Goal: Task Accomplishment & Management: Complete application form

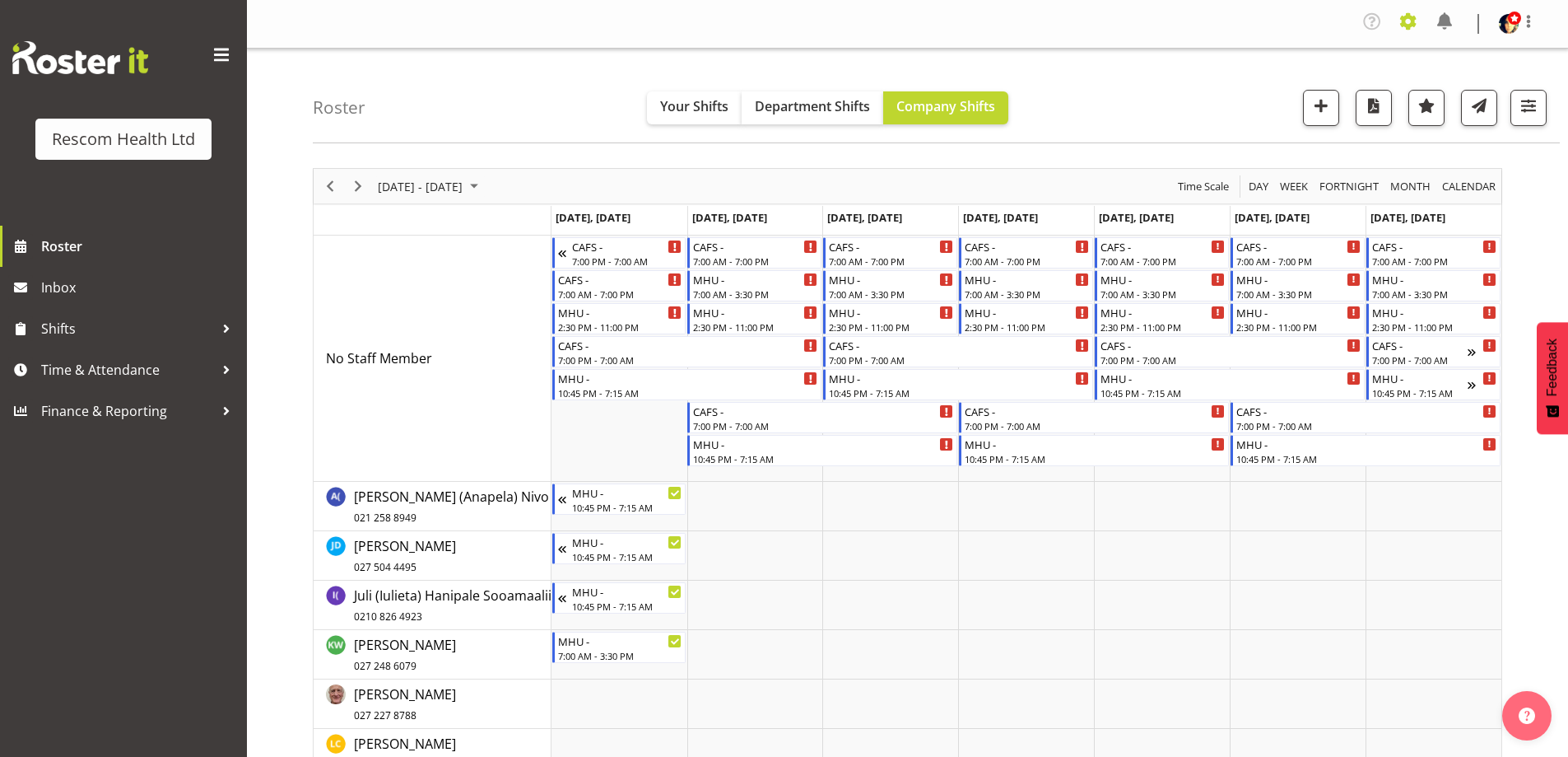
click at [1409, 29] on span at bounding box center [1408, 22] width 26 height 26
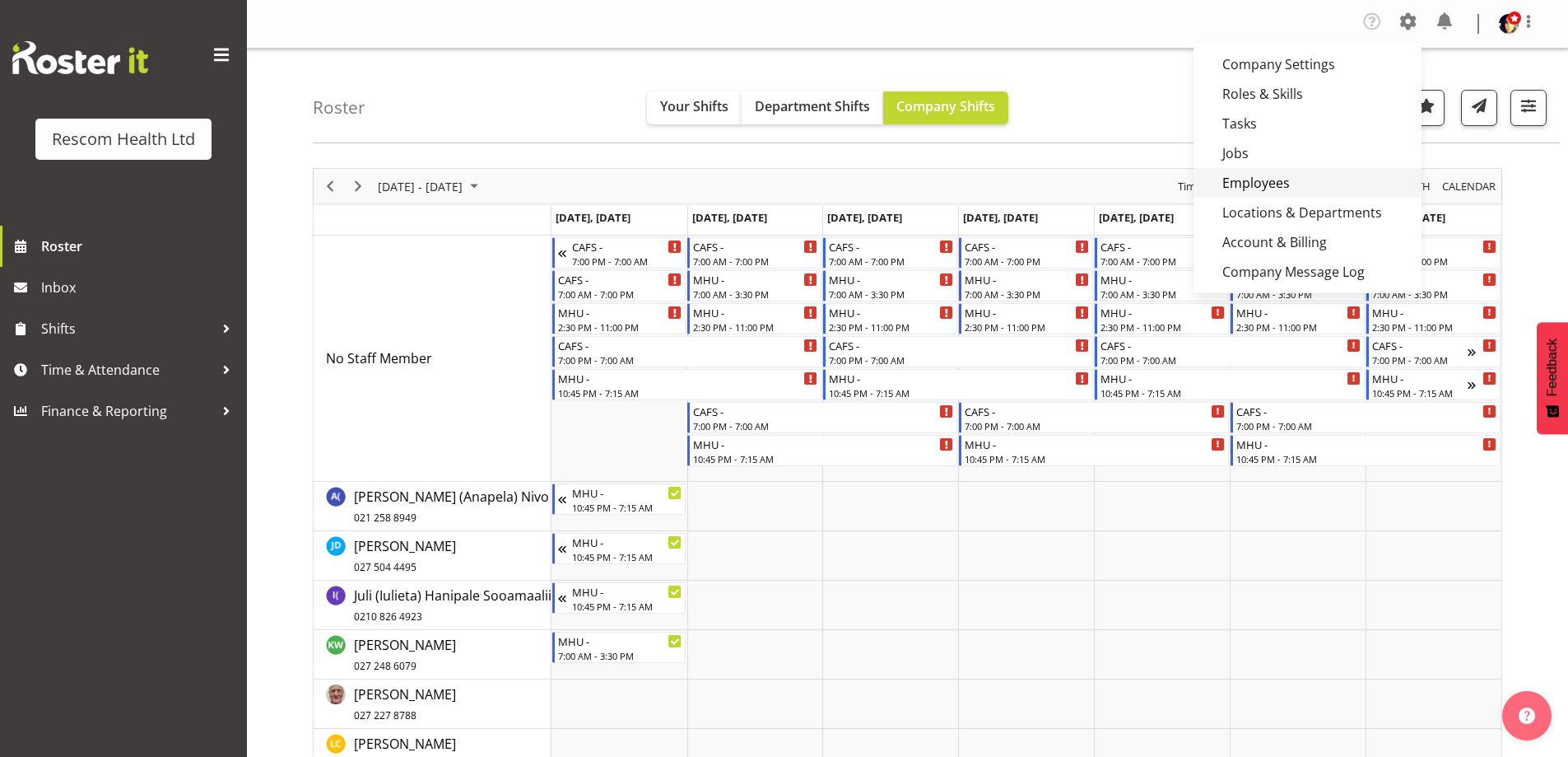
click at [1268, 195] on link "Employees" at bounding box center [1307, 182] width 228 height 29
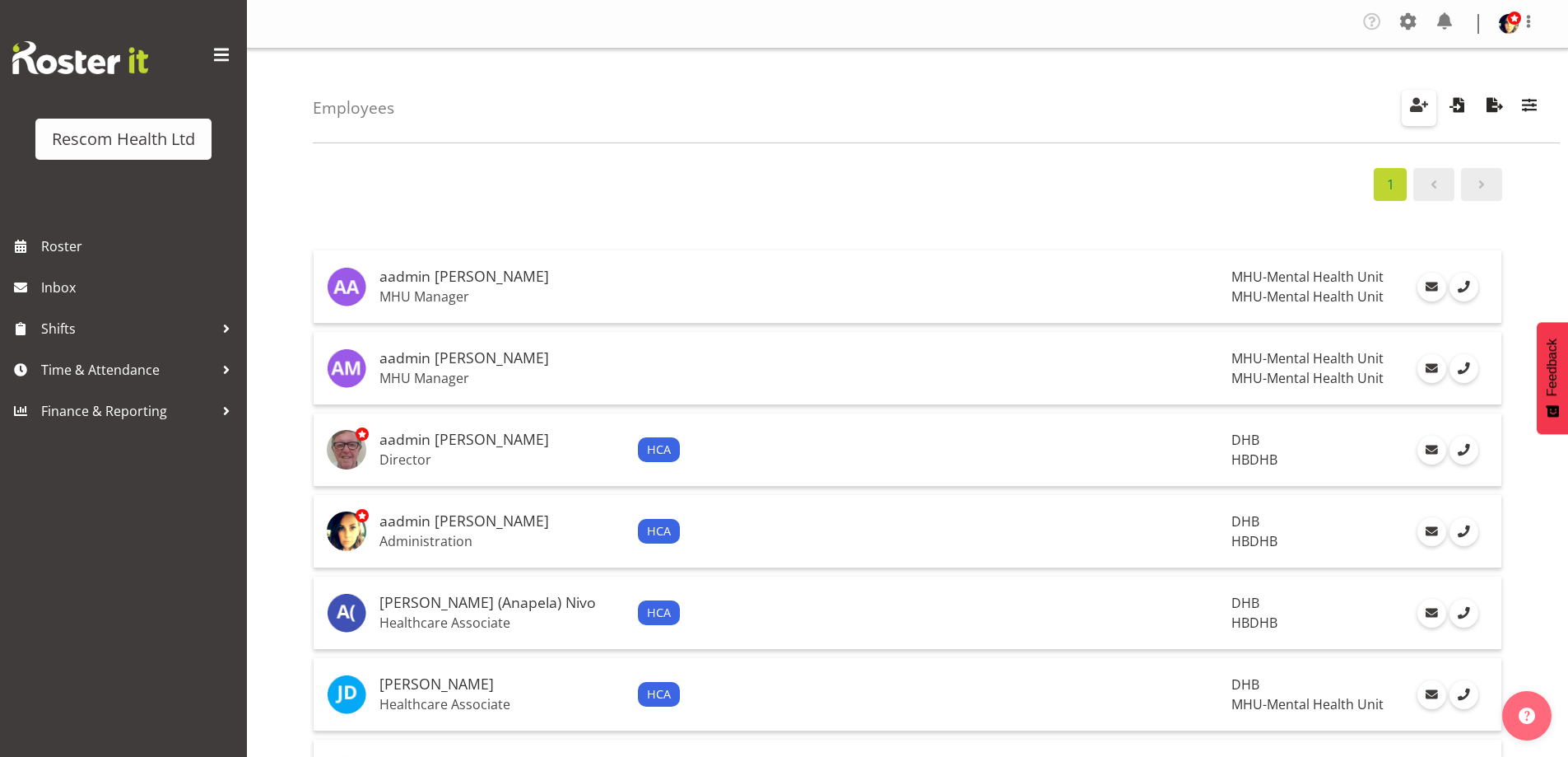
click at [1414, 97] on span "button" at bounding box center [1418, 105] width 22 height 22
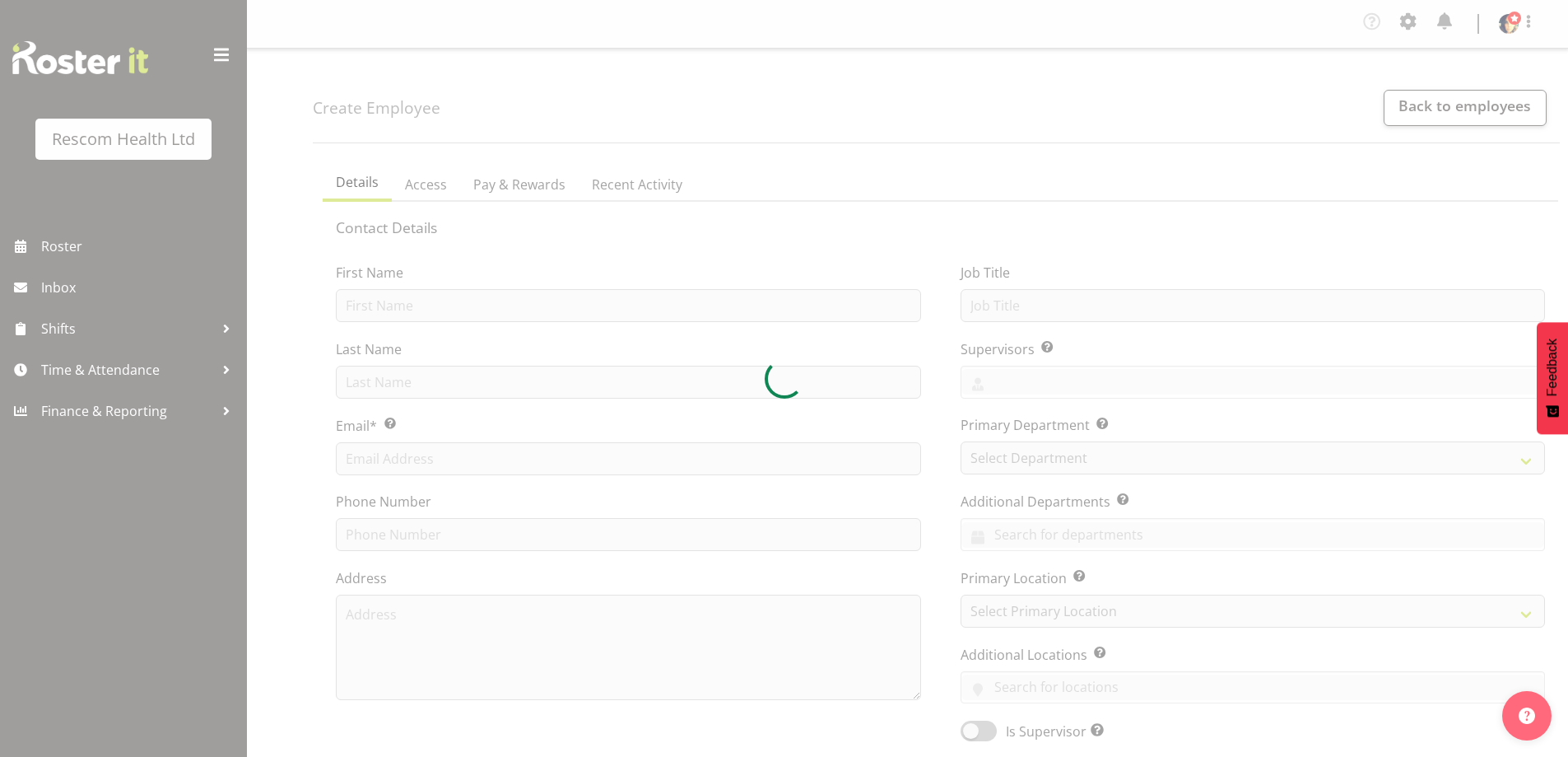
click at [542, 299] on div at bounding box center [784, 378] width 1568 height 757
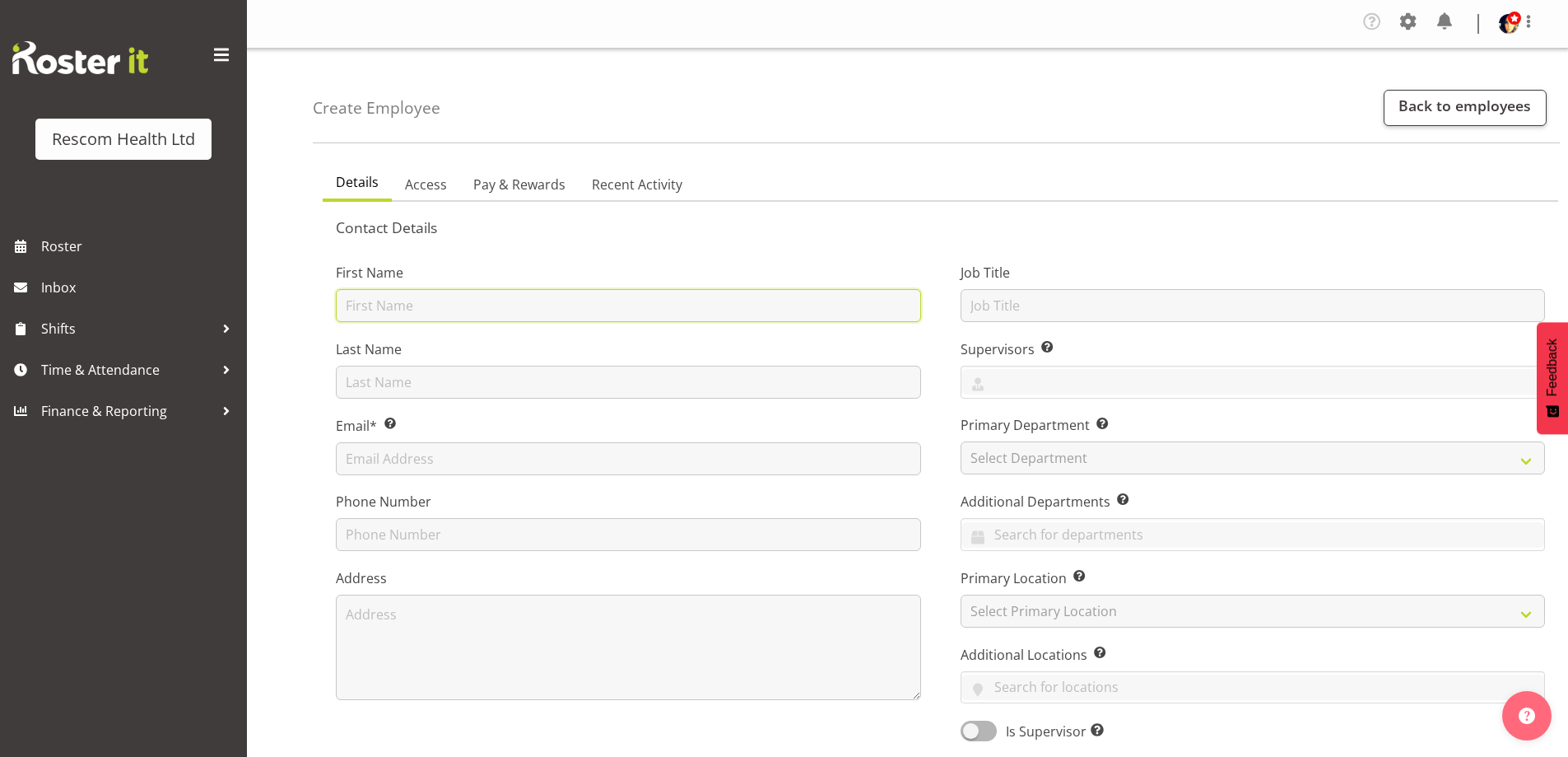
click at [534, 306] on input "text" at bounding box center [629, 305] width 585 height 33
type input "Pat"
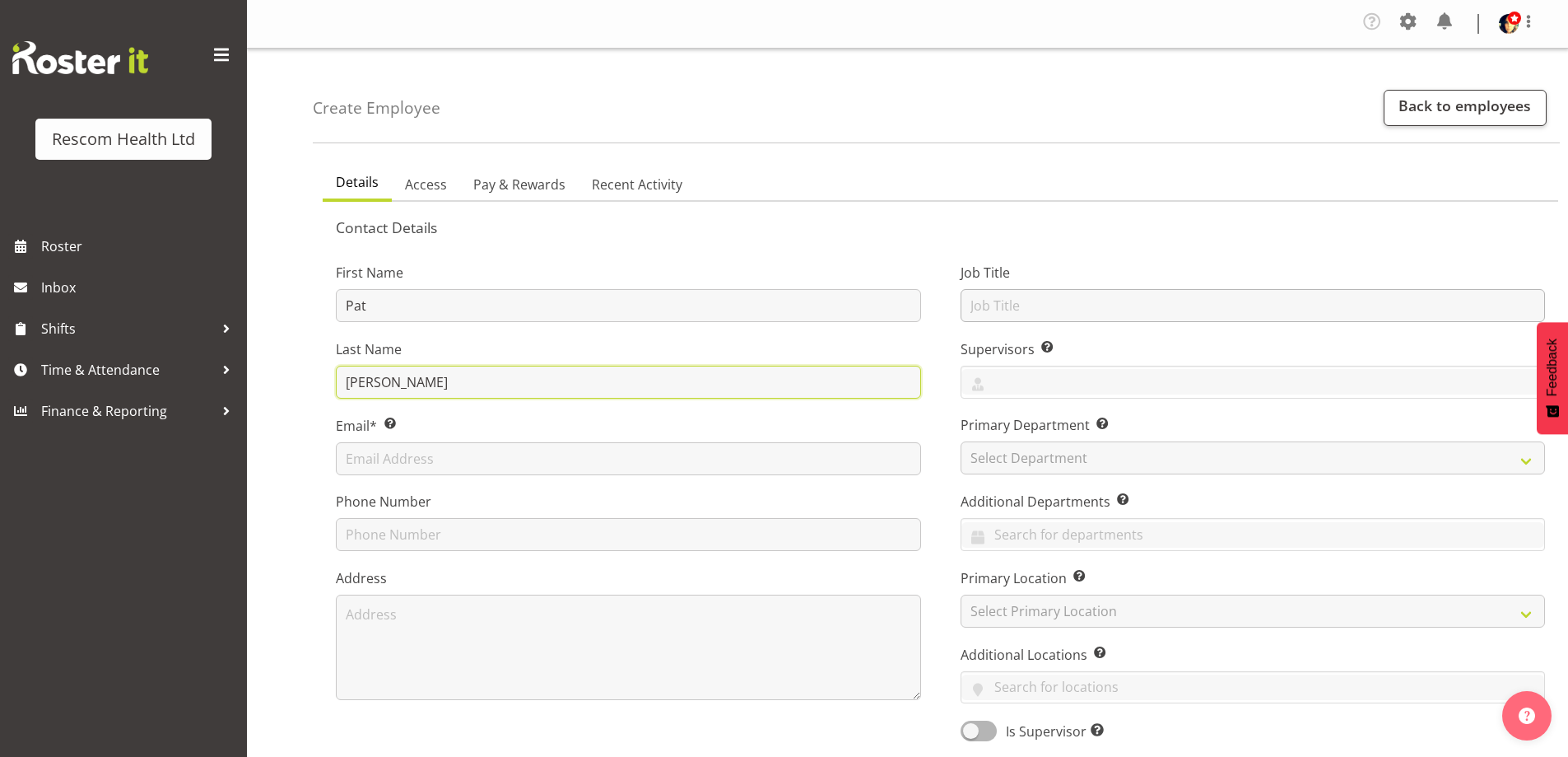
type input "Carson"
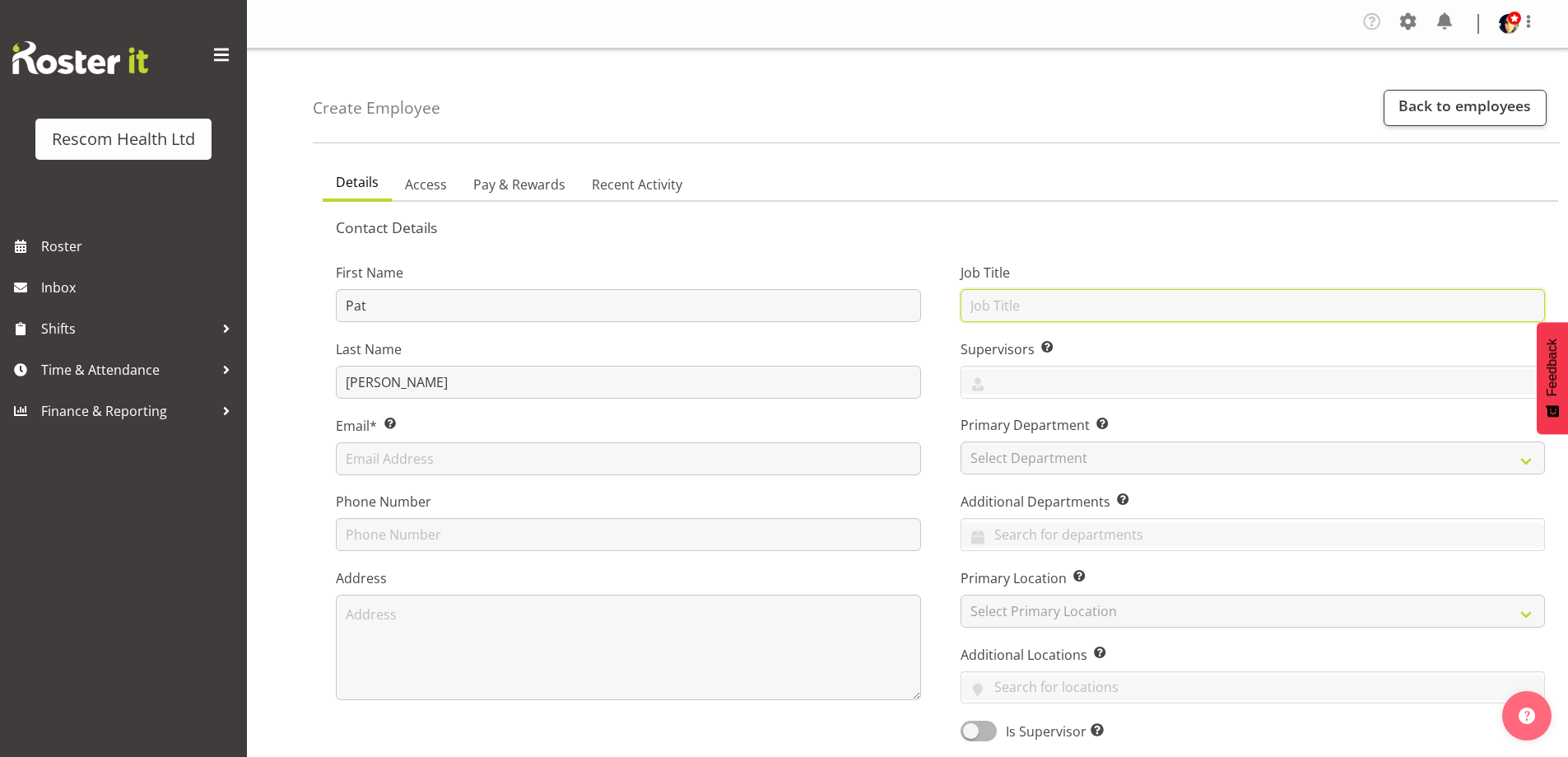
click at [1119, 317] on input "text" at bounding box center [1253, 305] width 585 height 33
type input "Healthcare Associate"
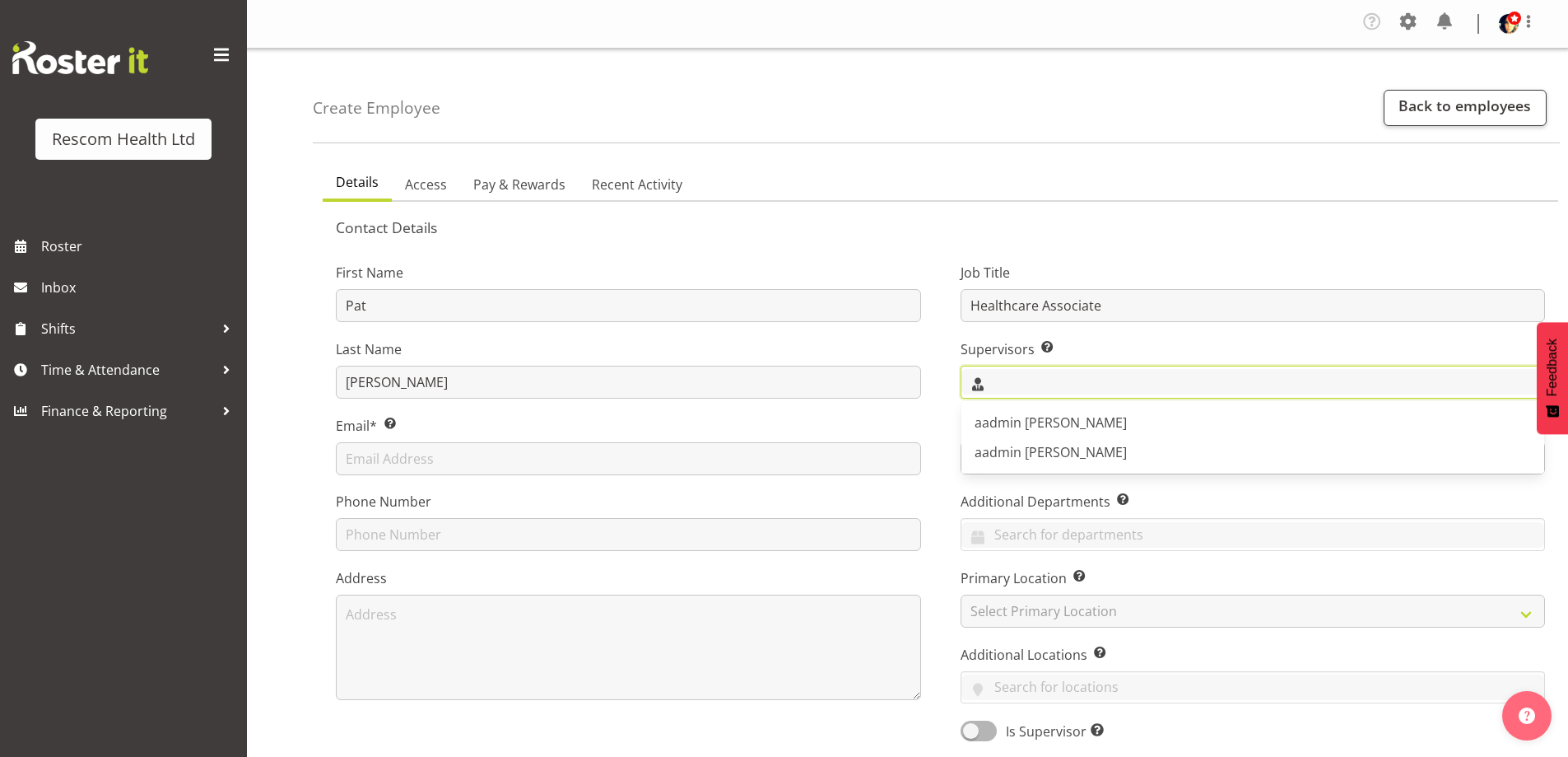
click at [1047, 379] on input "text" at bounding box center [1253, 381] width 584 height 25
click at [1016, 420] on span "aadmin [PERSON_NAME]" at bounding box center [1050, 422] width 152 height 18
click at [1026, 376] on span "aadmin [PERSON_NAME]" at bounding box center [1042, 381] width 138 height 18
drag, startPoint x: 1006, startPoint y: 447, endPoint x: 1022, endPoint y: 454, distance: 17.5
click at [1012, 449] on span "aadmin [PERSON_NAME]" at bounding box center [1050, 451] width 152 height 18
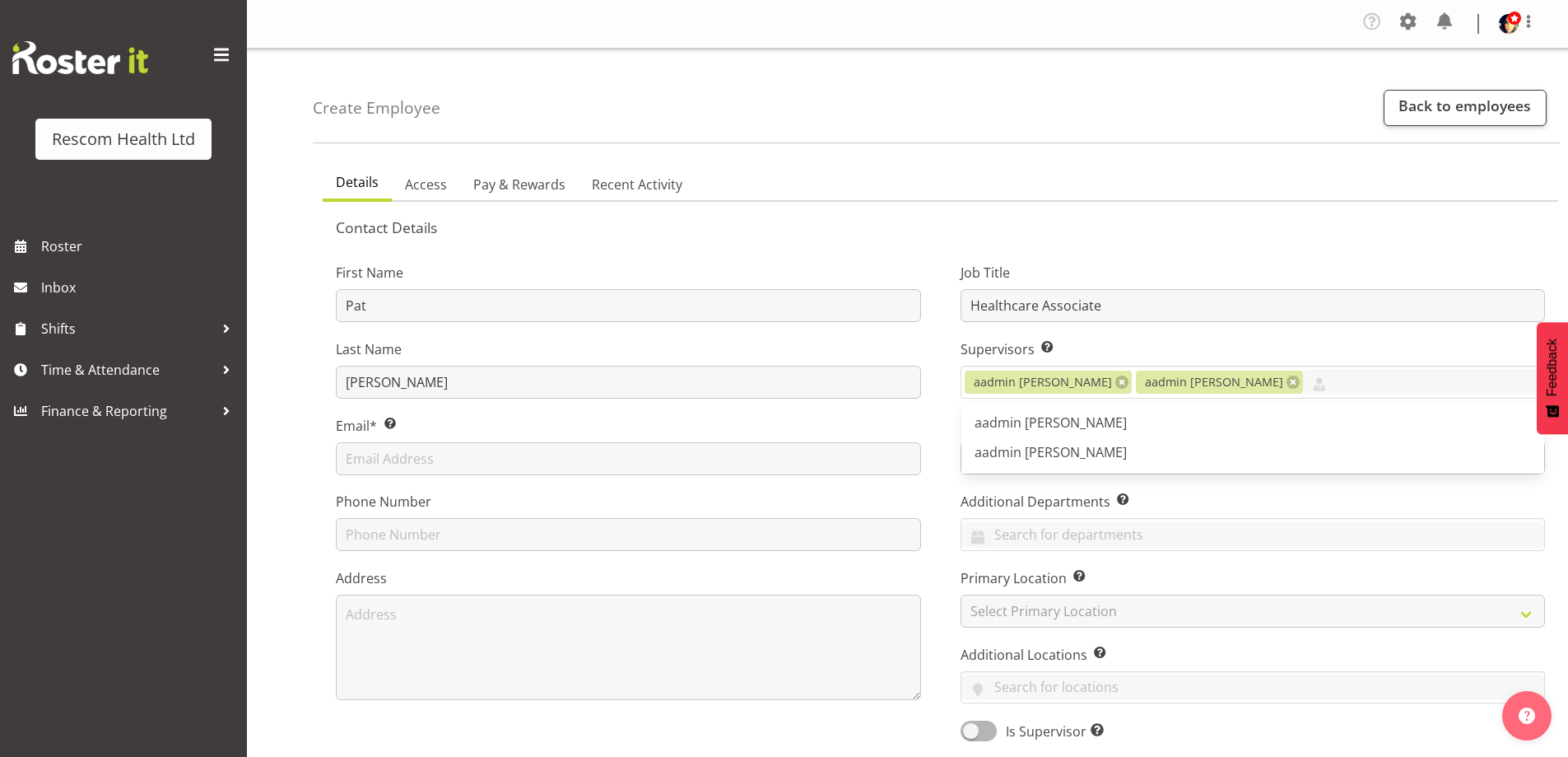
click at [932, 427] on div "First Name Pat Last Name Carson Email* This is a required field. Phone Number A…" at bounding box center [629, 496] width 625 height 514
click at [583, 462] on input "text" at bounding box center [629, 459] width 585 height 33
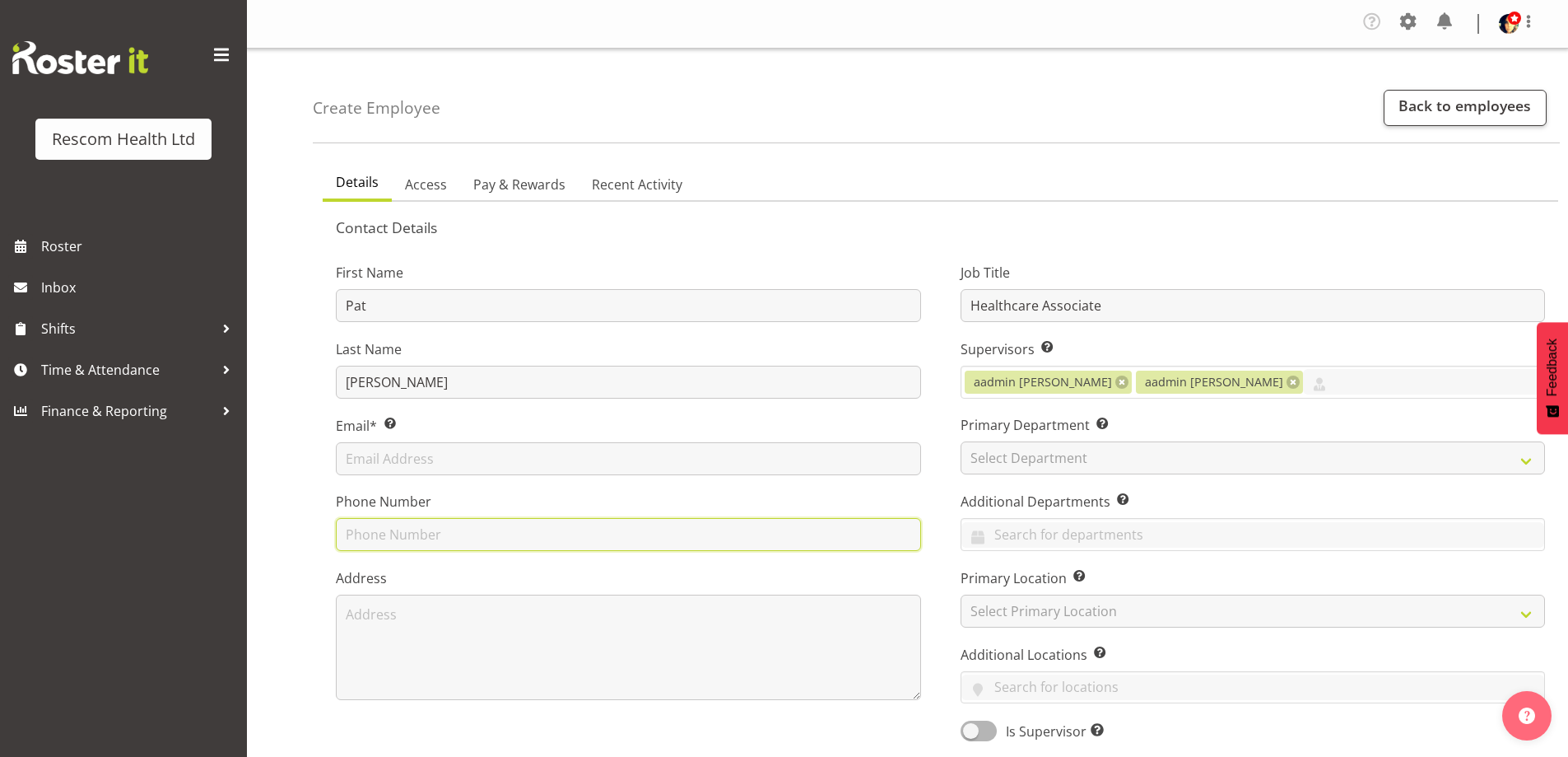
click at [369, 534] on input "text" at bounding box center [629, 534] width 585 height 33
type input "0274833402"
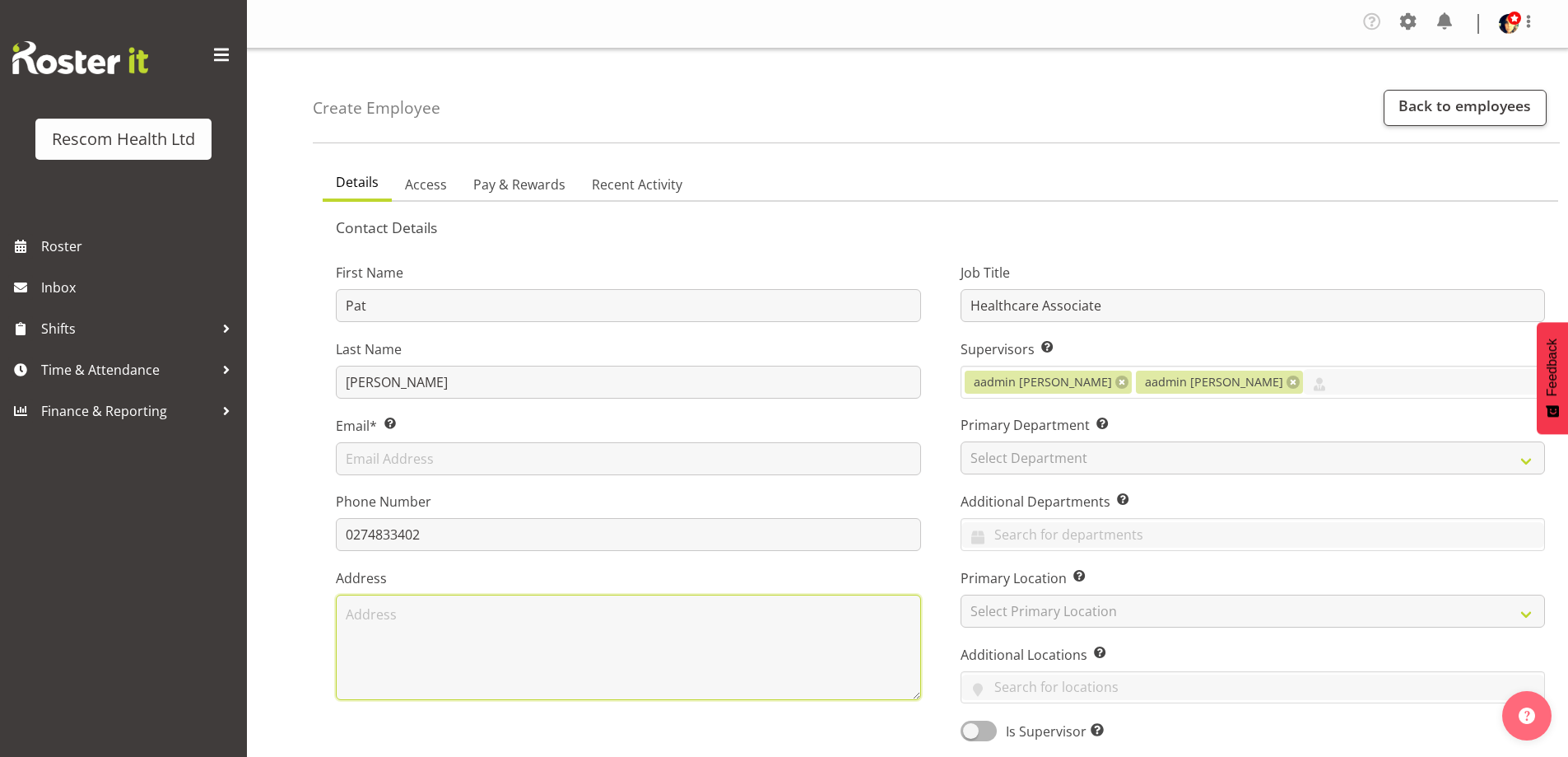
click at [410, 610] on textarea at bounding box center [629, 647] width 585 height 105
type textarea "Riversdale Village Guppy Road Villa 11"
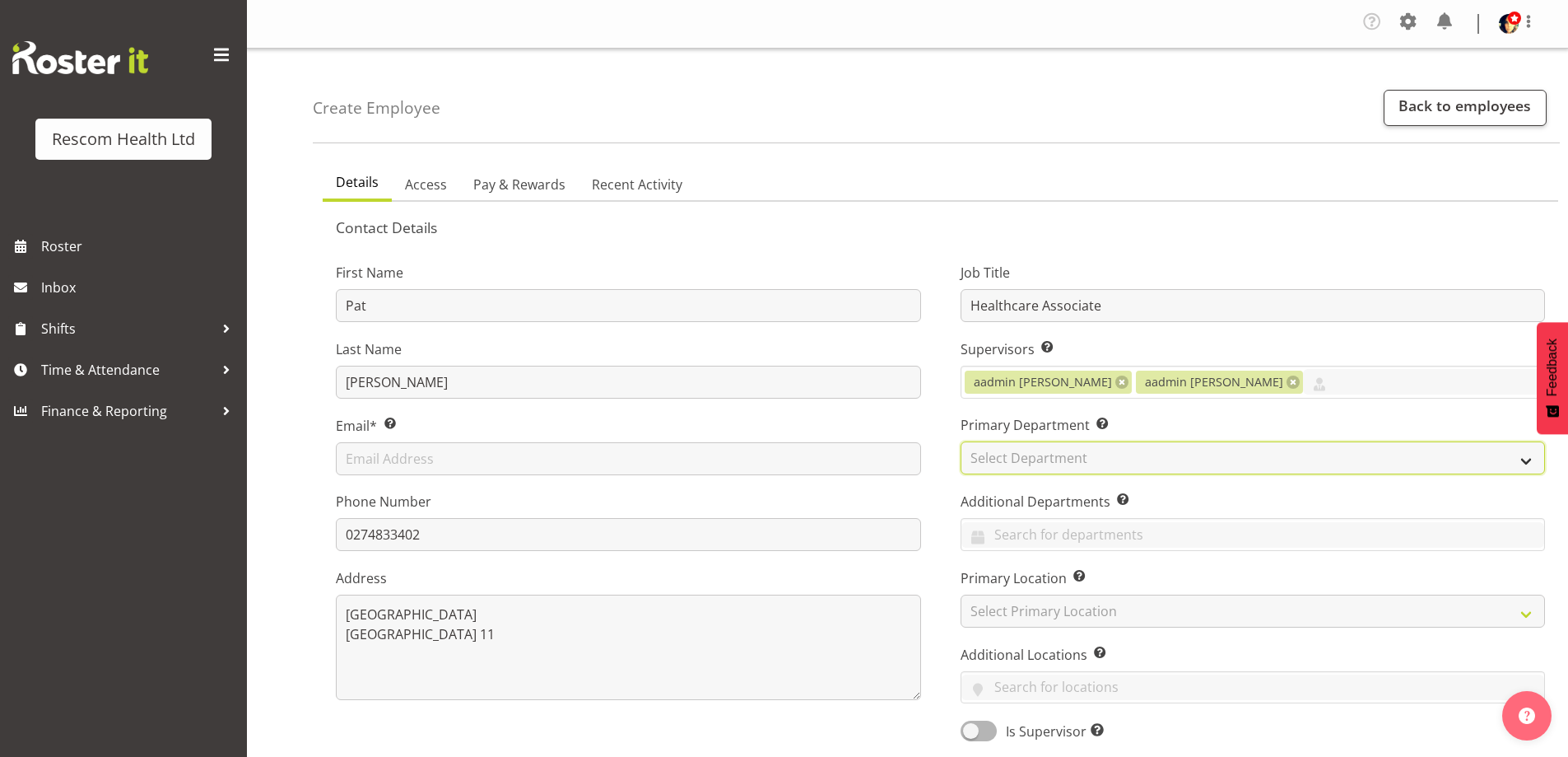
click at [1135, 448] on select "Select Department CAFS Colwyn House Cranford Hospice Emerge Emerge - Stortford …" at bounding box center [1253, 458] width 585 height 33
select select "616"
click at [960, 442] on select "Select Department CAFS Colwyn House Cranford Hospice Emerge Emerge - Stortford …" at bounding box center [1253, 458] width 585 height 33
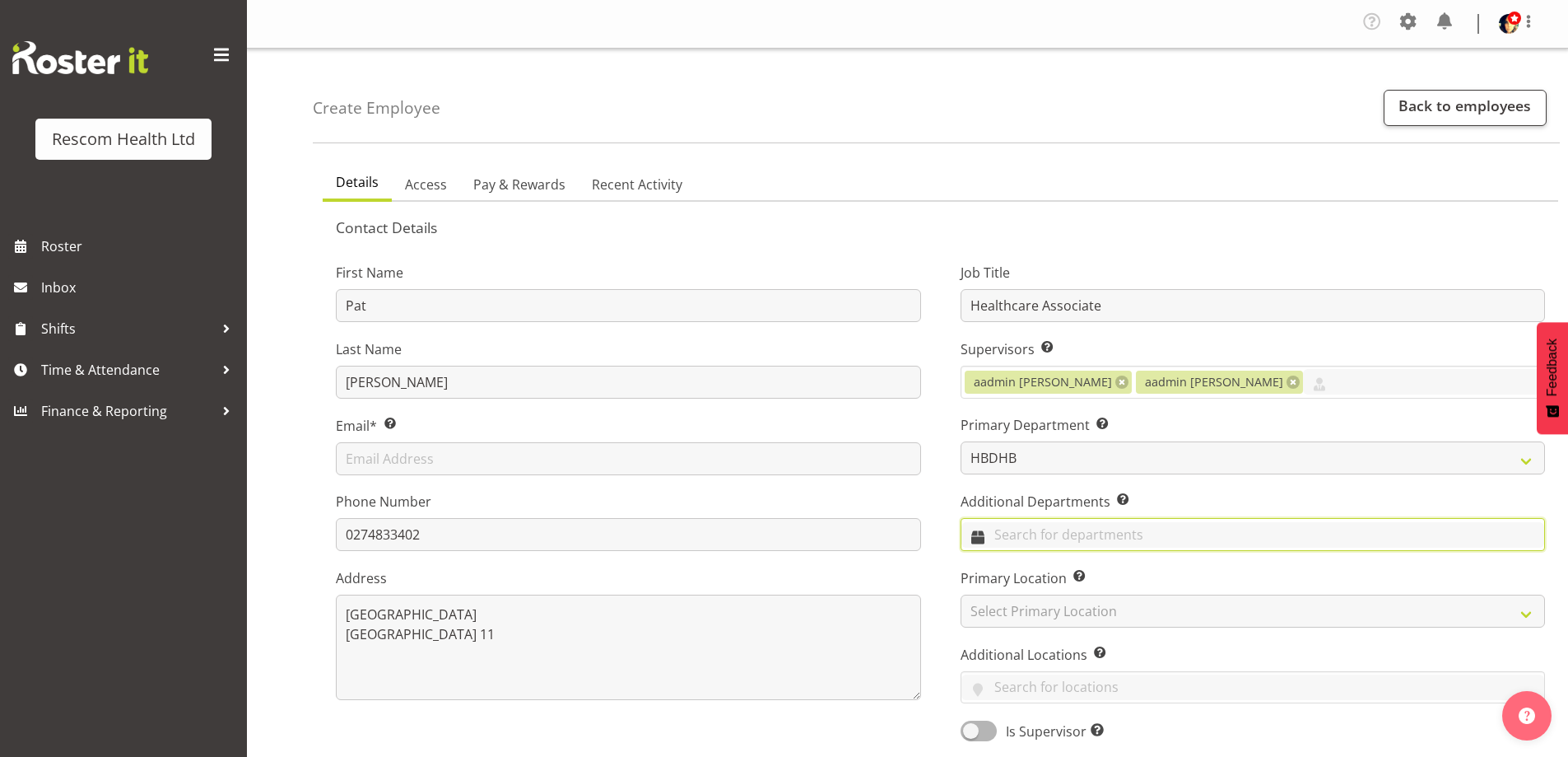
click at [1030, 527] on input "text" at bounding box center [1253, 534] width 584 height 25
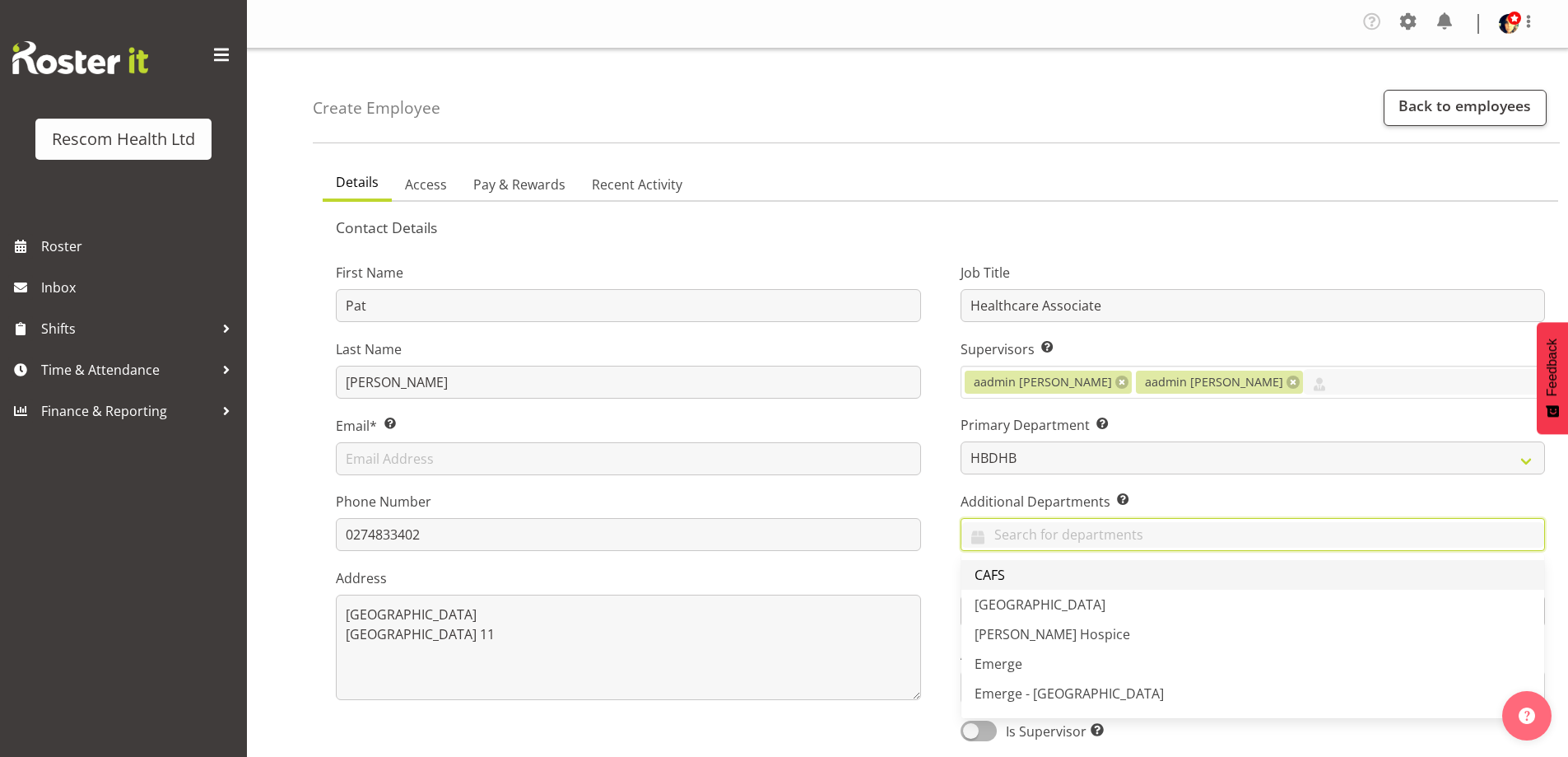
drag, startPoint x: 1013, startPoint y: 567, endPoint x: 1024, endPoint y: 577, distance: 14.9
click at [1014, 567] on link "CAFS" at bounding box center [1253, 574] width 584 height 29
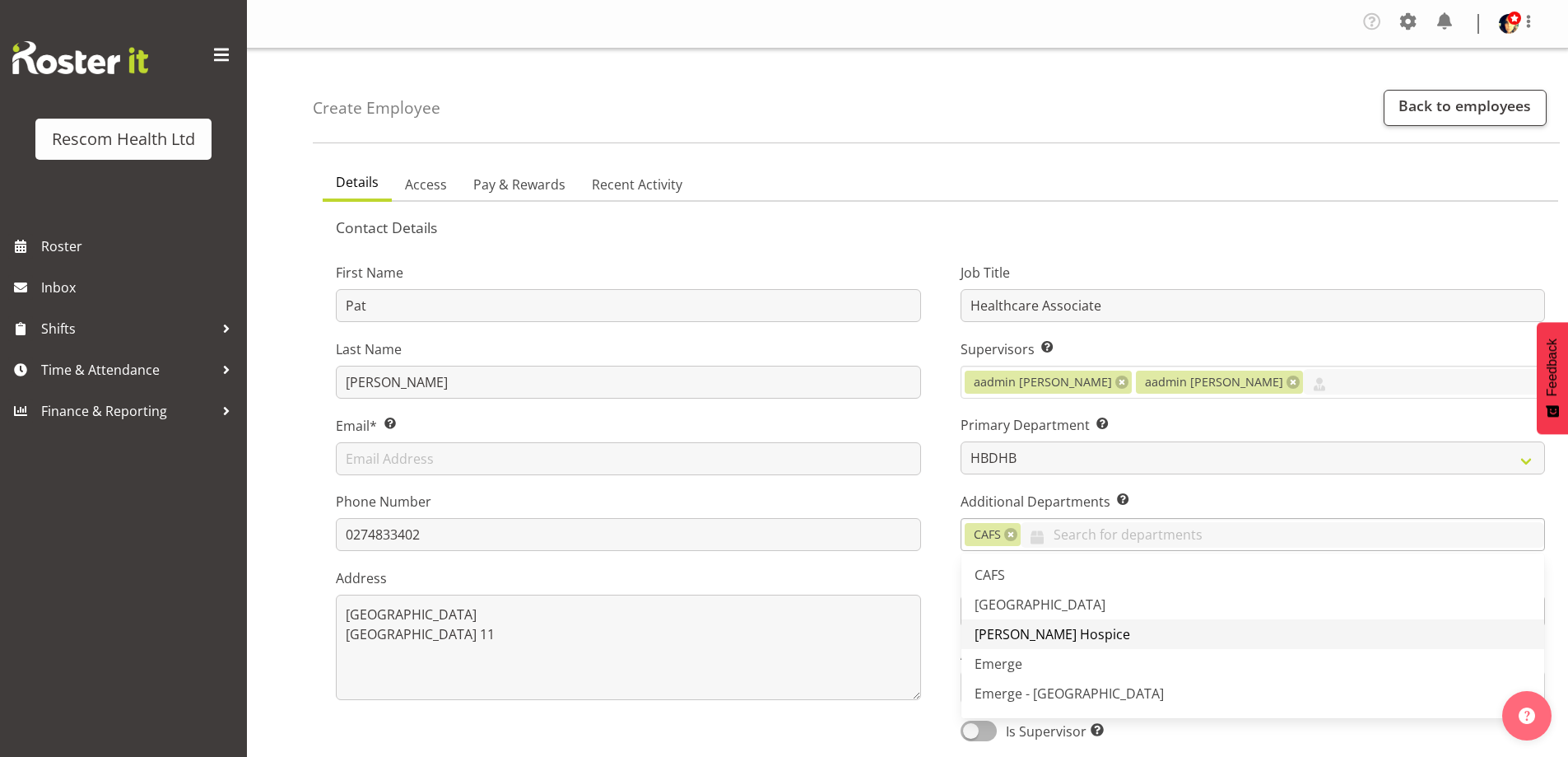
drag, startPoint x: 1026, startPoint y: 597, endPoint x: 1040, endPoint y: 621, distance: 27.8
click at [1027, 598] on span "[GEOGRAPHIC_DATA]" at bounding box center [1039, 604] width 131 height 18
drag, startPoint x: 1040, startPoint y: 635, endPoint x: 1010, endPoint y: 668, distance: 44.6
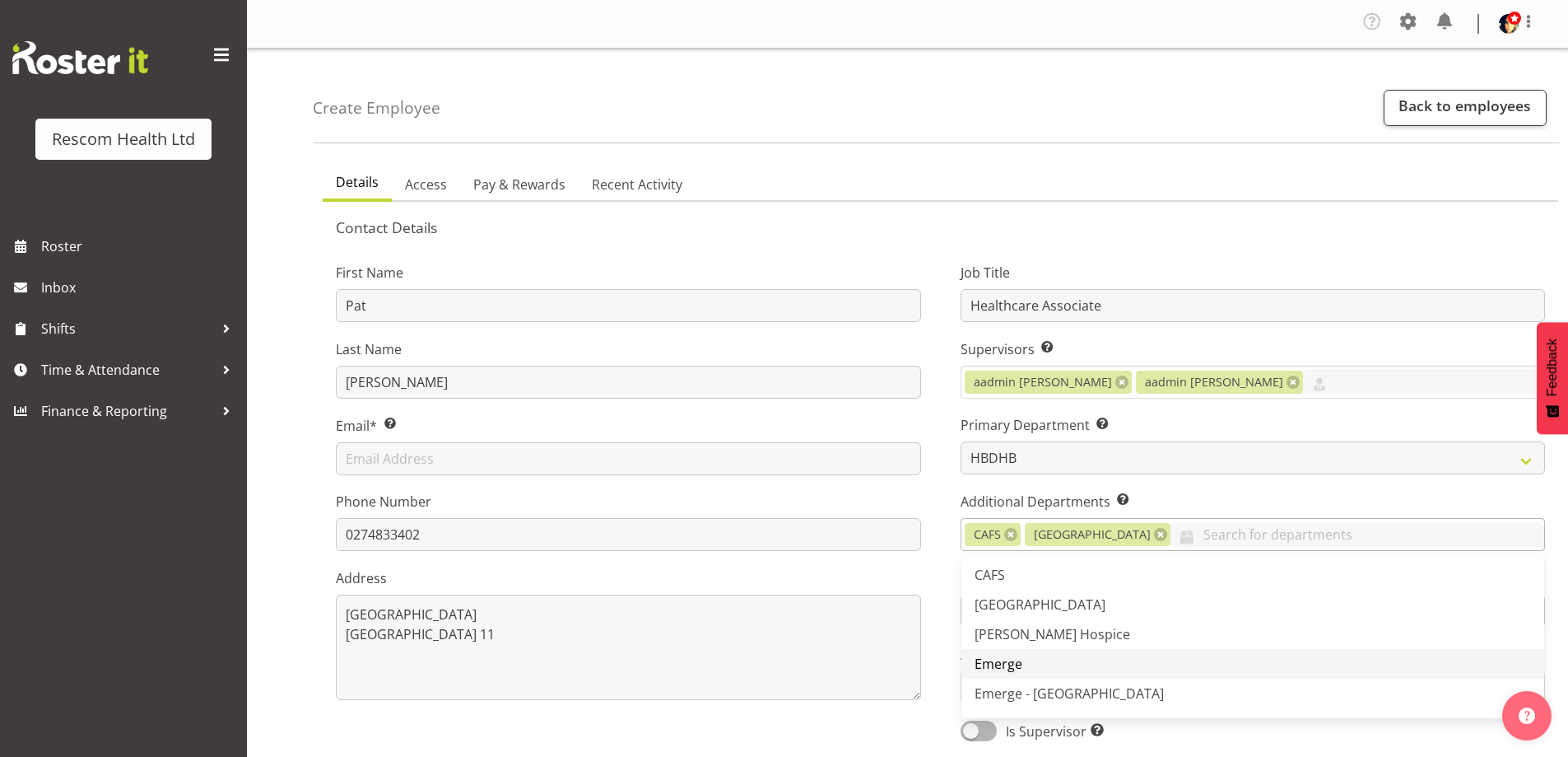
click at [1040, 636] on span "[PERSON_NAME] Hospice" at bounding box center [1051, 634] width 155 height 18
drag, startPoint x: 1006, startPoint y: 671, endPoint x: 1019, endPoint y: 689, distance: 22.2
click at [1009, 671] on span "Emerge" at bounding box center [998, 663] width 48 height 18
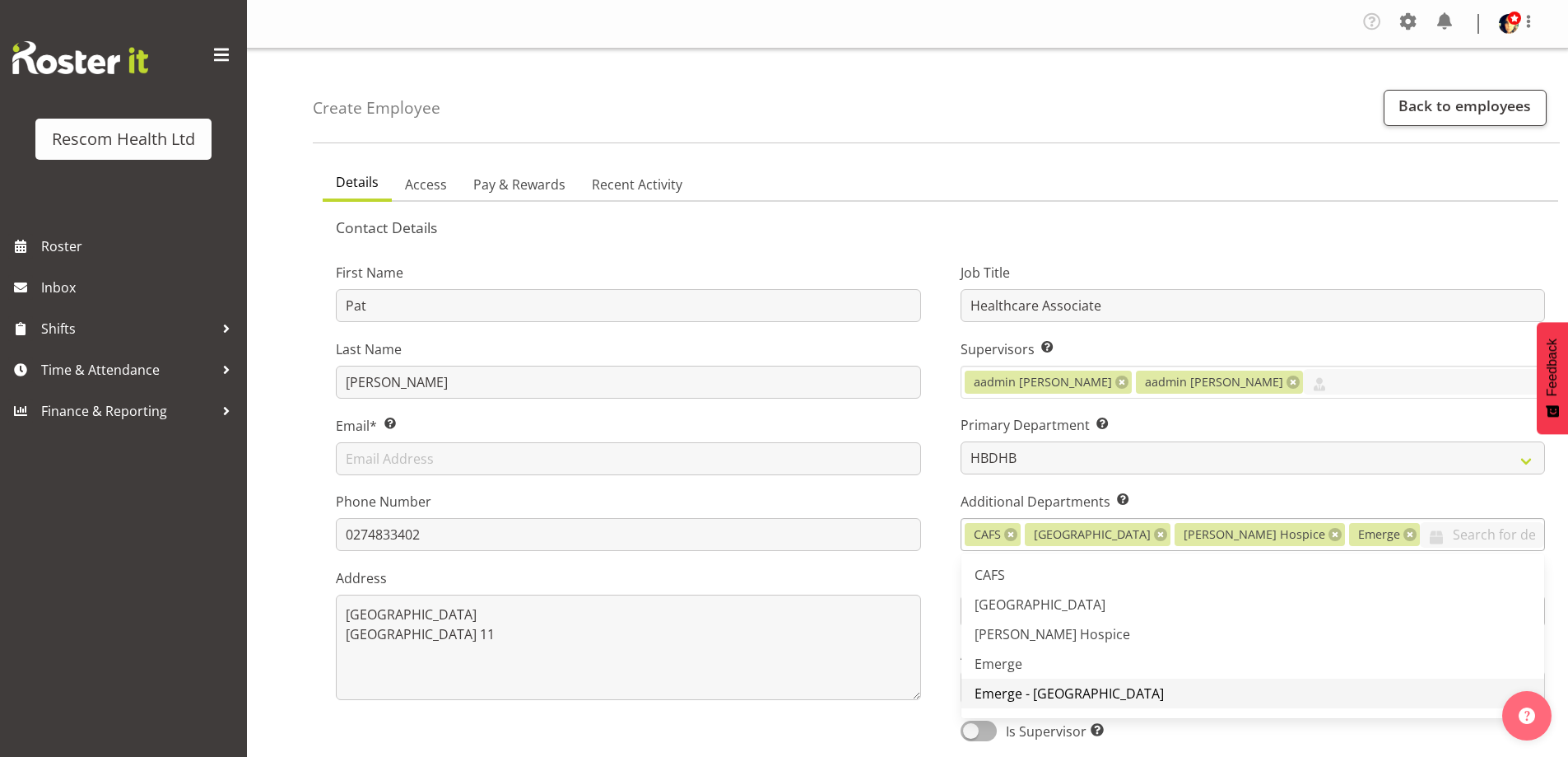
click at [1015, 698] on span "Emerge - [GEOGRAPHIC_DATA]" at bounding box center [1068, 693] width 189 height 18
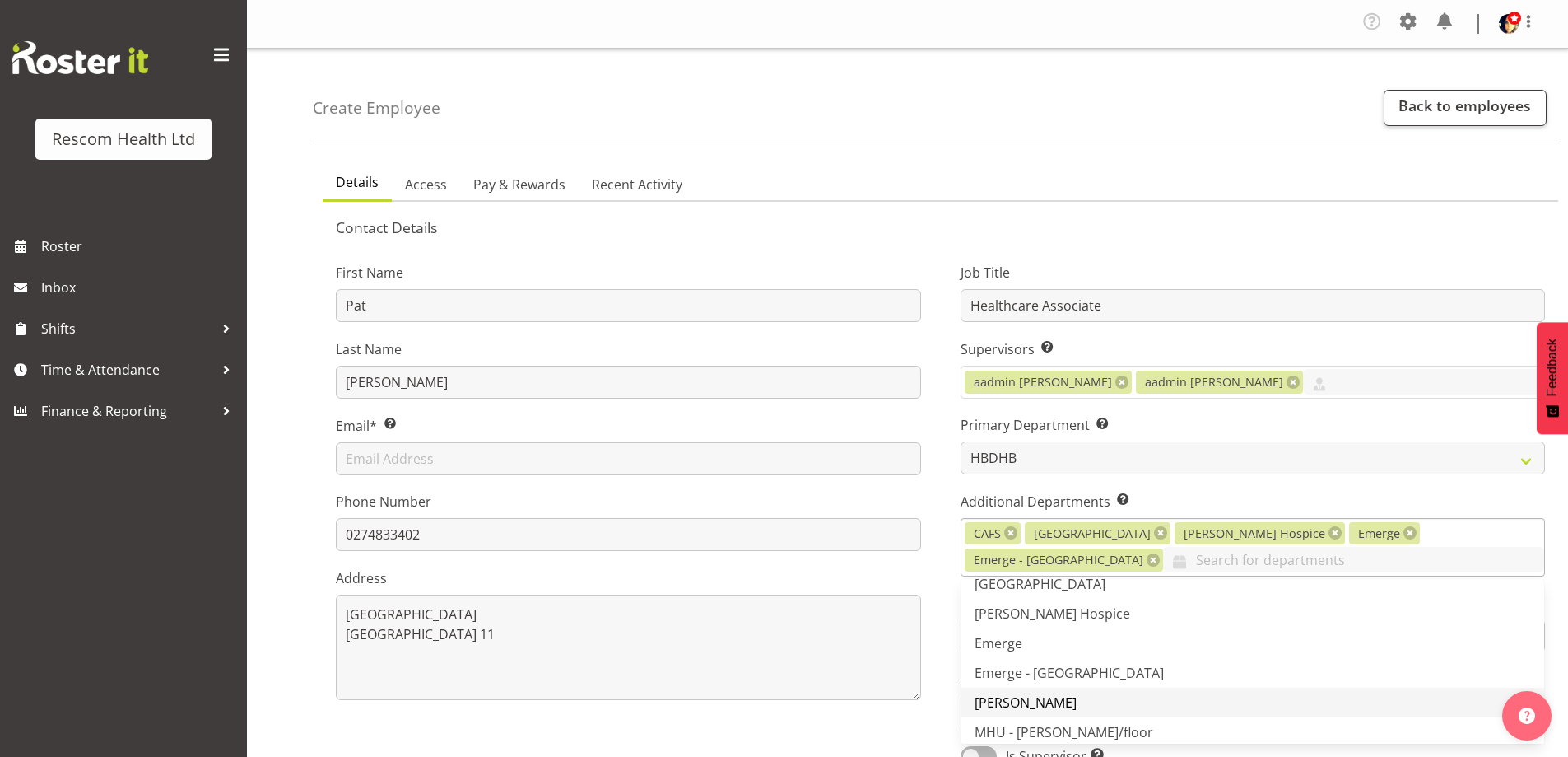
scroll to position [86, 0]
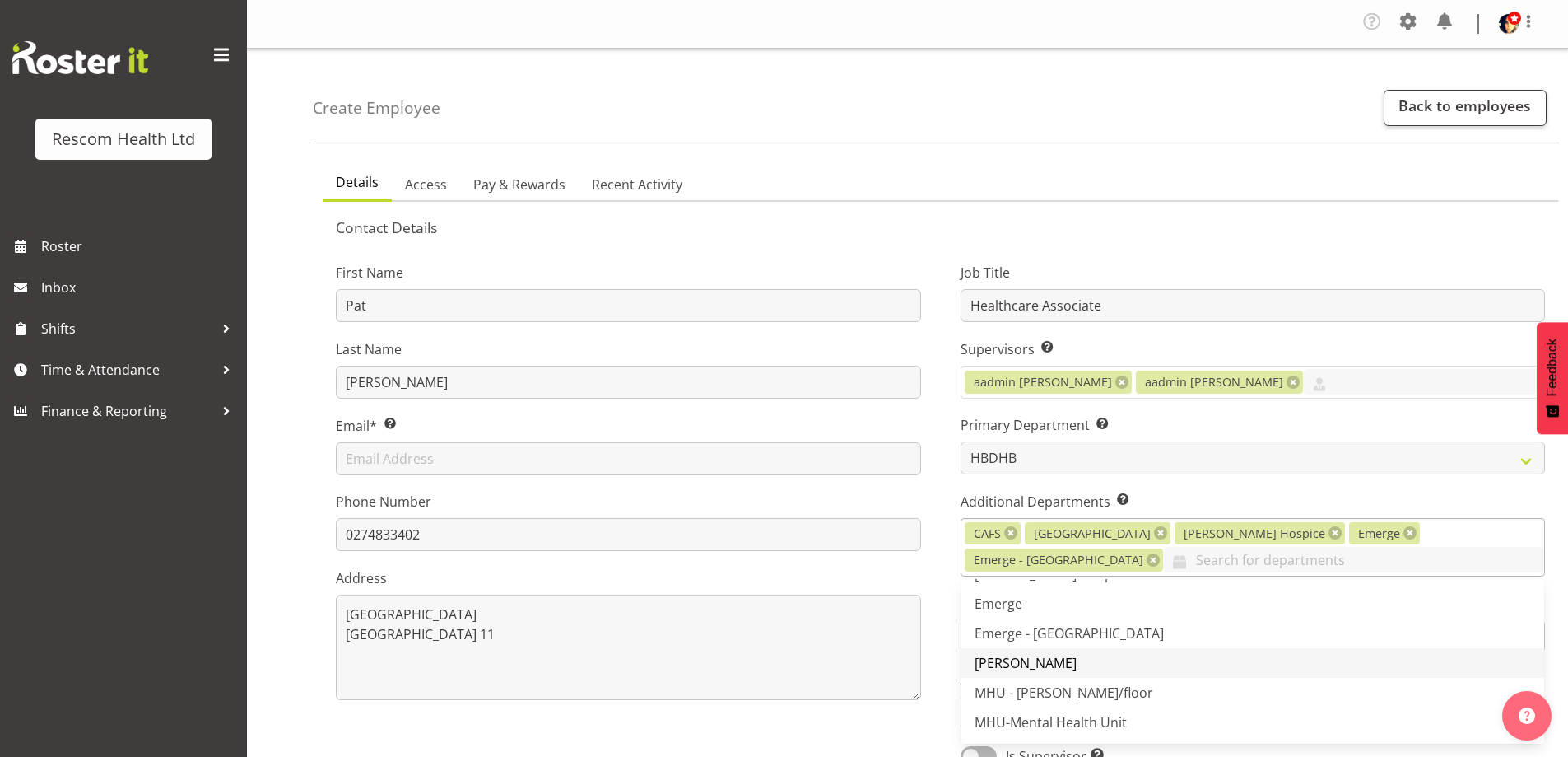
drag, startPoint x: 1045, startPoint y: 658, endPoint x: 1047, endPoint y: 667, distance: 9.2
click at [1045, 658] on link "[PERSON_NAME]" at bounding box center [1253, 662] width 584 height 29
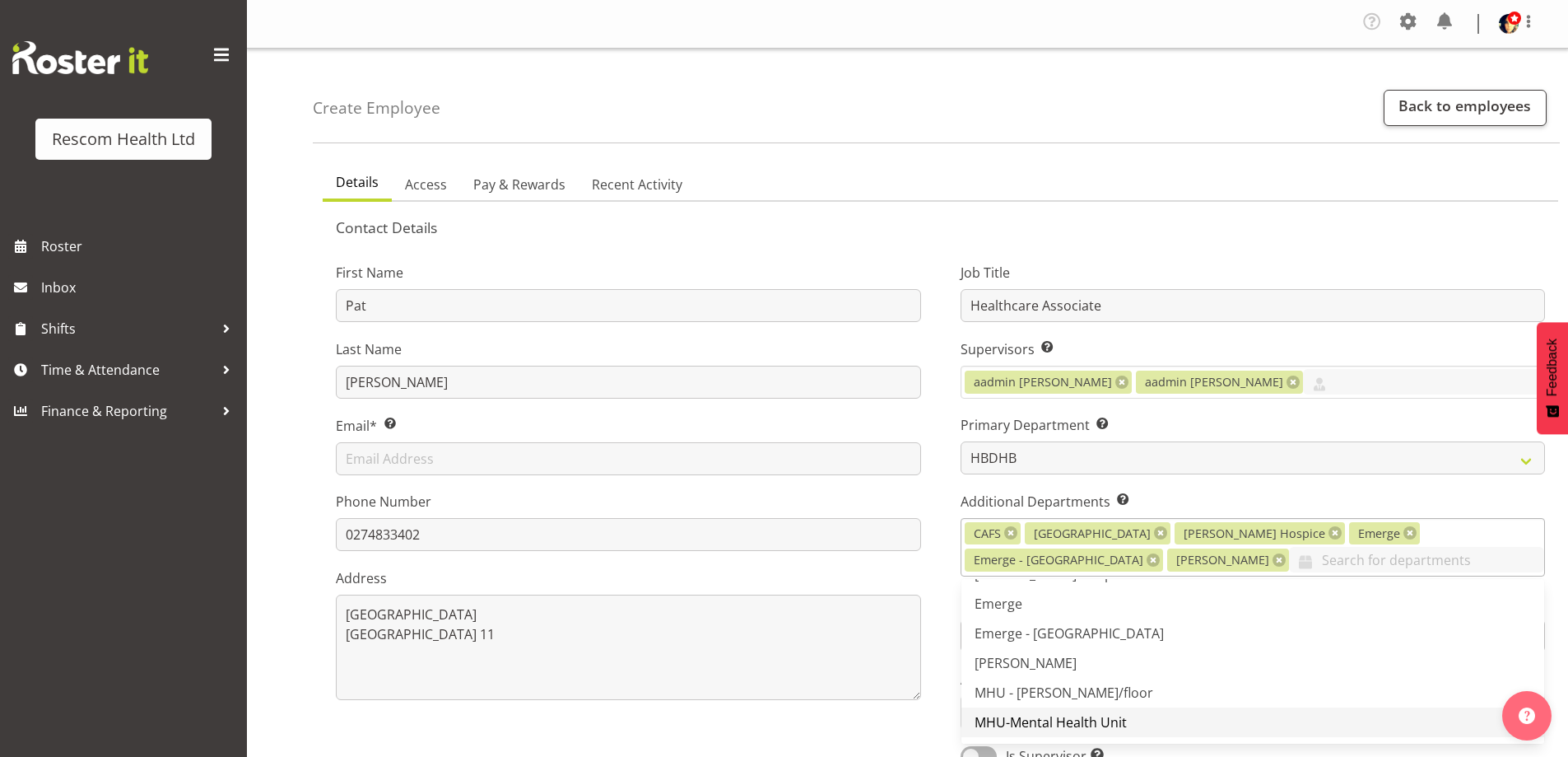
drag, startPoint x: 1051, startPoint y: 689, endPoint x: 1064, endPoint y: 714, distance: 28.2
click at [1054, 691] on span "MHU - [PERSON_NAME]/floor" at bounding box center [1064, 692] width 179 height 18
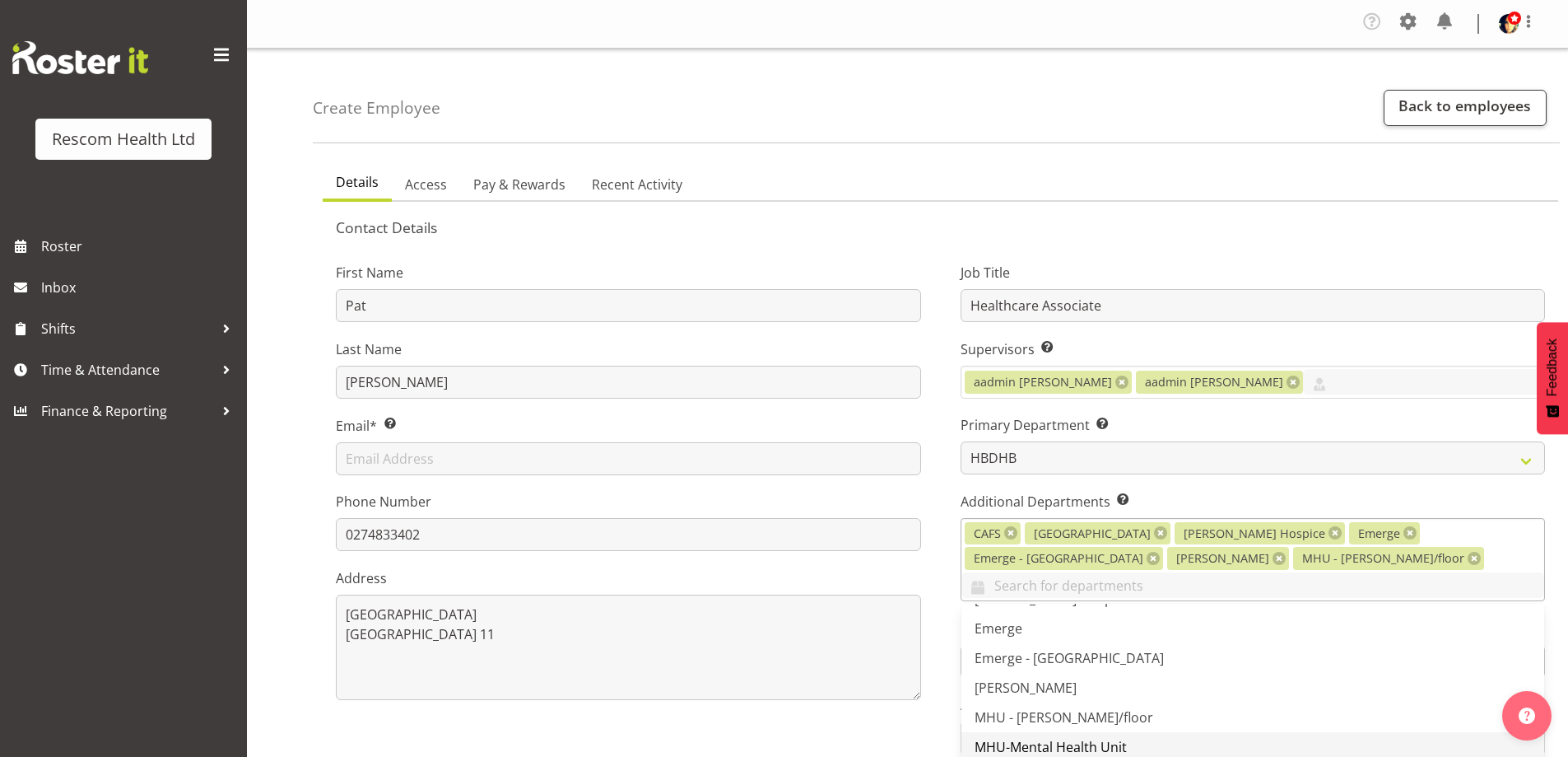
click at [1063, 737] on span "MHU-Mental Health Unit" at bounding box center [1050, 746] width 152 height 18
click at [940, 580] on div "Job Title Healthcare Associate Supervisors Select the employee’s supervisors, o…" at bounding box center [1253, 522] width 625 height 565
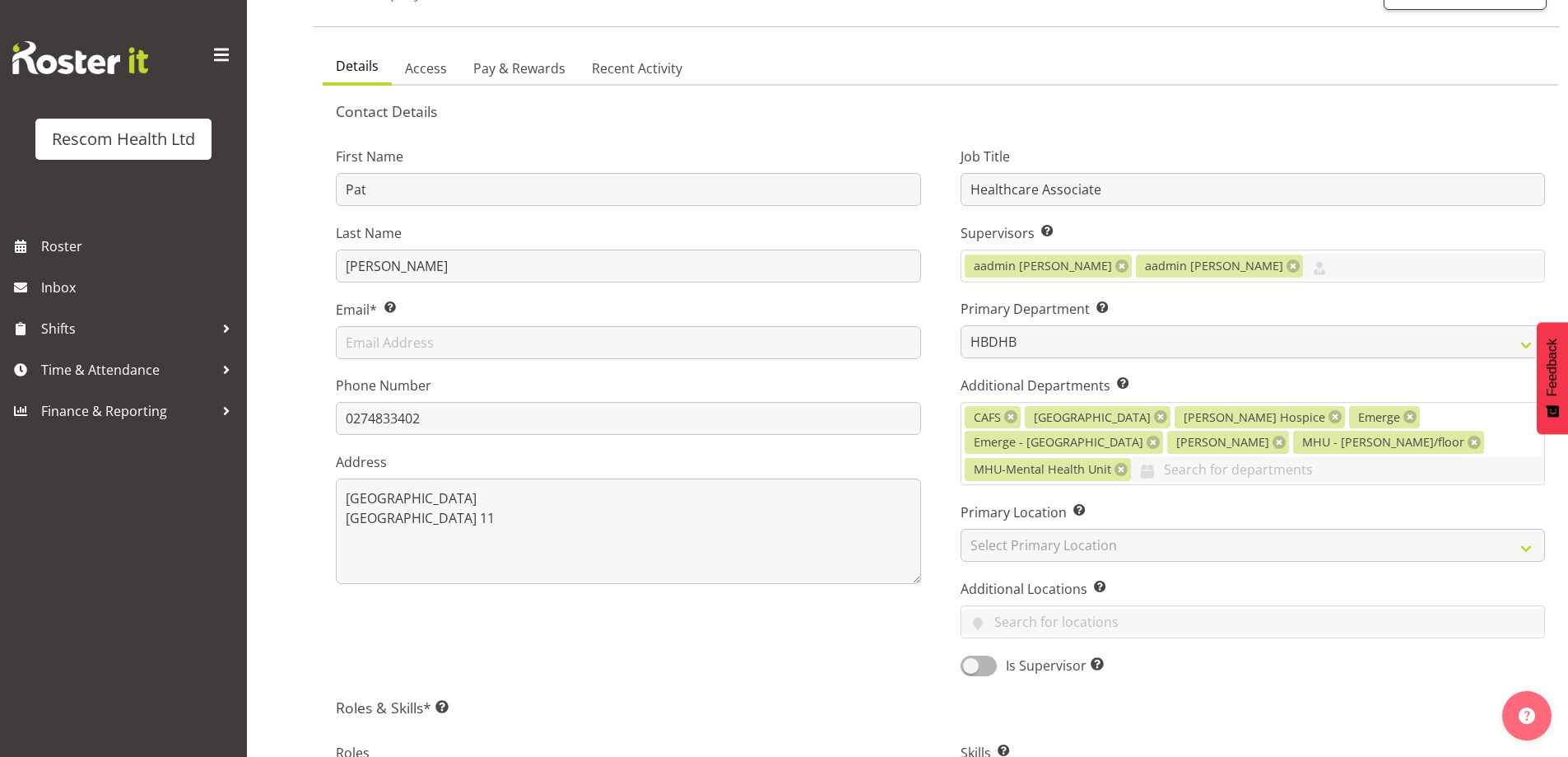
scroll to position [411, 0]
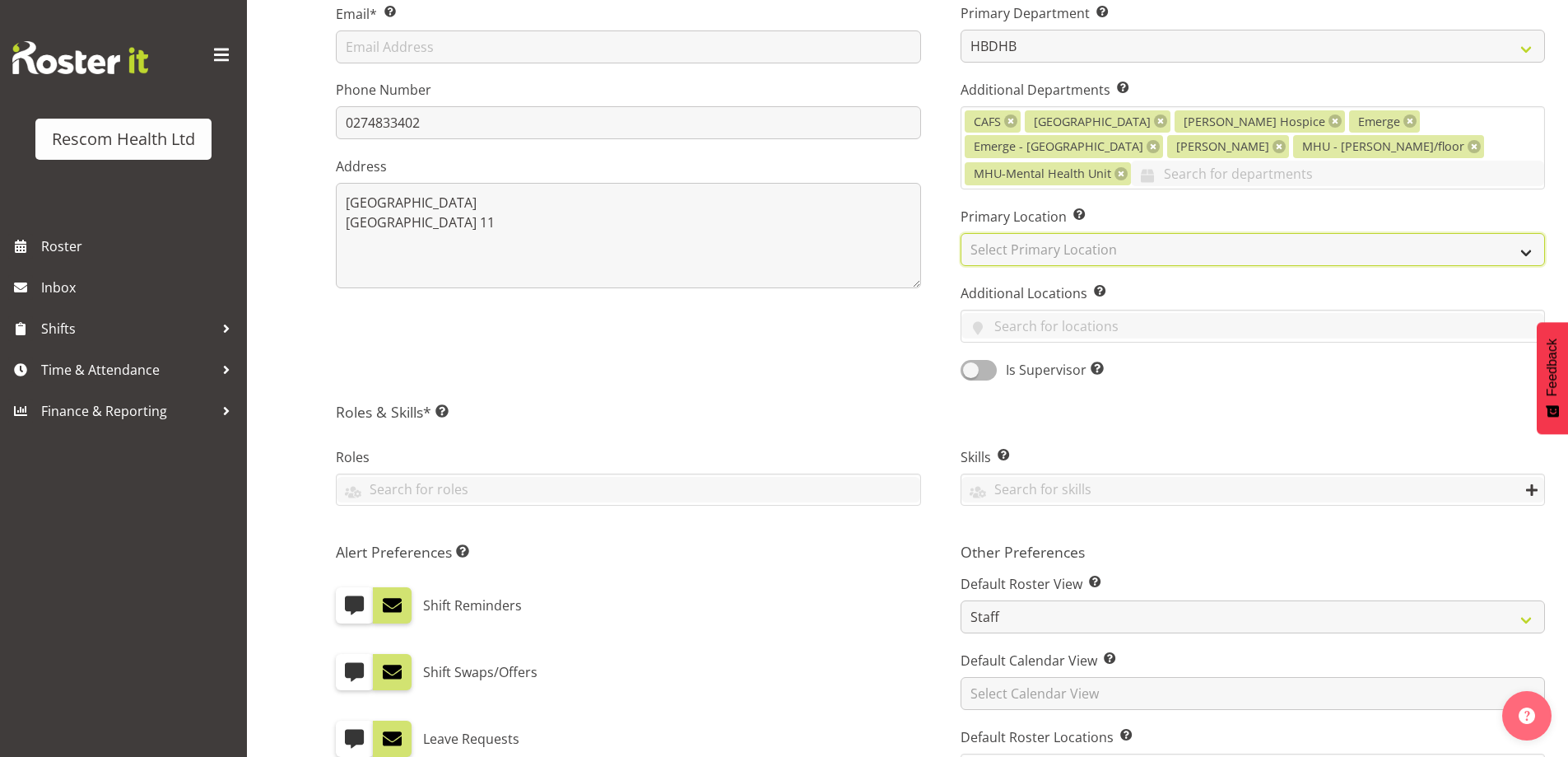
click at [1032, 233] on select "Select Primary Location CAFS Colwyn House Cranford Hospice DHB Emerge - Hospita…" at bounding box center [1253, 249] width 585 height 33
select select "901"
click at [960, 233] on select "Select Primary Location CAFS Colwyn House Cranford Hospice DHB Emerge - Hospita…" at bounding box center [1253, 249] width 585 height 33
click at [1022, 313] on input "text" at bounding box center [1253, 325] width 584 height 25
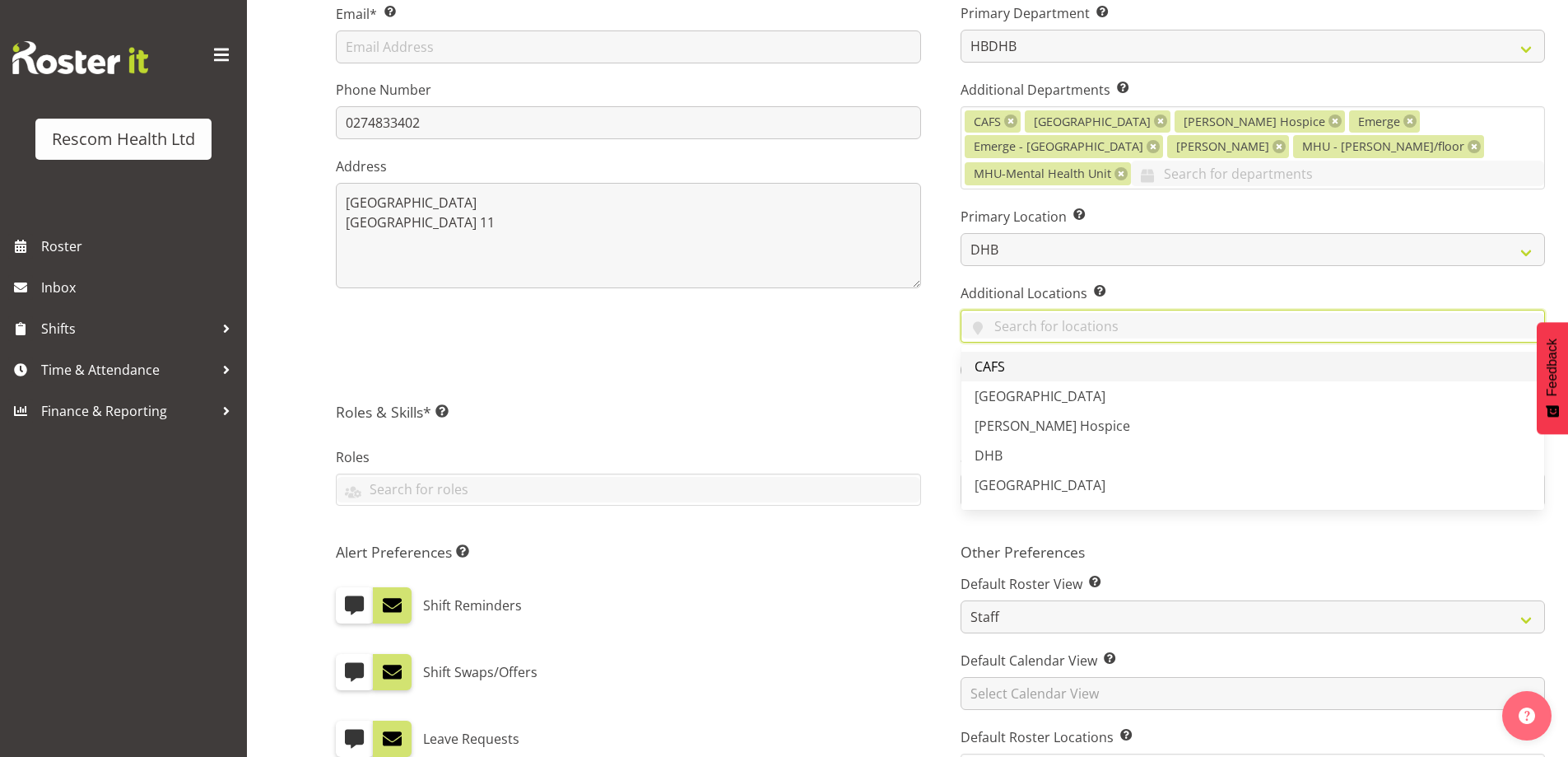
drag, startPoint x: 1016, startPoint y: 336, endPoint x: 1016, endPoint y: 351, distance: 15.0
click at [1016, 351] on link "CAFS" at bounding box center [1253, 365] width 584 height 29
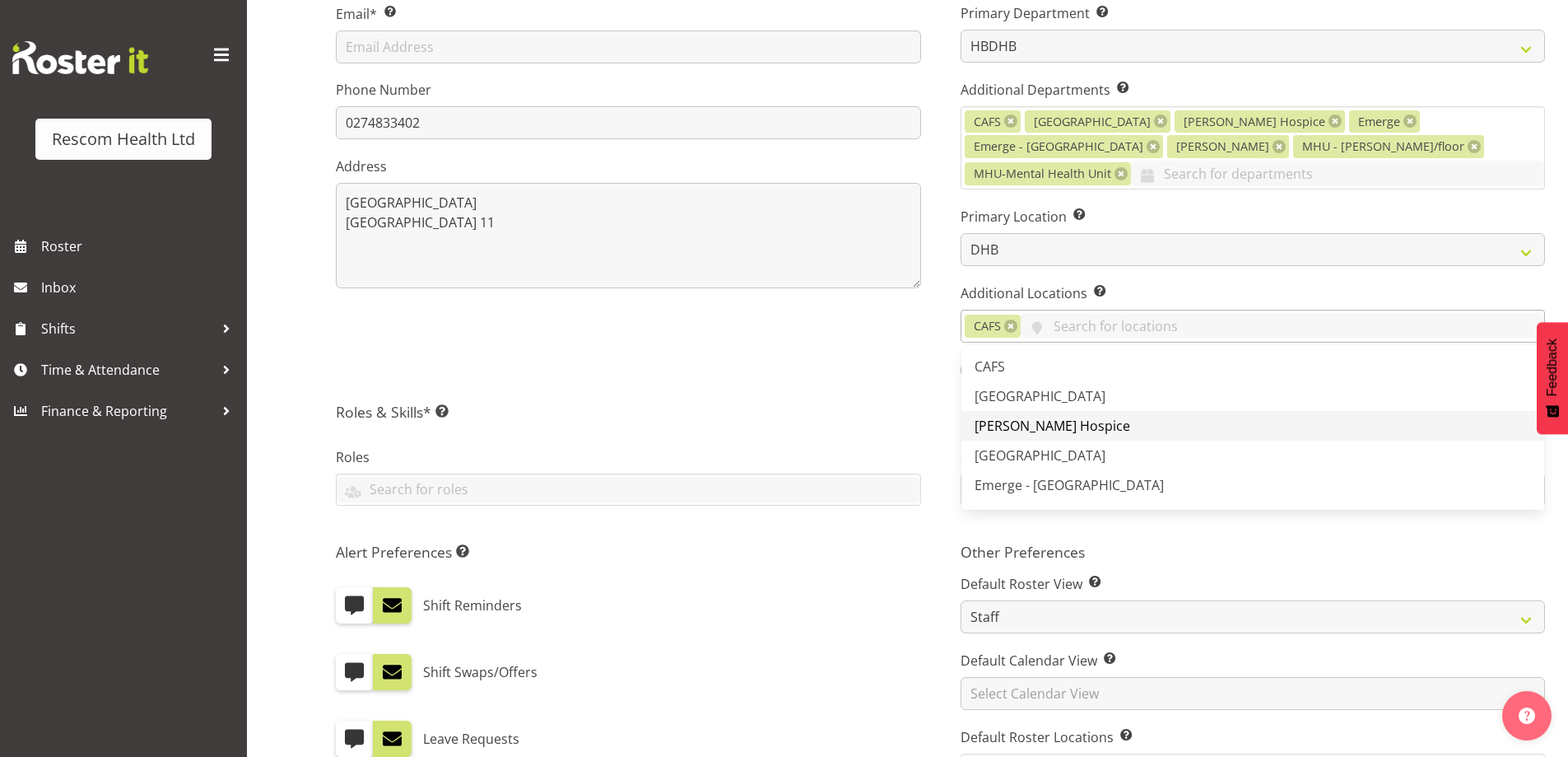
drag, startPoint x: 1012, startPoint y: 370, endPoint x: 1019, endPoint y: 388, distance: 19.3
click at [1015, 387] on span "[GEOGRAPHIC_DATA]" at bounding box center [1039, 395] width 131 height 18
drag, startPoint x: 1020, startPoint y: 398, endPoint x: 1029, endPoint y: 419, distance: 22.8
click at [1021, 416] on span "[PERSON_NAME] Hospice" at bounding box center [1051, 425] width 155 height 18
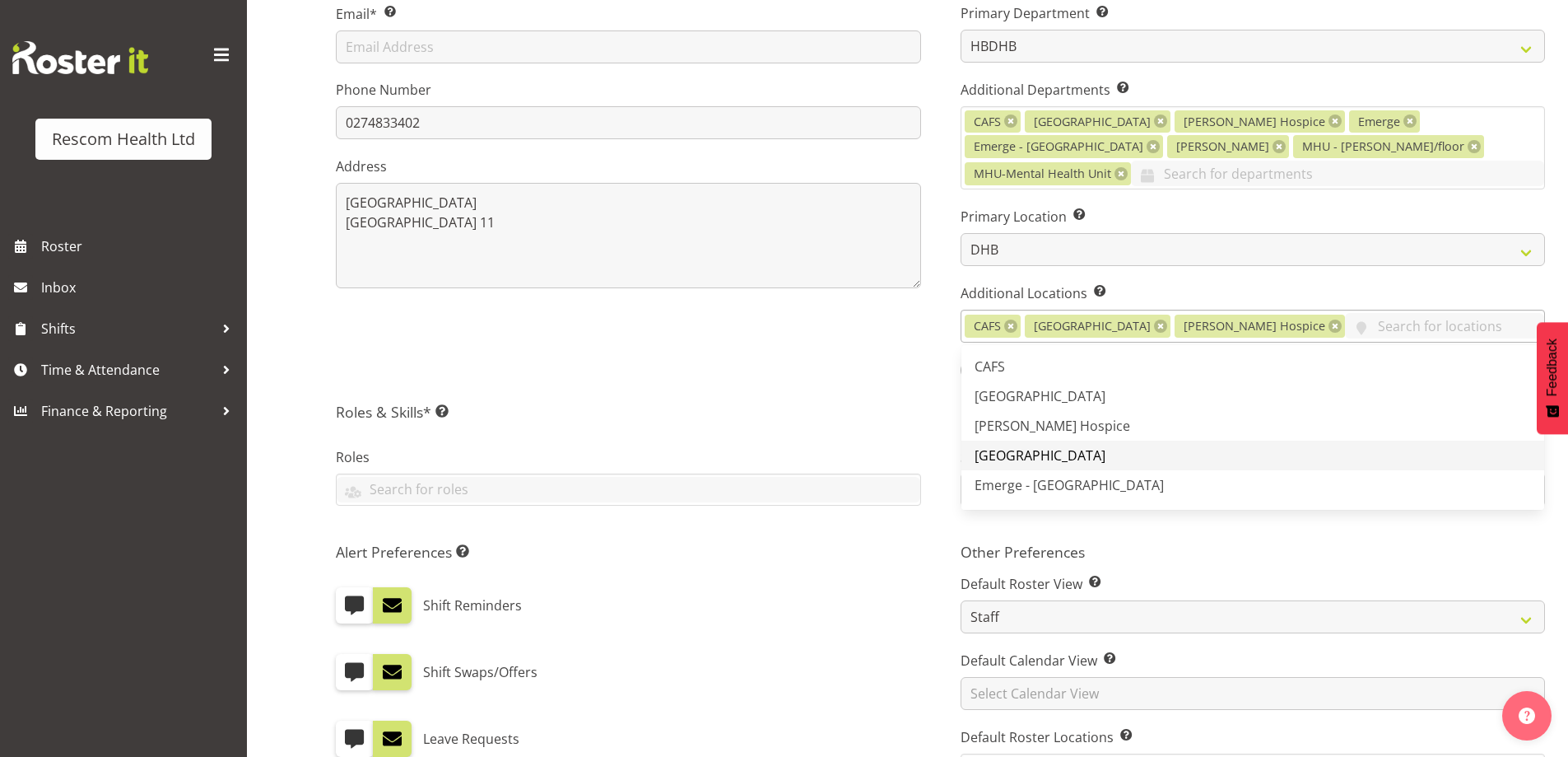
click at [1029, 446] on span "[GEOGRAPHIC_DATA]" at bounding box center [1039, 455] width 131 height 18
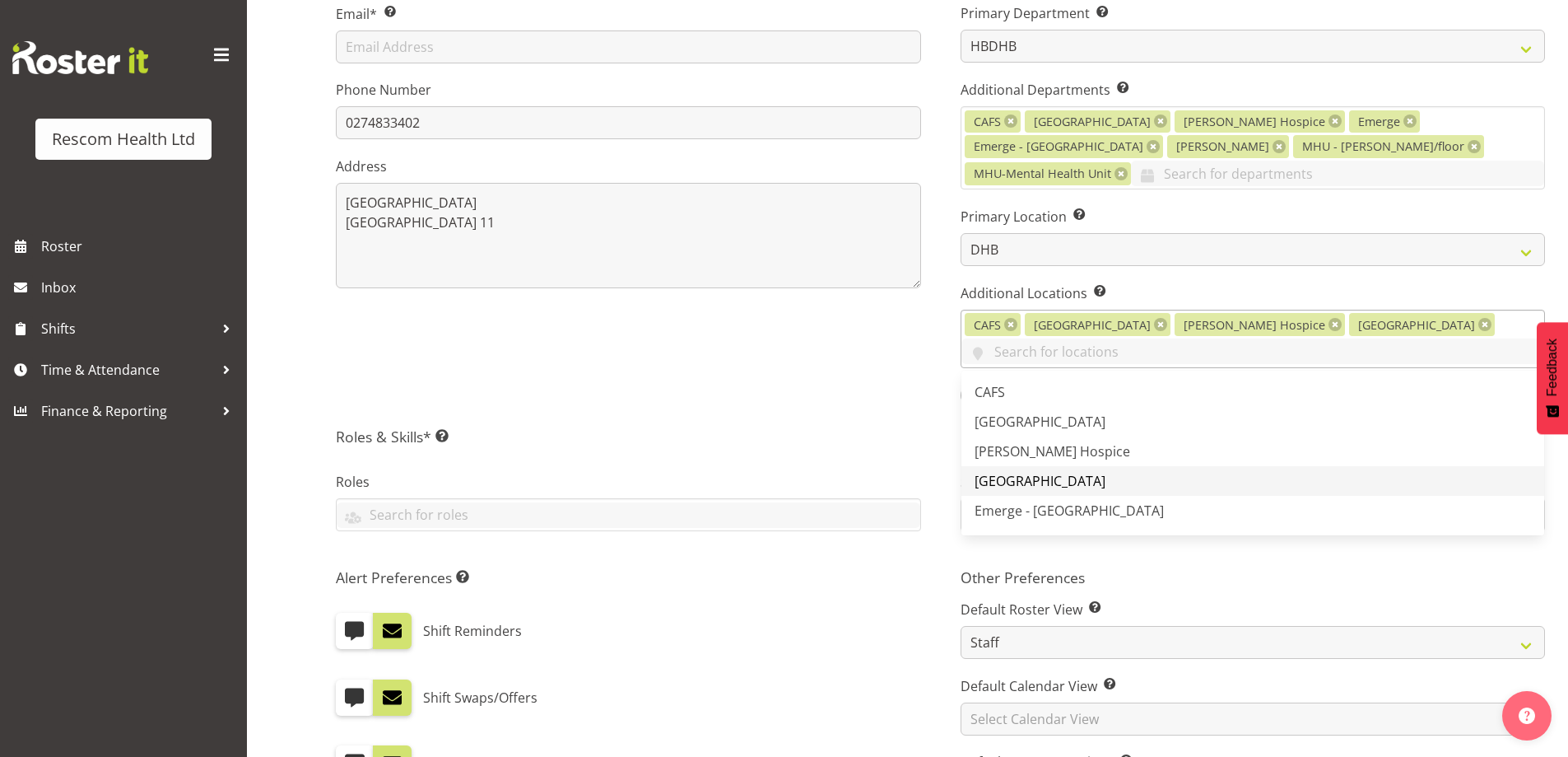
click at [1043, 501] on span "Emerge - [GEOGRAPHIC_DATA]" at bounding box center [1068, 509] width 189 height 18
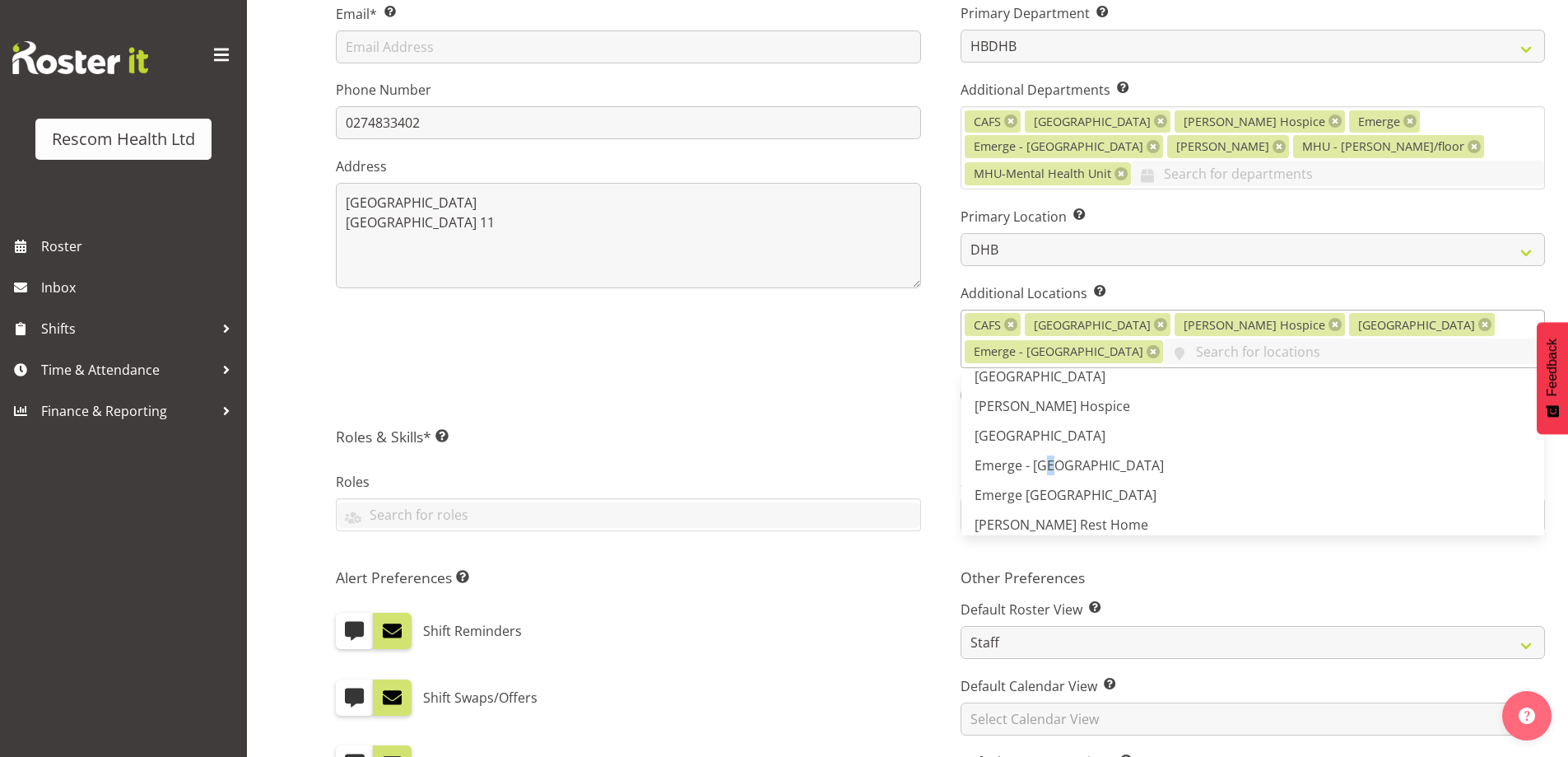
scroll to position [86, 0]
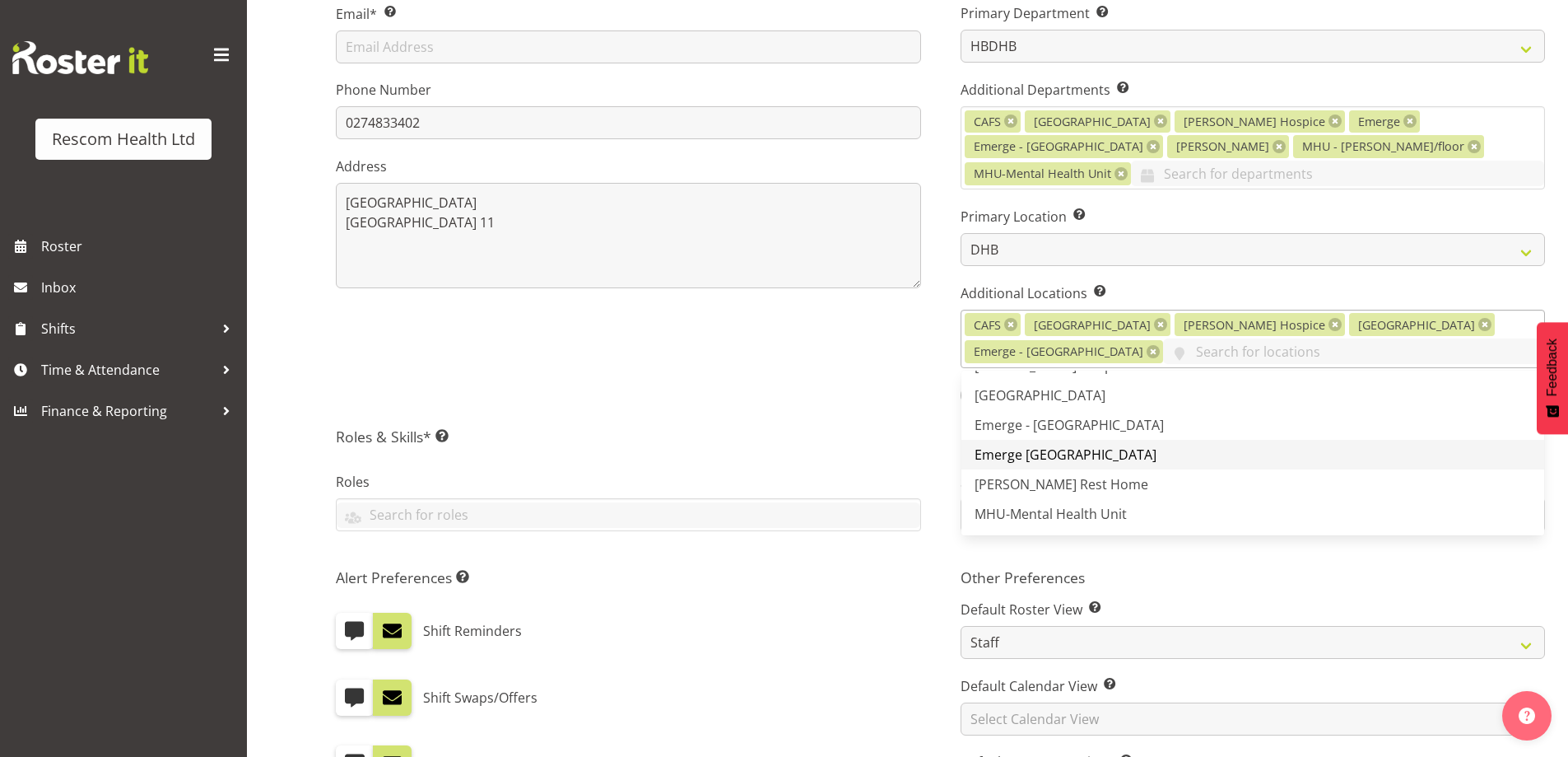
click at [1058, 445] on span "Emerge [GEOGRAPHIC_DATA]" at bounding box center [1064, 454] width 182 height 18
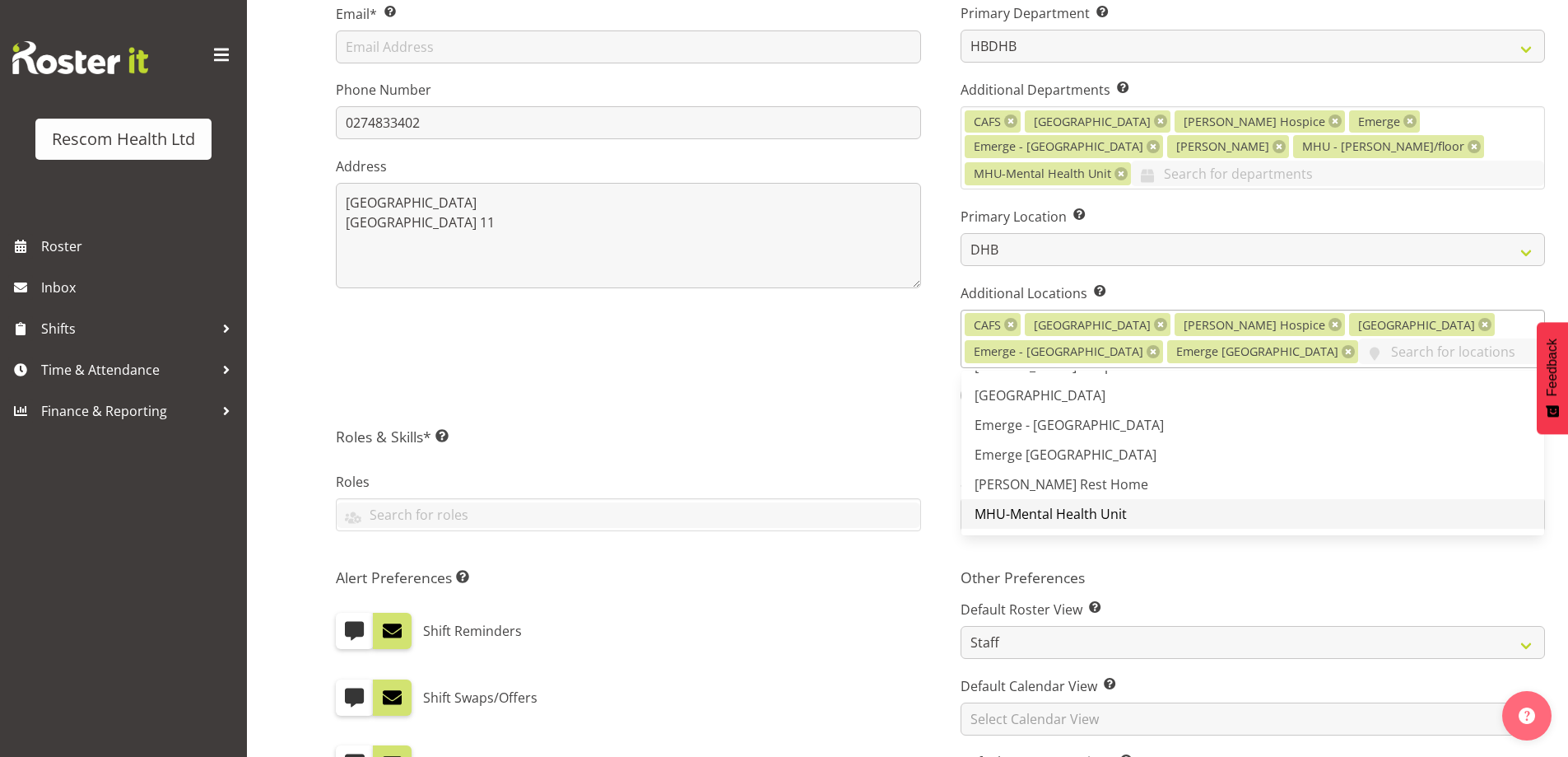
drag, startPoint x: 1064, startPoint y: 456, endPoint x: 1071, endPoint y: 475, distance: 20.2
click at [1066, 475] on span "[PERSON_NAME] Rest Home" at bounding box center [1061, 484] width 173 height 18
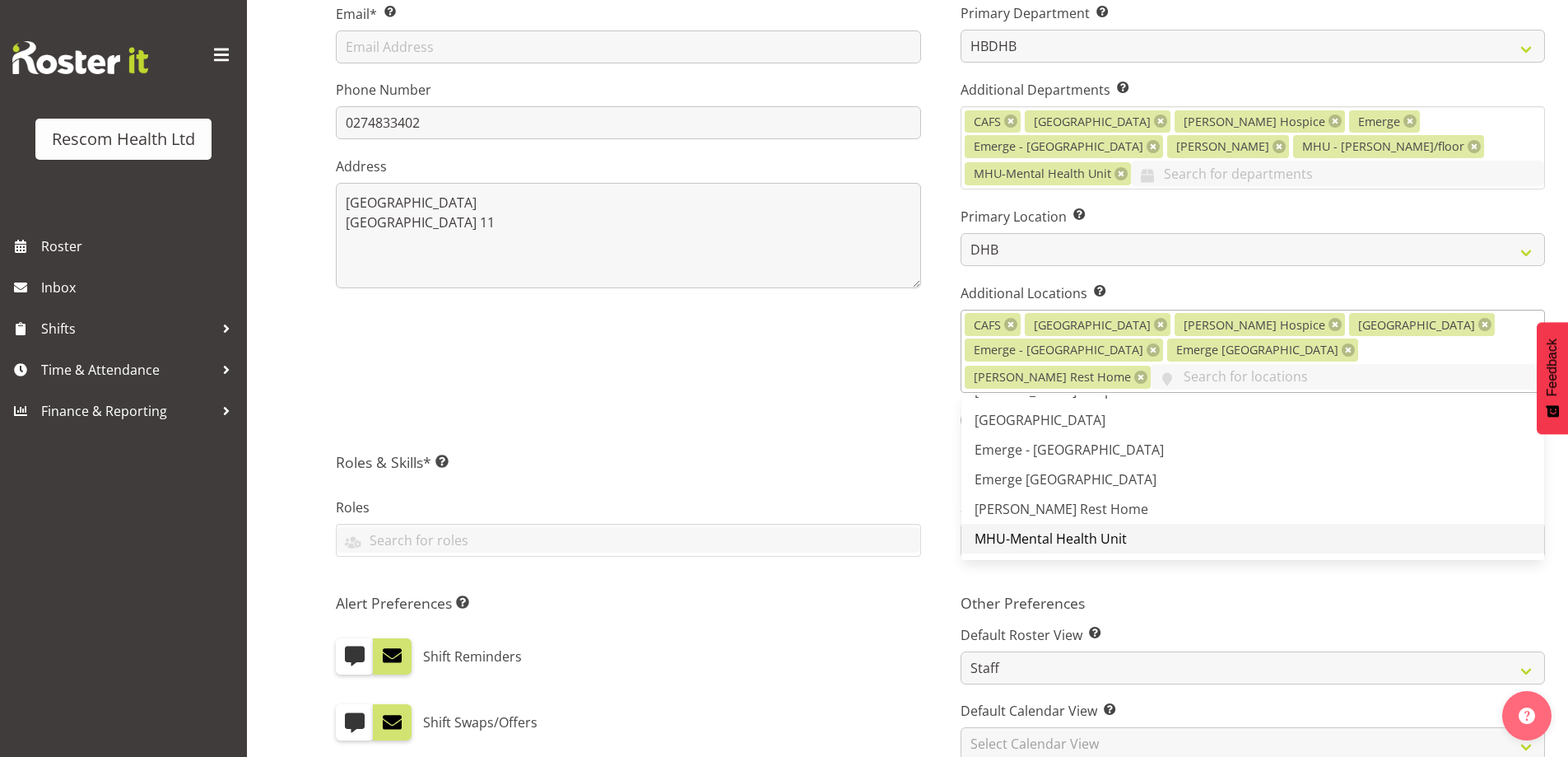
click at [1068, 529] on span "MHU-Mental Health Unit" at bounding box center [1050, 538] width 152 height 18
drag, startPoint x: 883, startPoint y: 403, endPoint x: 823, endPoint y: 412, distance: 60.7
click at [881, 403] on div "First Name Pat Last Name Carson Email* This is a required field. Phone Number 0…" at bounding box center [629, 135] width 625 height 615
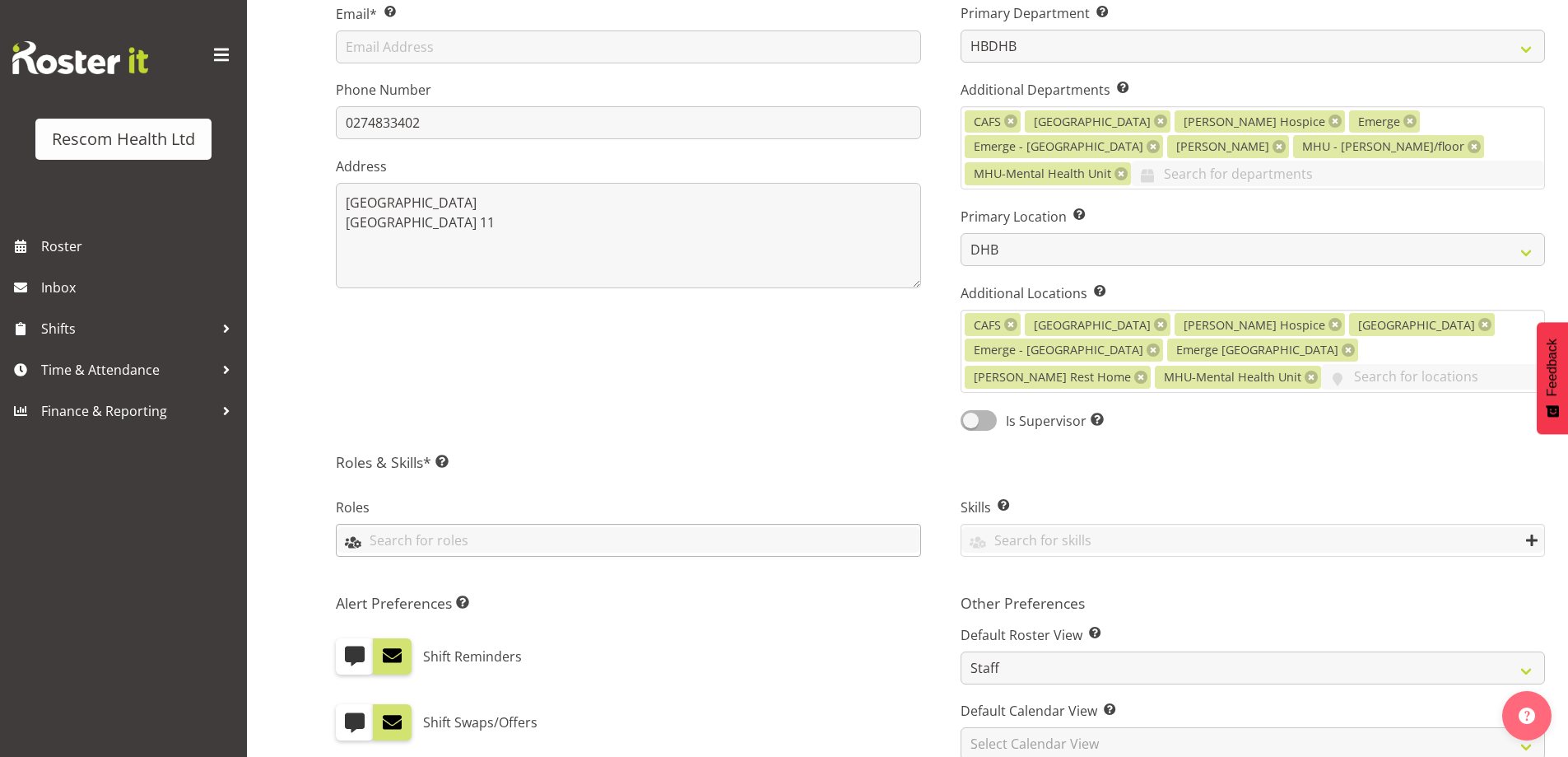
click at [593, 527] on input "text" at bounding box center [629, 540] width 584 height 25
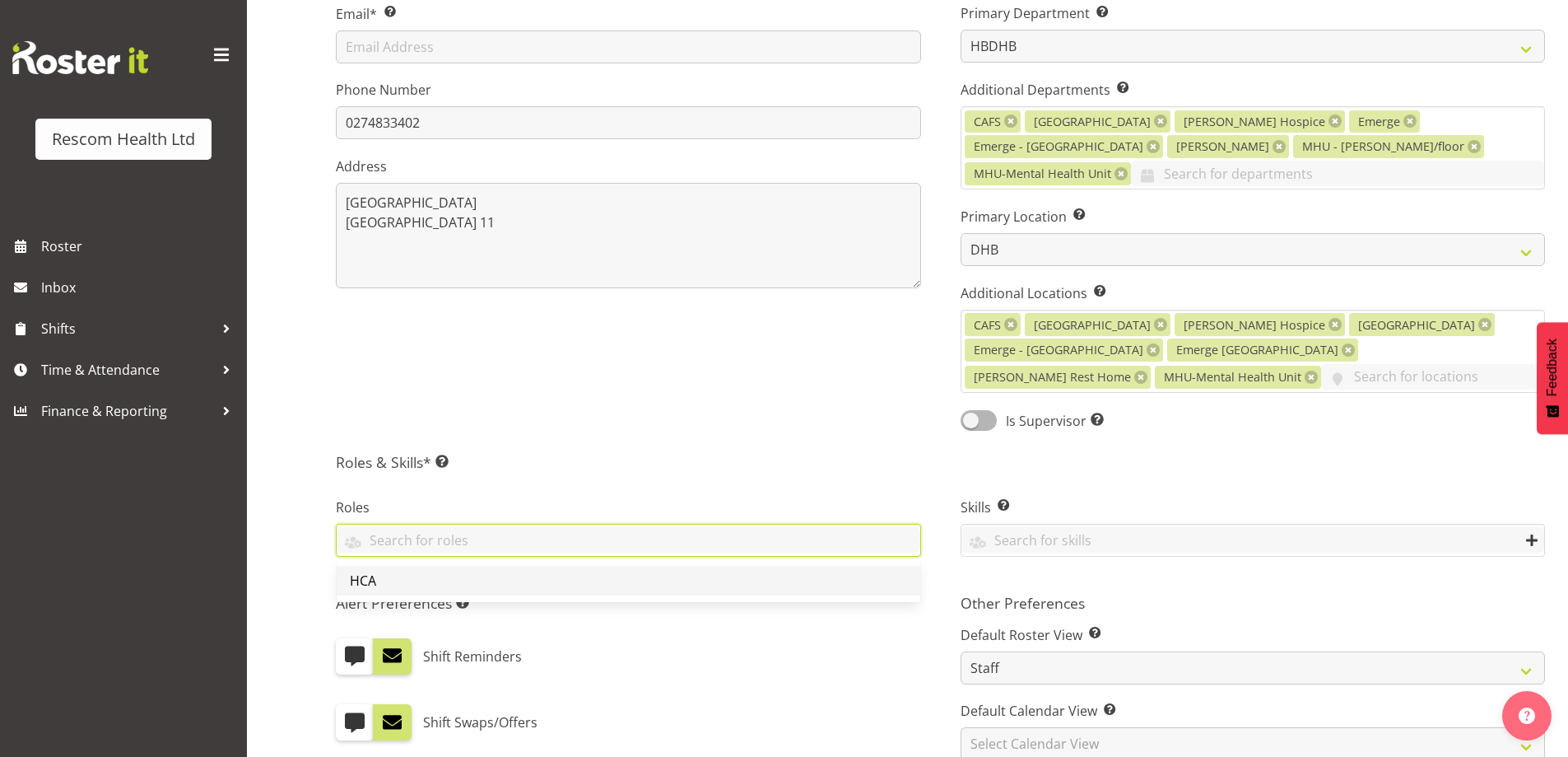
drag, startPoint x: 380, startPoint y: 561, endPoint x: 452, endPoint y: 532, distance: 77.6
click at [381, 566] on link "HCA" at bounding box center [629, 580] width 584 height 29
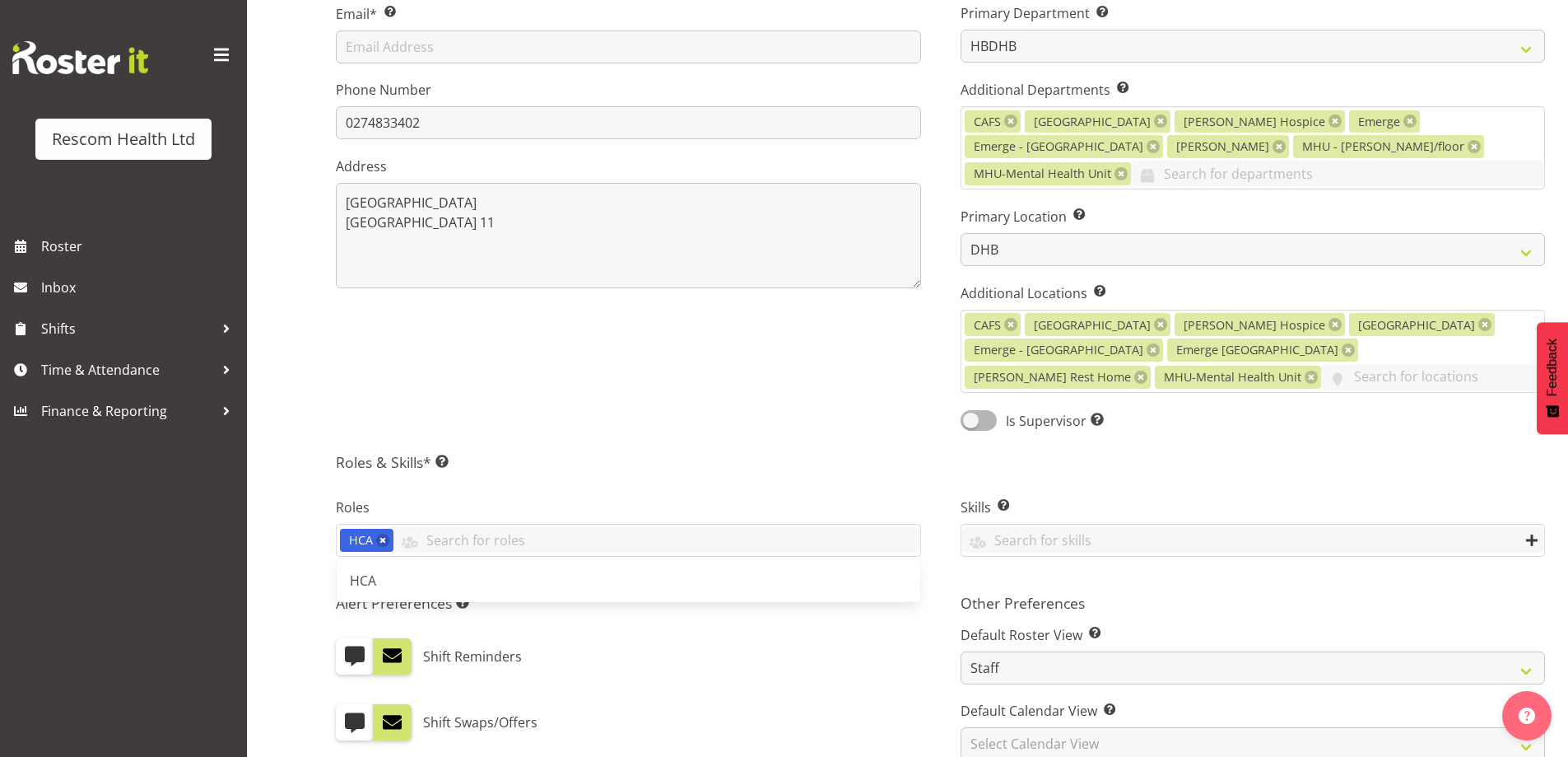
scroll to position [741, 0]
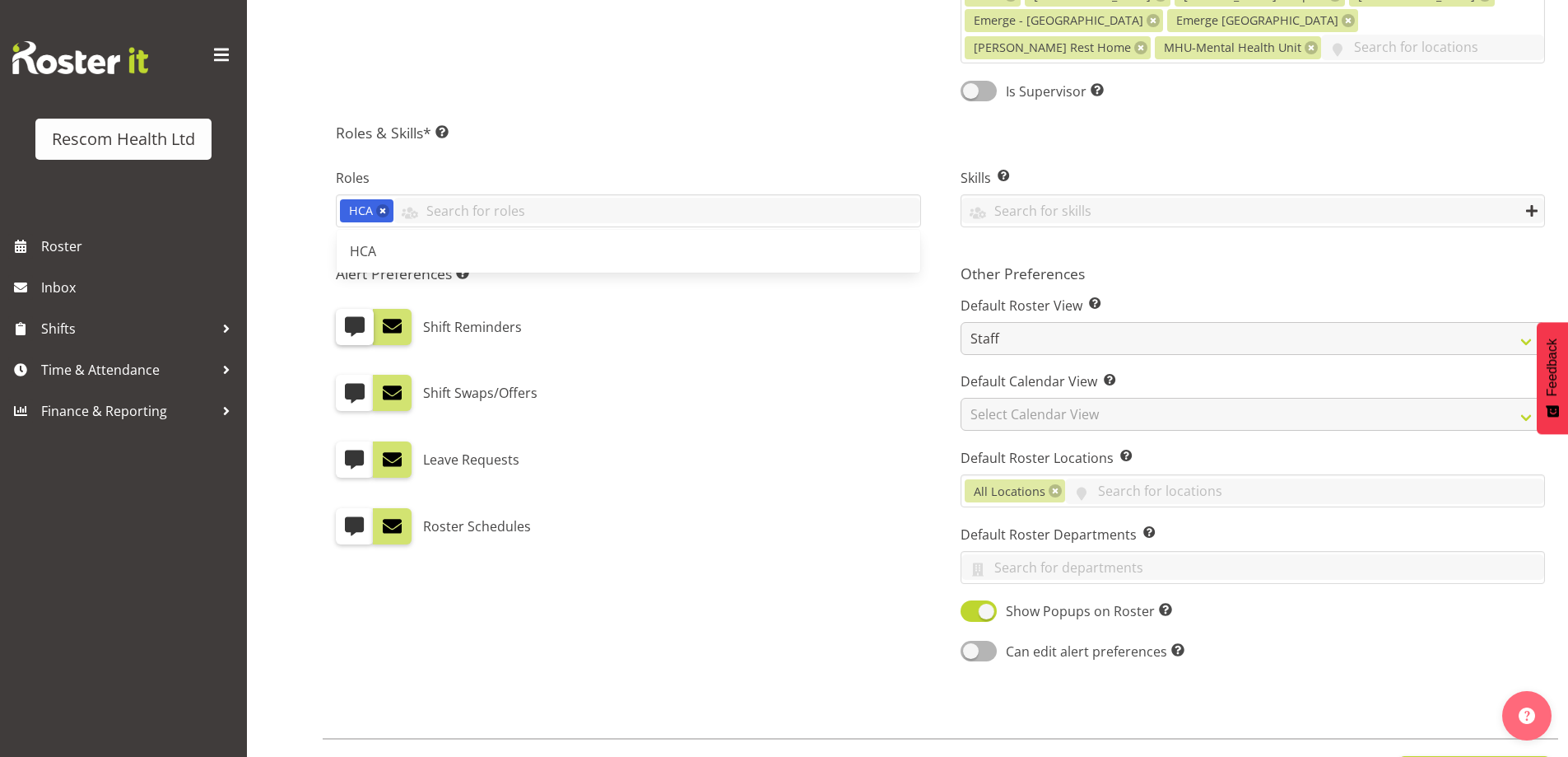
drag, startPoint x: 355, startPoint y: 298, endPoint x: 353, endPoint y: 342, distance: 44.0
click at [356, 315] on span at bounding box center [354, 326] width 22 height 22
click at [346, 321] on input "checkbox" at bounding box center [341, 326] width 10 height 10
checkbox input "true"
drag, startPoint x: 357, startPoint y: 506, endPoint x: 376, endPoint y: 498, distance: 20.6
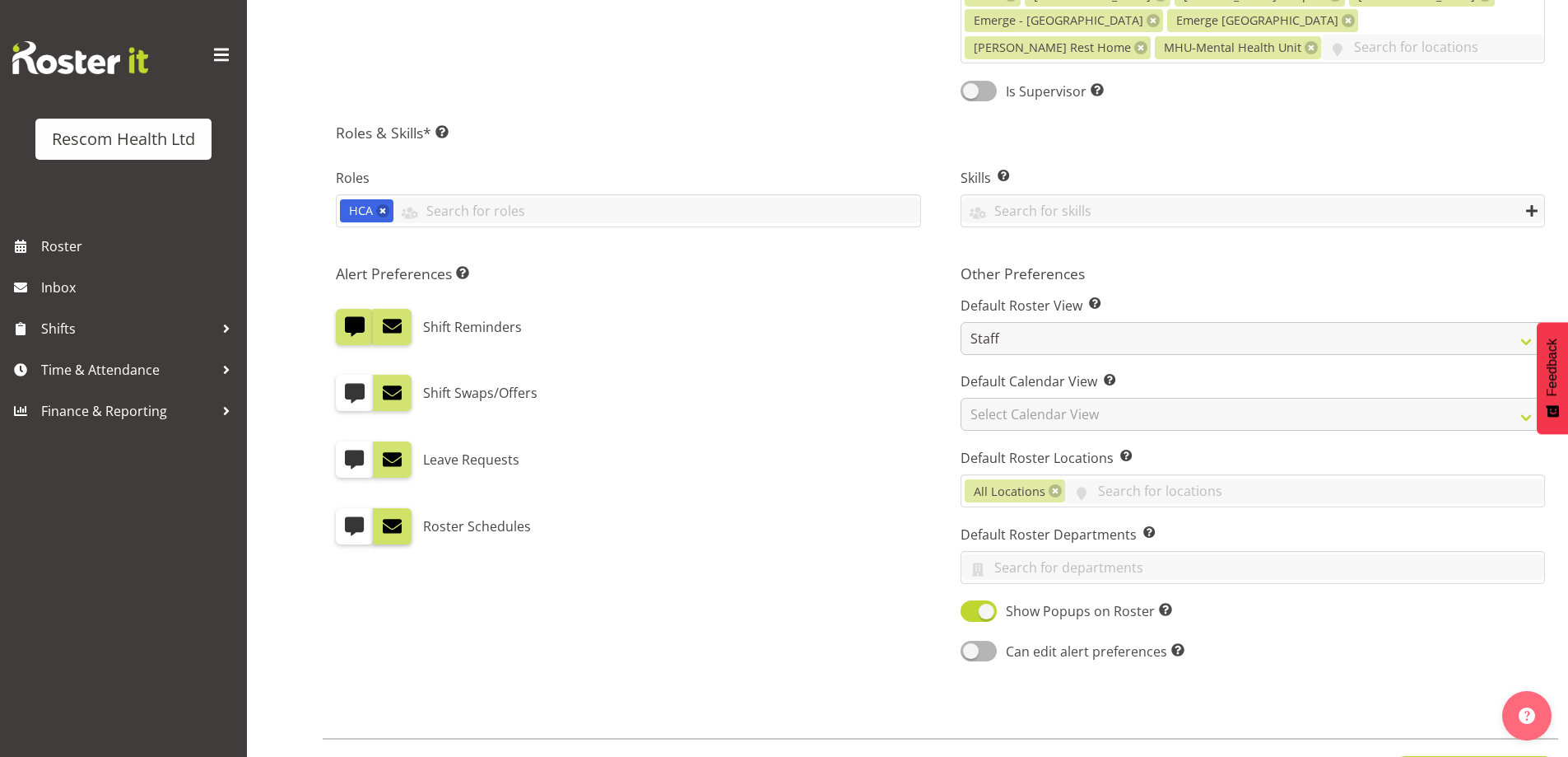
click at [359, 515] on span at bounding box center [354, 525] width 22 height 22
click at [346, 521] on input "checkbox" at bounding box center [341, 525] width 10 height 10
checkbox input "true"
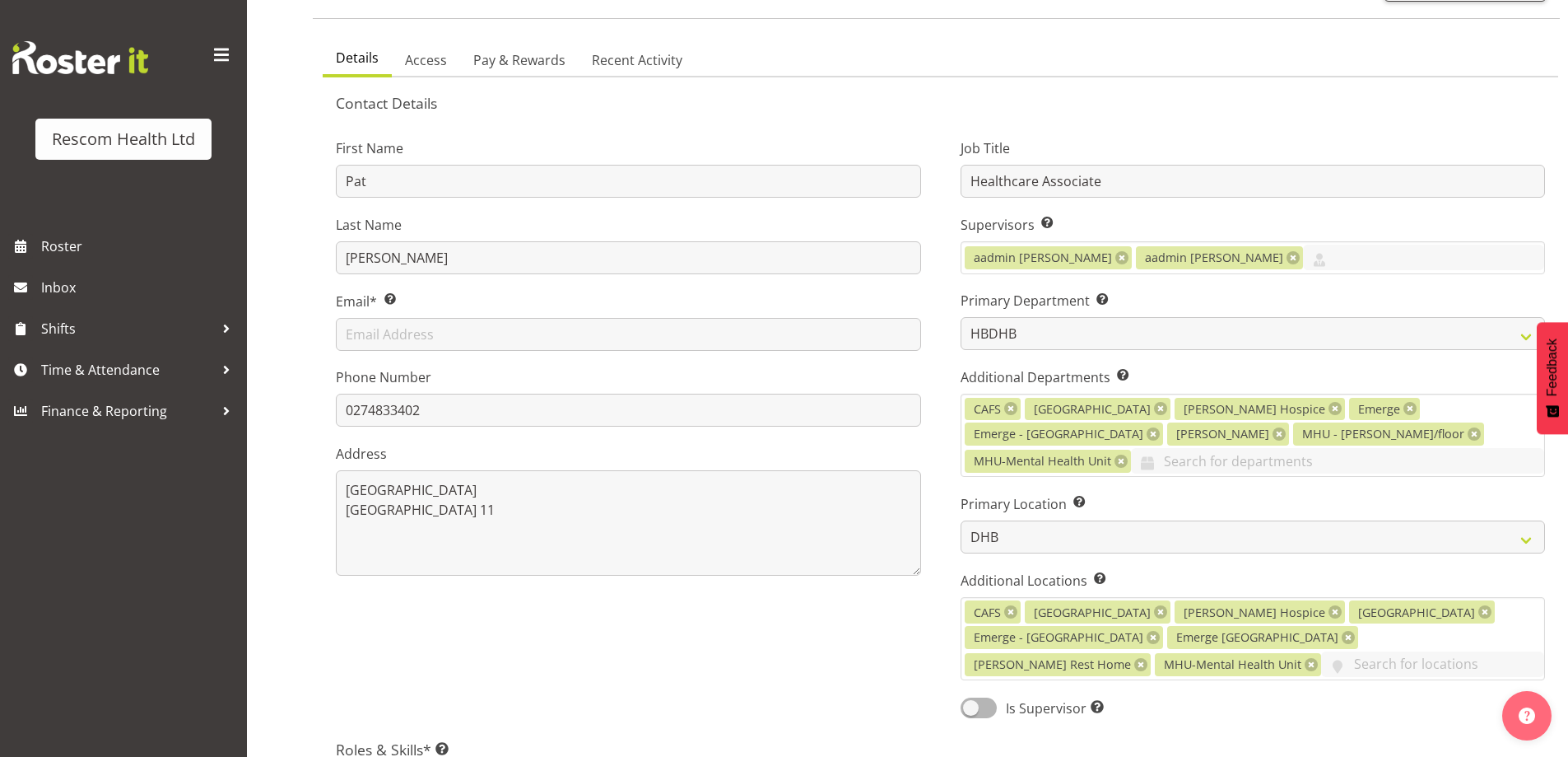
scroll to position [0, 0]
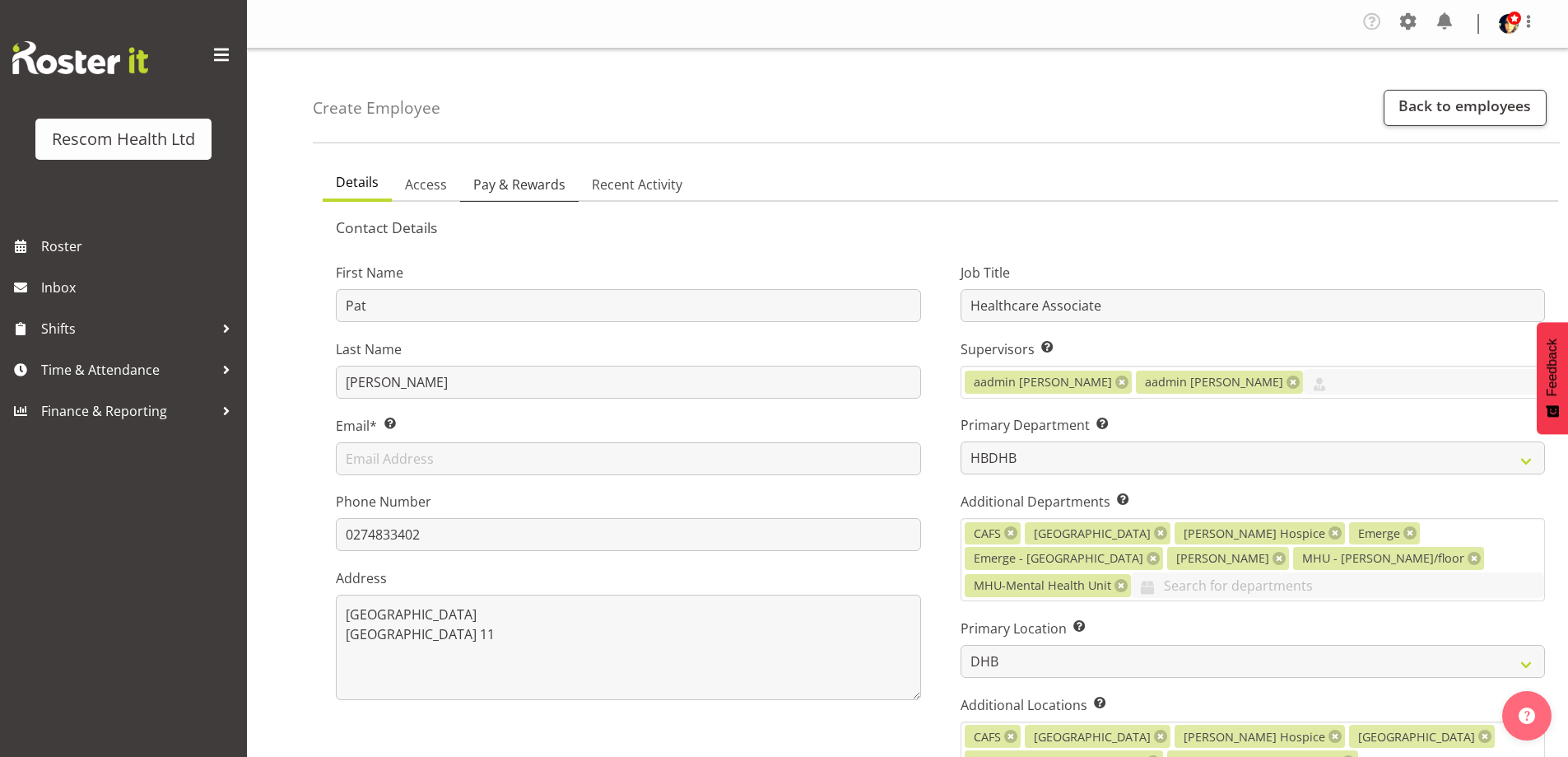
click at [541, 181] on span "Pay & Rewards" at bounding box center [520, 184] width 92 height 20
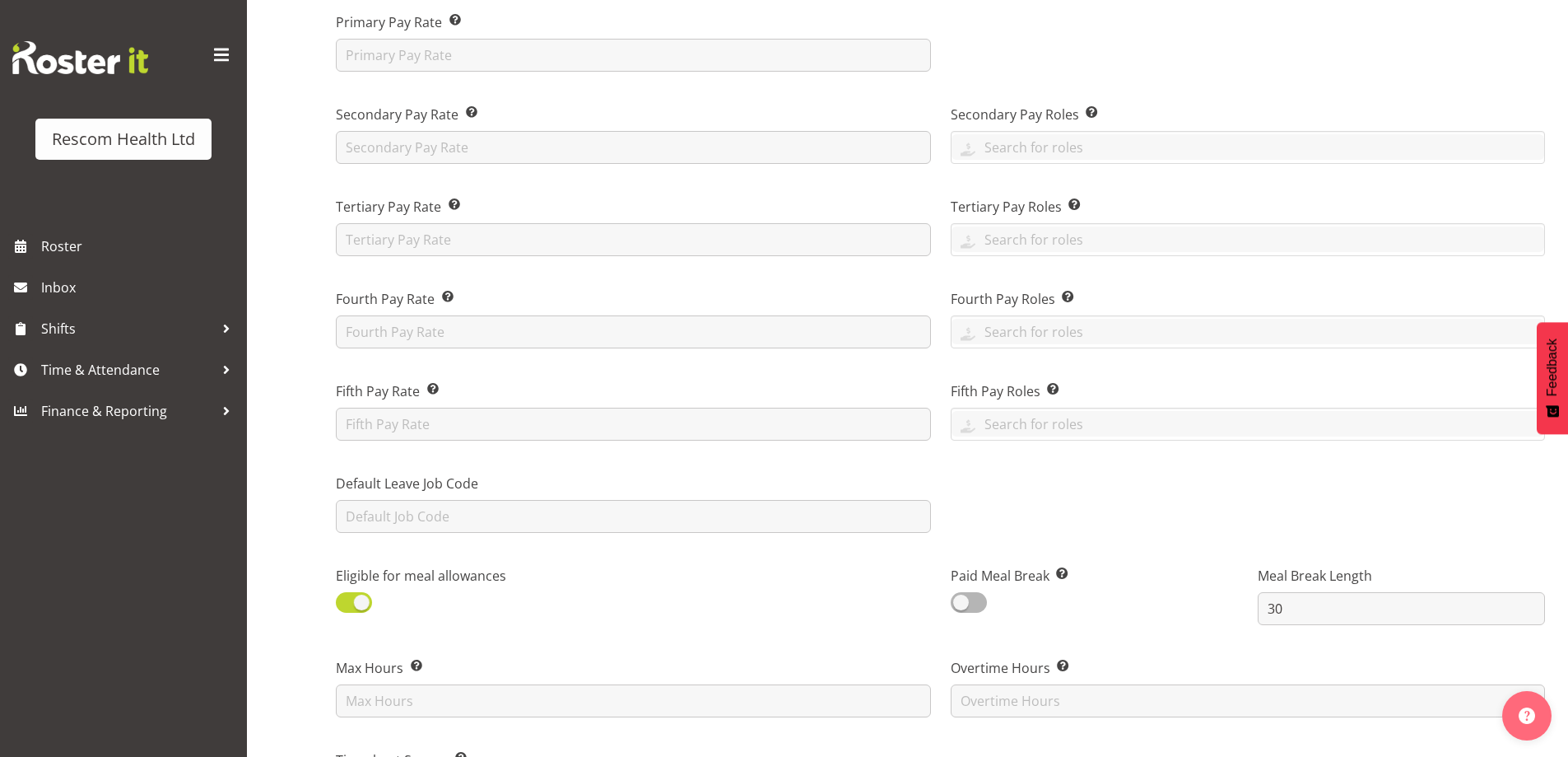
scroll to position [658, 0]
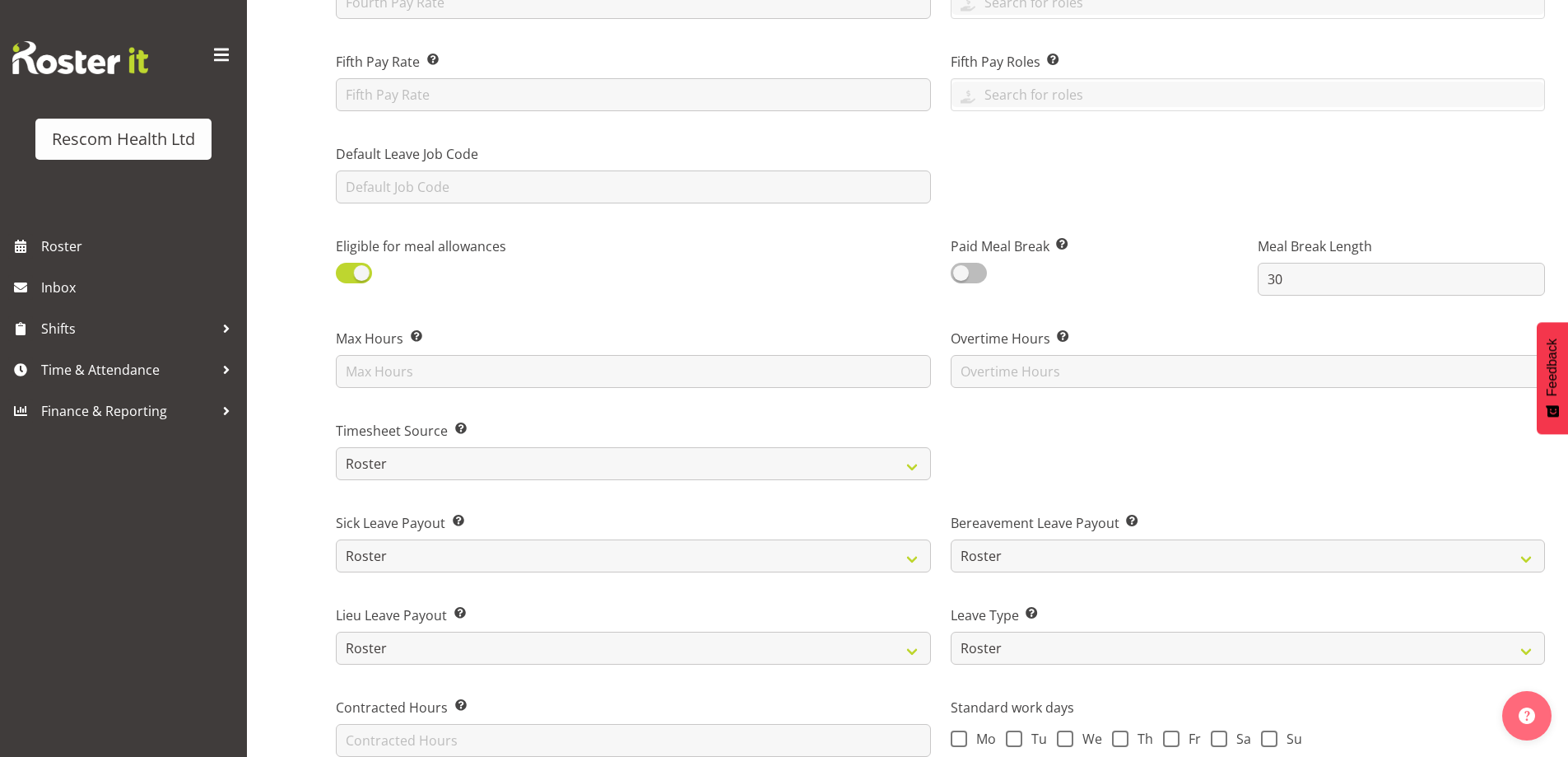
click at [972, 278] on span at bounding box center [968, 273] width 36 height 21
click at [961, 278] on input "checkbox" at bounding box center [955, 272] width 10 height 10
checkbox input "true"
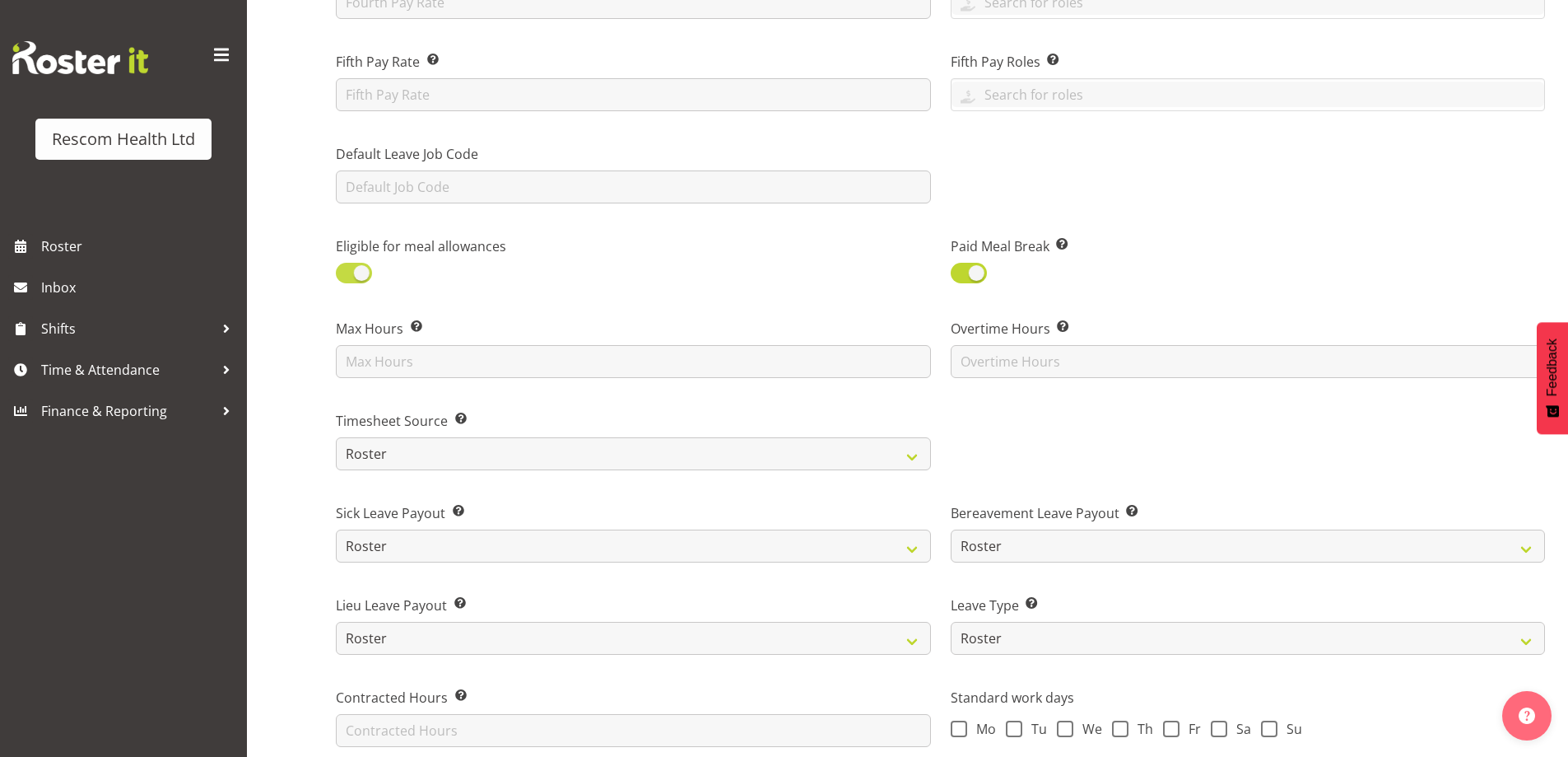
click at [343, 275] on span at bounding box center [354, 273] width 36 height 21
click at [343, 275] on input "checkbox" at bounding box center [341, 272] width 10 height 10
checkbox input "false"
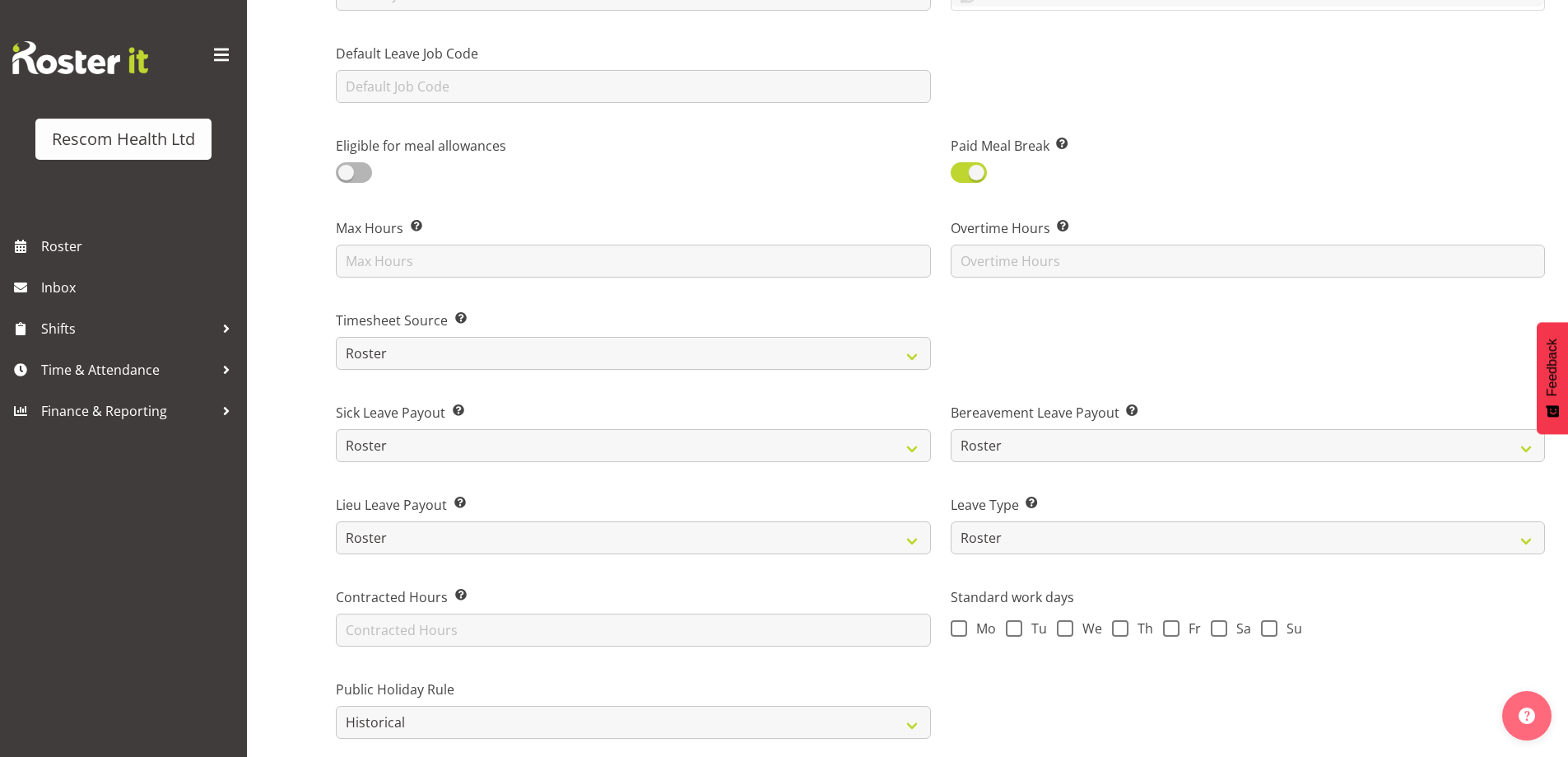
scroll to position [906, 0]
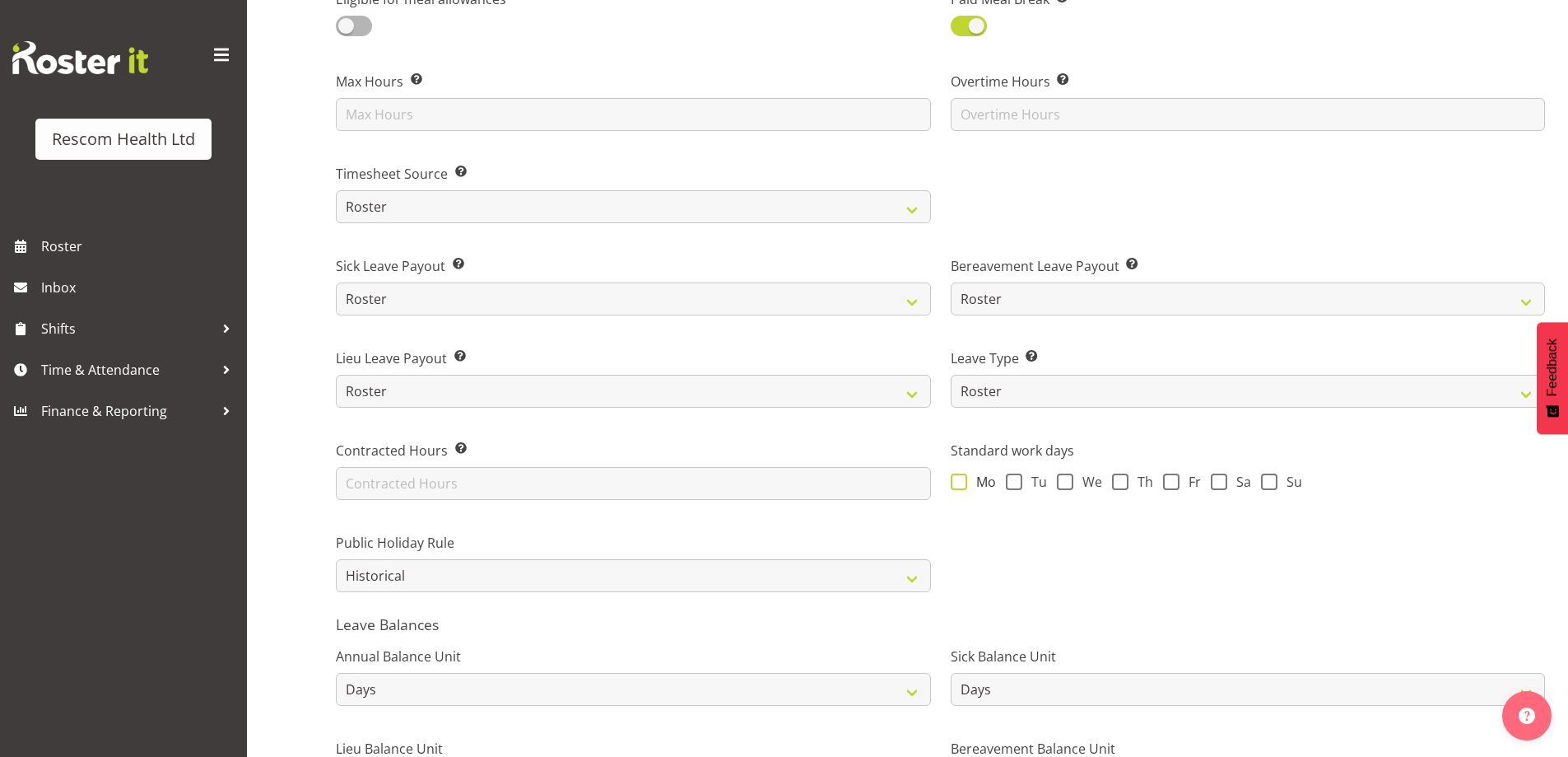
drag, startPoint x: 957, startPoint y: 482, endPoint x: 979, endPoint y: 479, distance: 22.2
click at [959, 481] on span at bounding box center [958, 481] width 16 height 16
click at [959, 481] on input "Mo" at bounding box center [955, 480] width 10 height 10
checkbox input "true"
drag, startPoint x: 1011, startPoint y: 475, endPoint x: 1042, endPoint y: 475, distance: 31.0
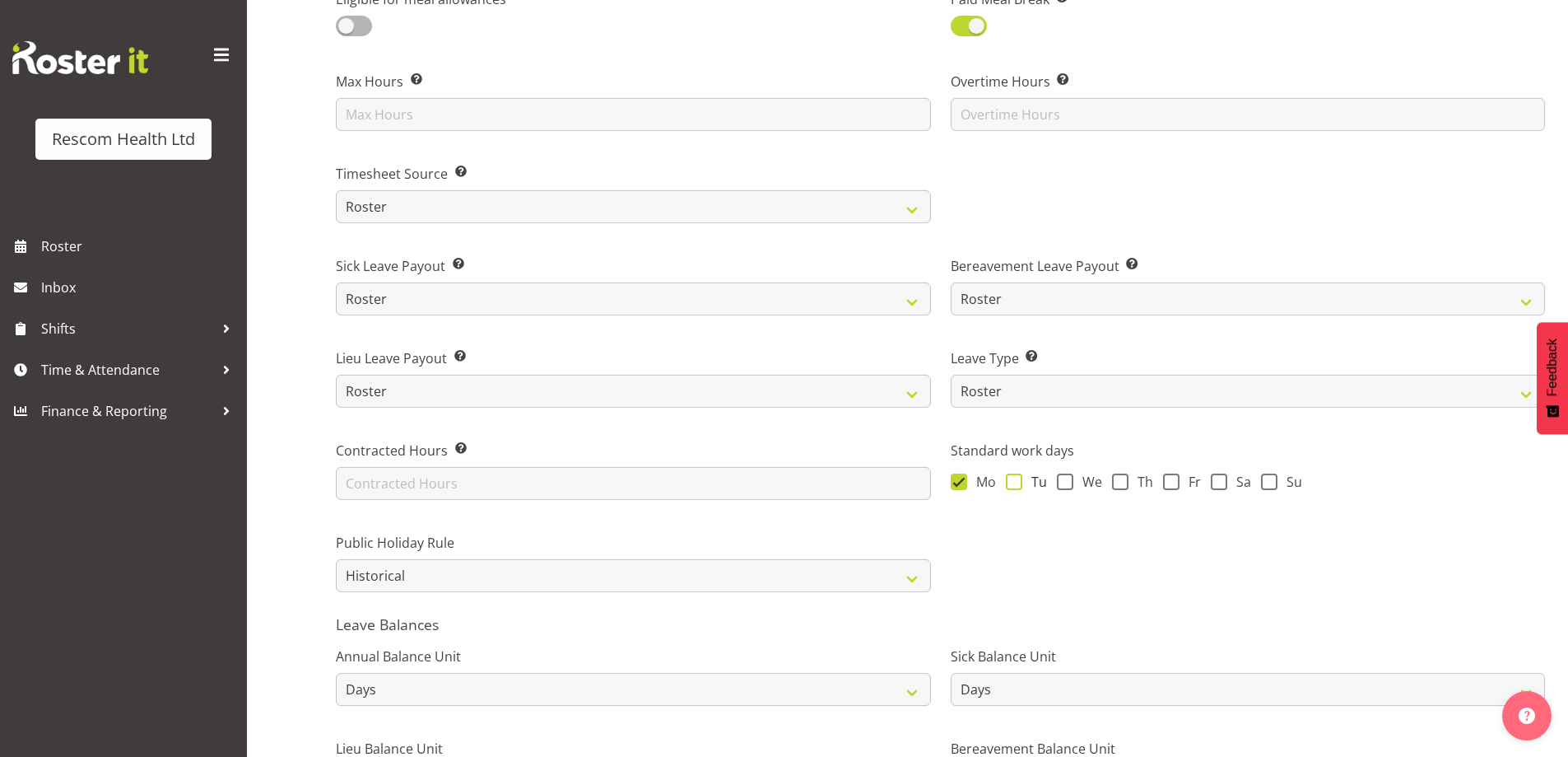
click at [1020, 475] on span at bounding box center [1013, 481] width 16 height 16
click at [1016, 475] on input "Tu" at bounding box center [1010, 480] width 10 height 10
checkbox input "true"
drag, startPoint x: 1068, startPoint y: 476, endPoint x: 1104, endPoint y: 475, distance: 36.0
click at [1075, 475] on label "We" at bounding box center [1080, 481] width 45 height 16
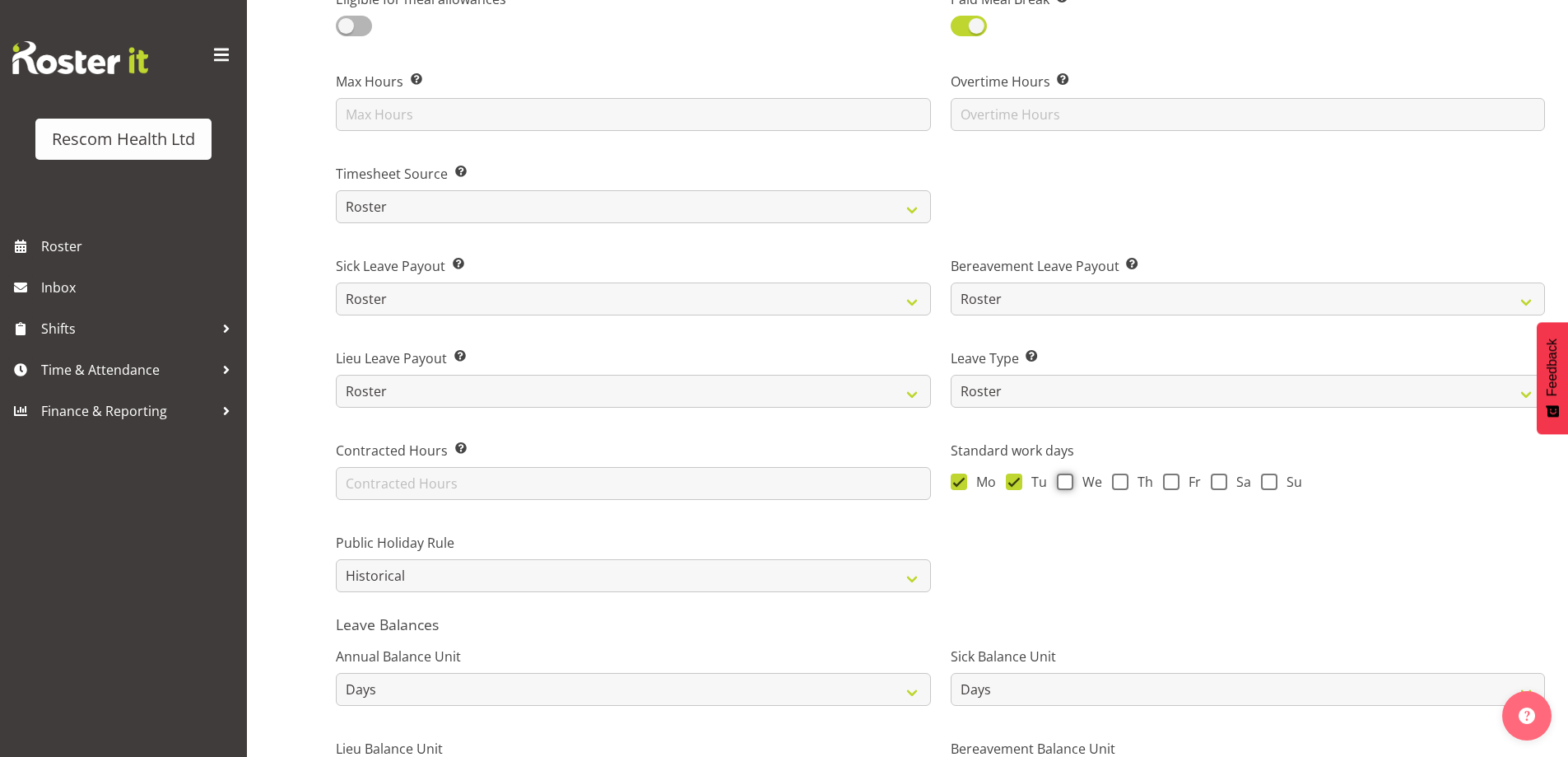
click at [1067, 475] on input "We" at bounding box center [1062, 480] width 10 height 10
checkbox input "true"
drag, startPoint x: 1117, startPoint y: 477, endPoint x: 1182, endPoint y: 479, distance: 65.0
click at [1140, 477] on label "Th" at bounding box center [1132, 481] width 41 height 16
click at [1123, 477] on input "Th" at bounding box center [1116, 480] width 10 height 10
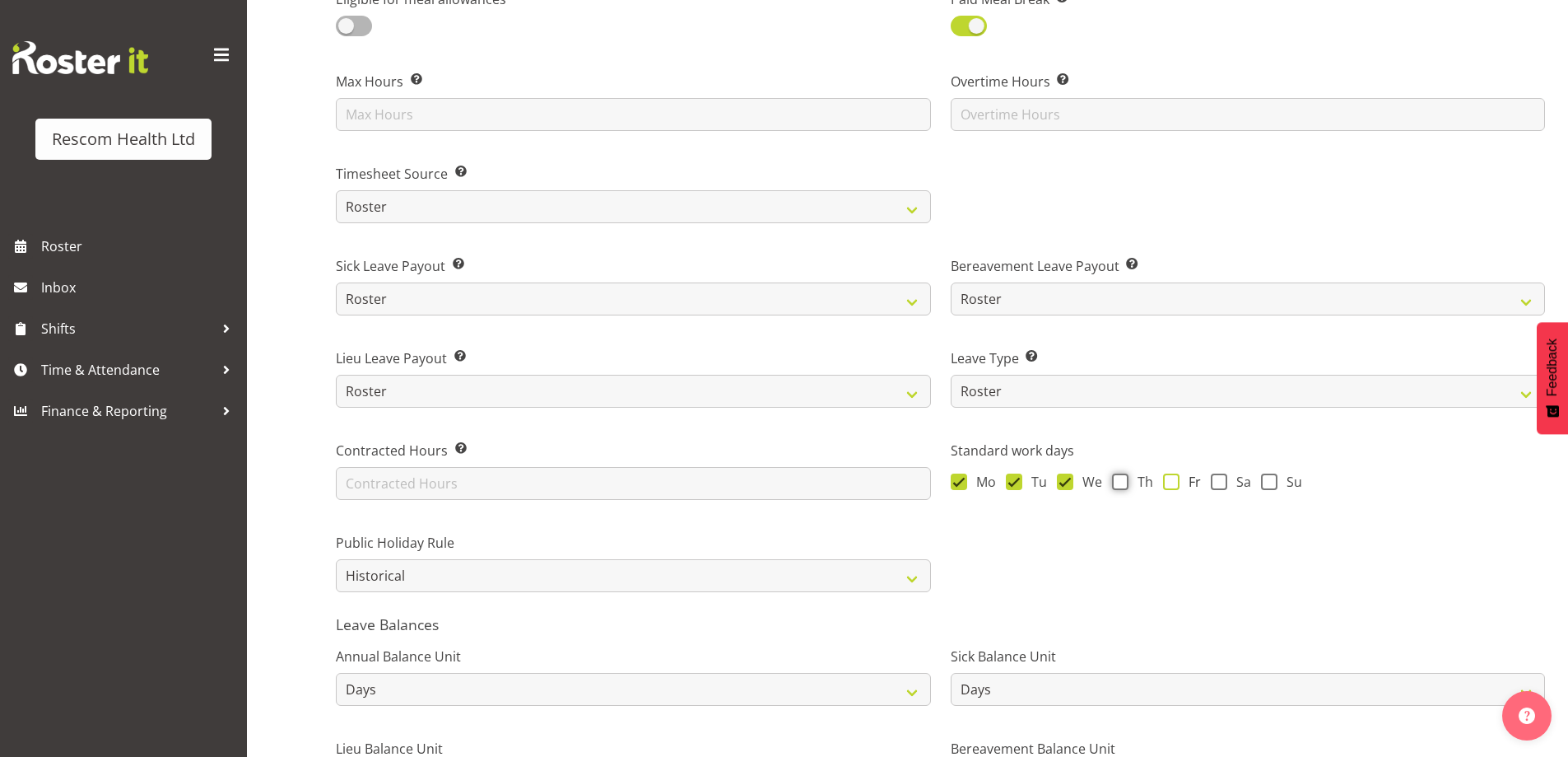
checkbox input "true"
drag, startPoint x: 1176, startPoint y: 478, endPoint x: 1214, endPoint y: 482, distance: 38.2
click at [1180, 477] on label "Fr" at bounding box center [1181, 481] width 38 height 16
click at [1174, 477] on input "Fr" at bounding box center [1167, 480] width 10 height 10
checkbox input "true"
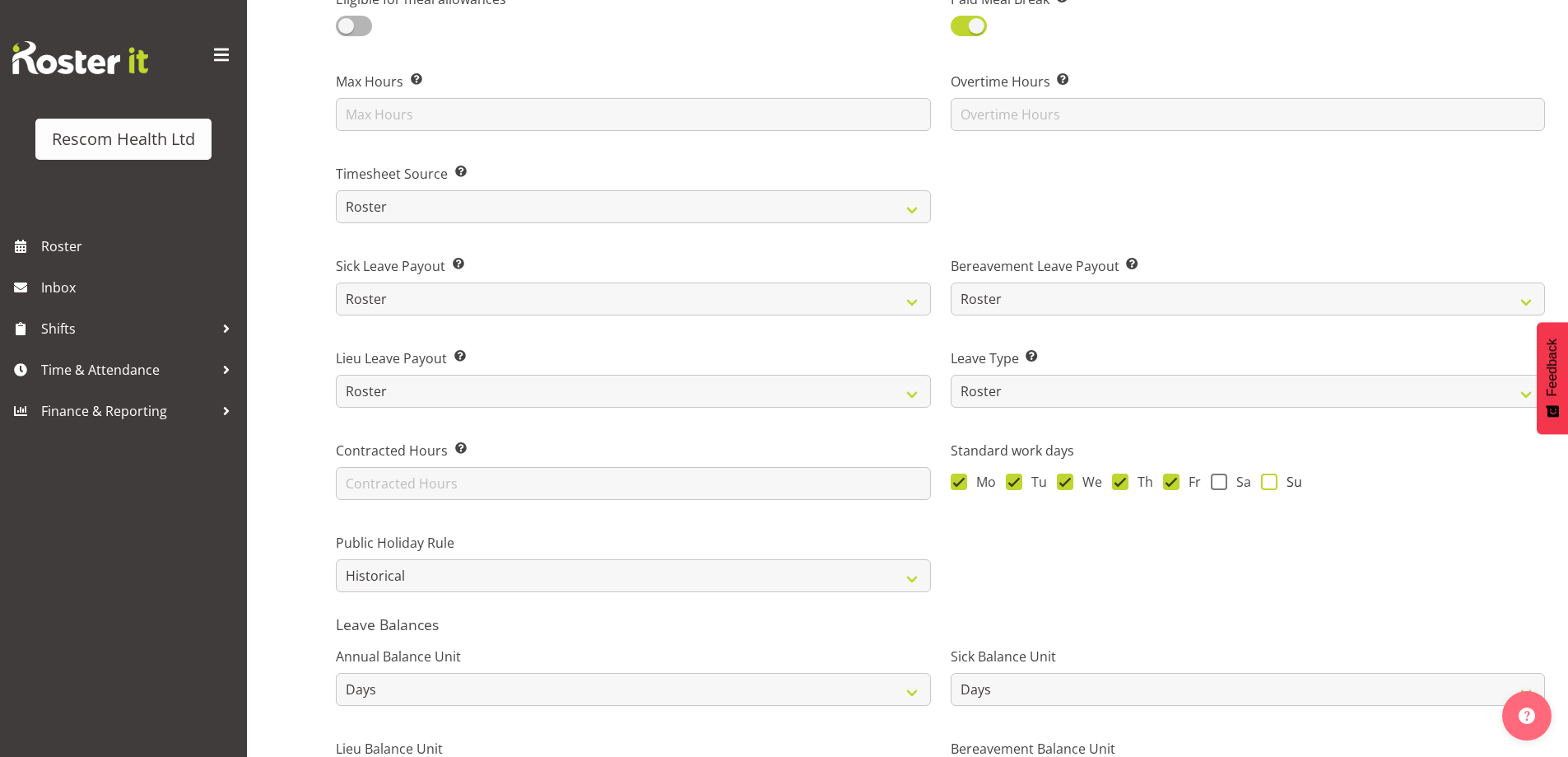
drag, startPoint x: 1222, startPoint y: 482, endPoint x: 1295, endPoint y: 482, distance: 73.0
click at [1255, 475] on div "Mo Tu We Th Fr Sa Su" at bounding box center [1248, 484] width 595 height 22
click at [1270, 478] on span at bounding box center [1269, 481] width 16 height 16
click at [1270, 478] on input "Su" at bounding box center [1266, 480] width 10 height 10
checkbox input "true"
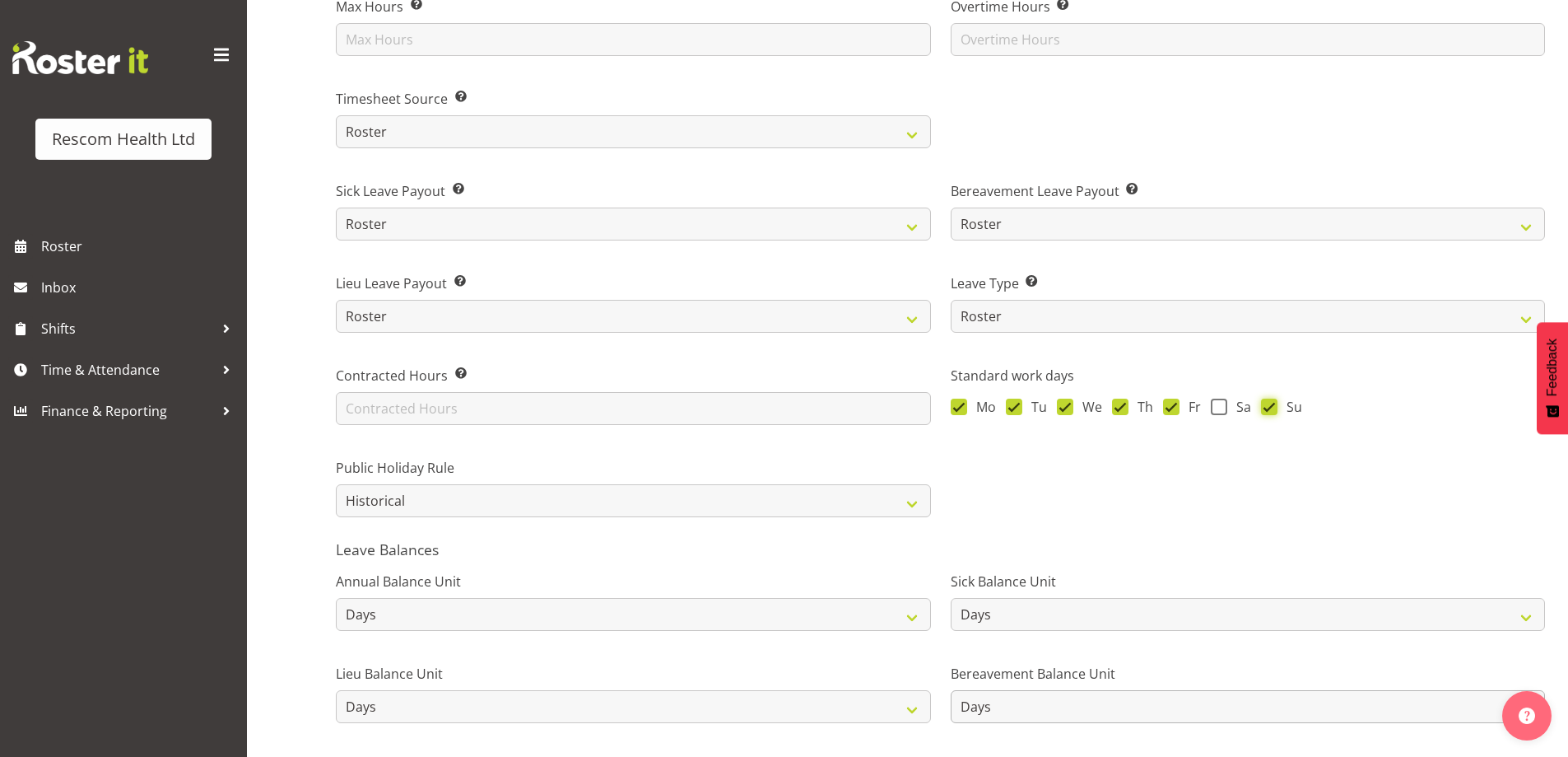
scroll to position [1094, 0]
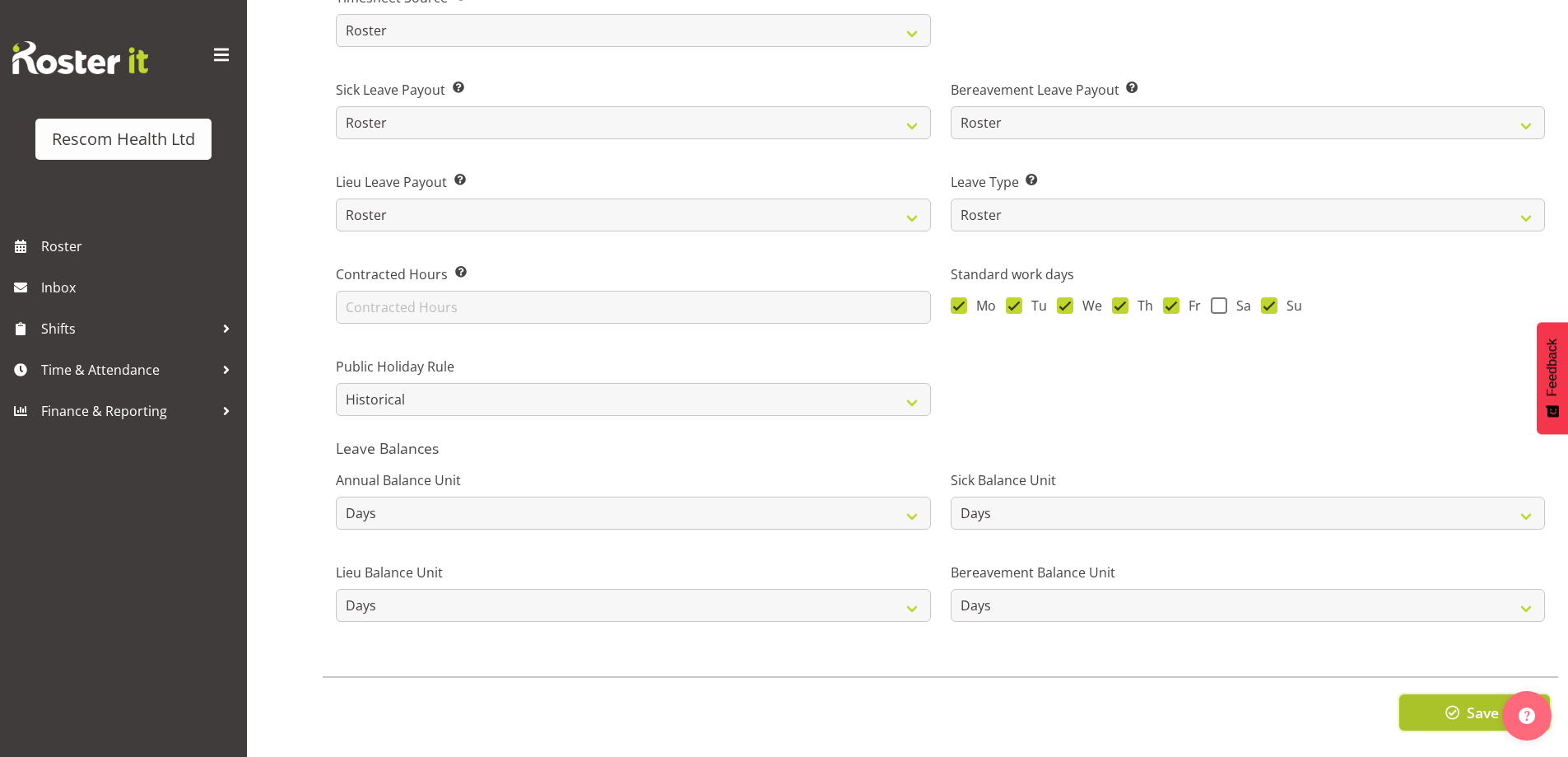
click at [1433, 698] on button "Save" at bounding box center [1474, 712] width 151 height 36
click at [1438, 696] on button "Save" at bounding box center [1474, 712] width 151 height 36
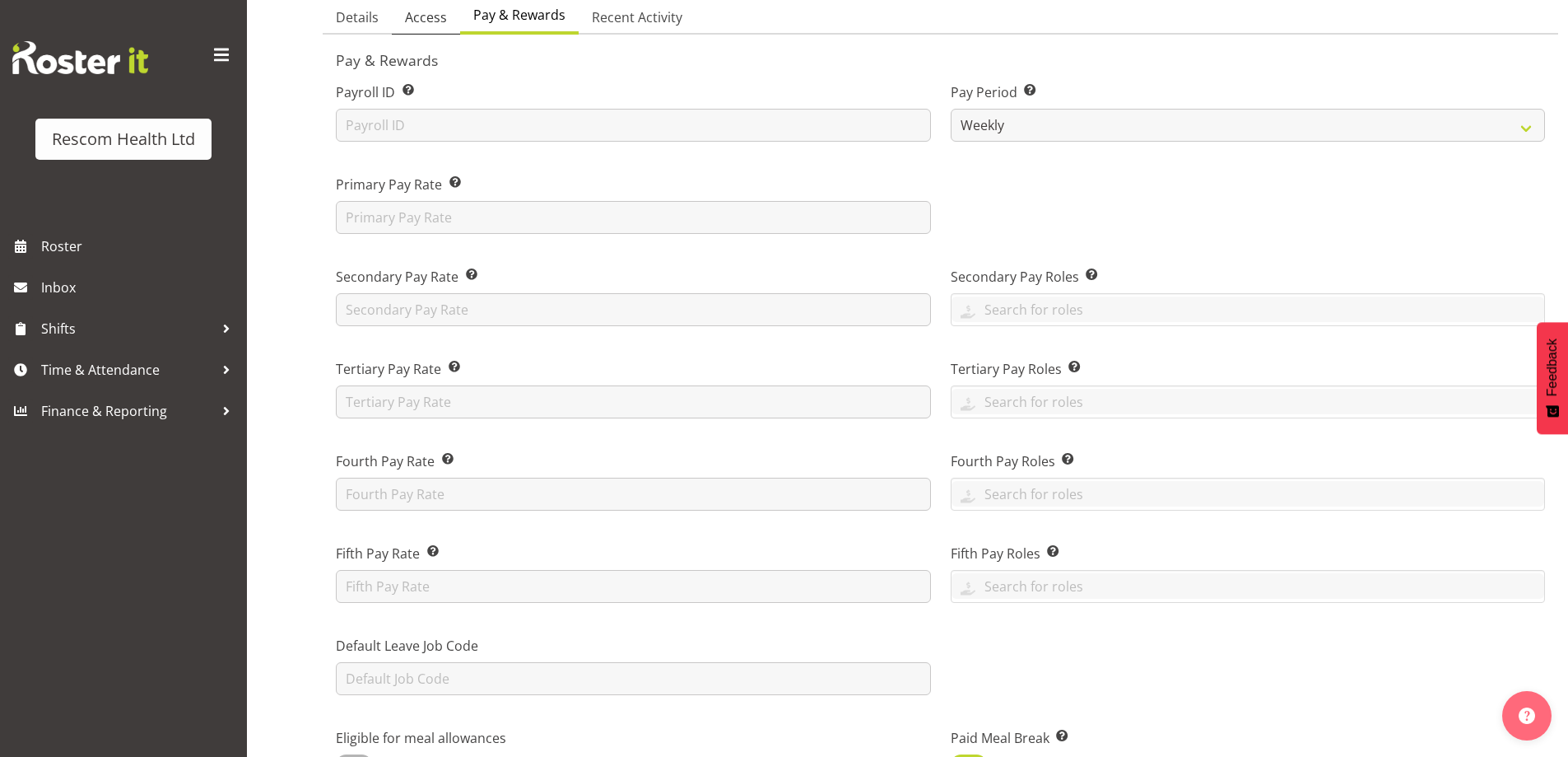
scroll to position [0, 0]
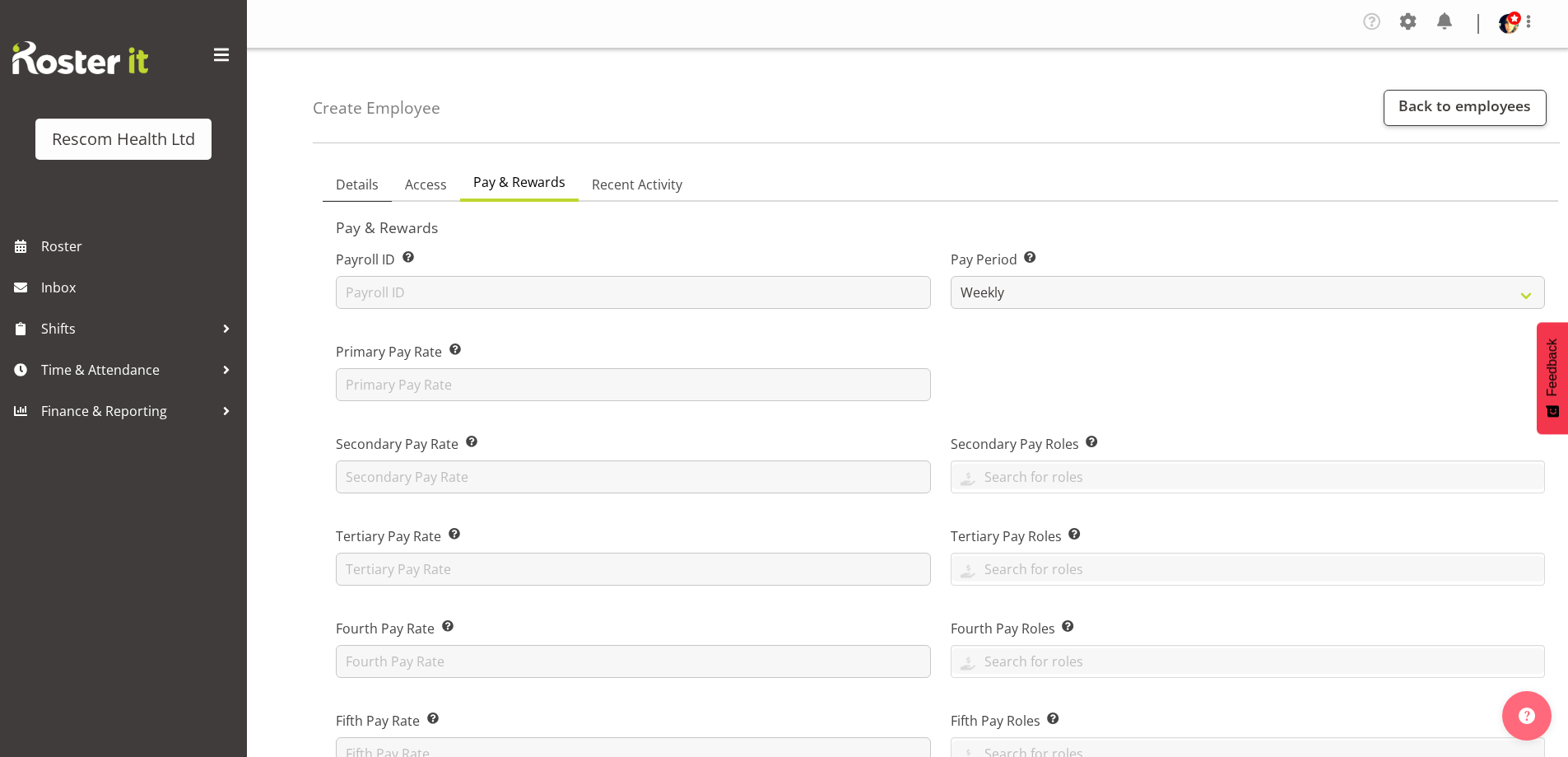
drag, startPoint x: 346, startPoint y: 187, endPoint x: 546, endPoint y: 186, distance: 200.0
click at [347, 187] on span "Details" at bounding box center [357, 184] width 42 height 20
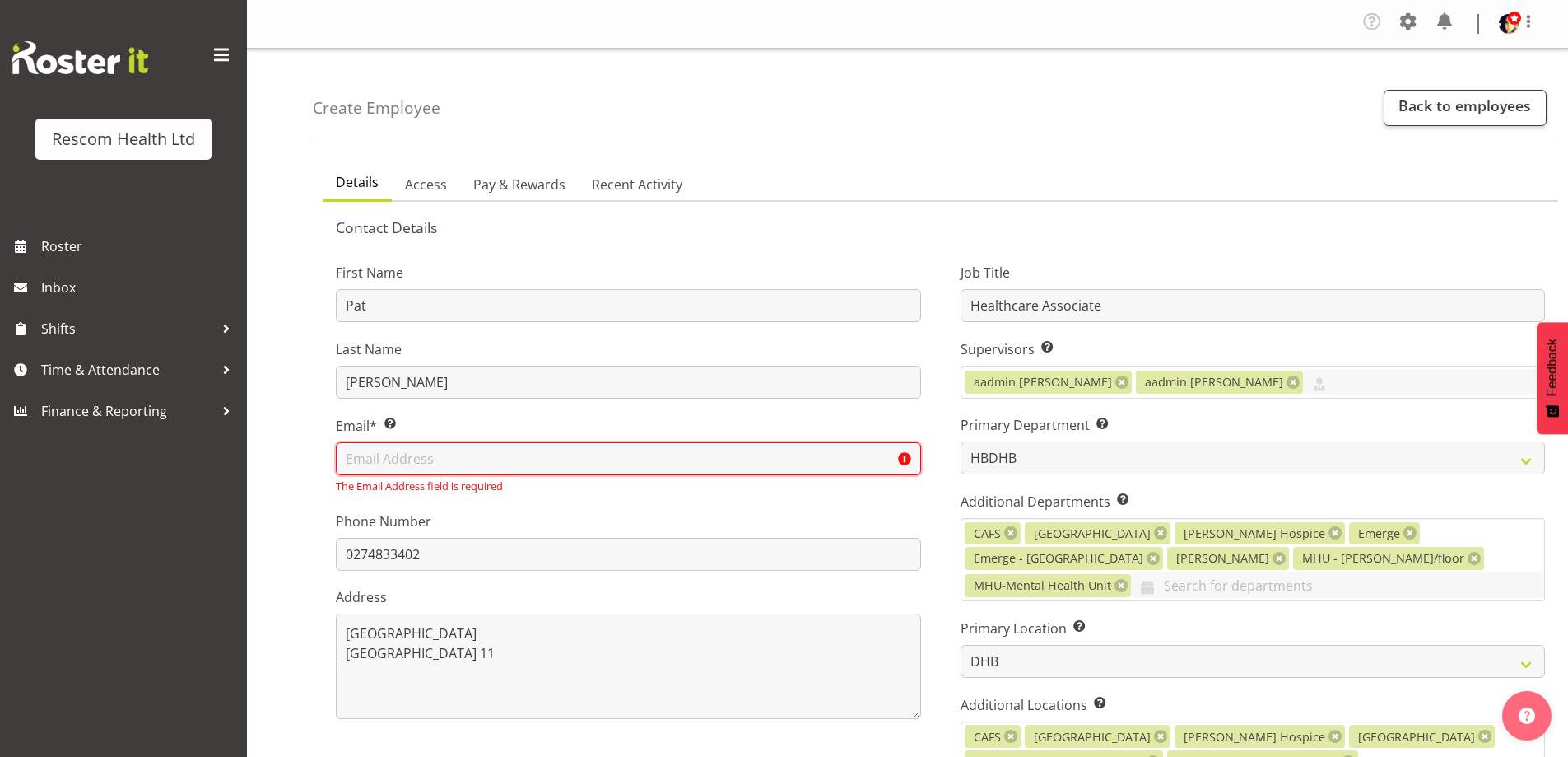
click at [561, 462] on input "text" at bounding box center [629, 459] width 585 height 33
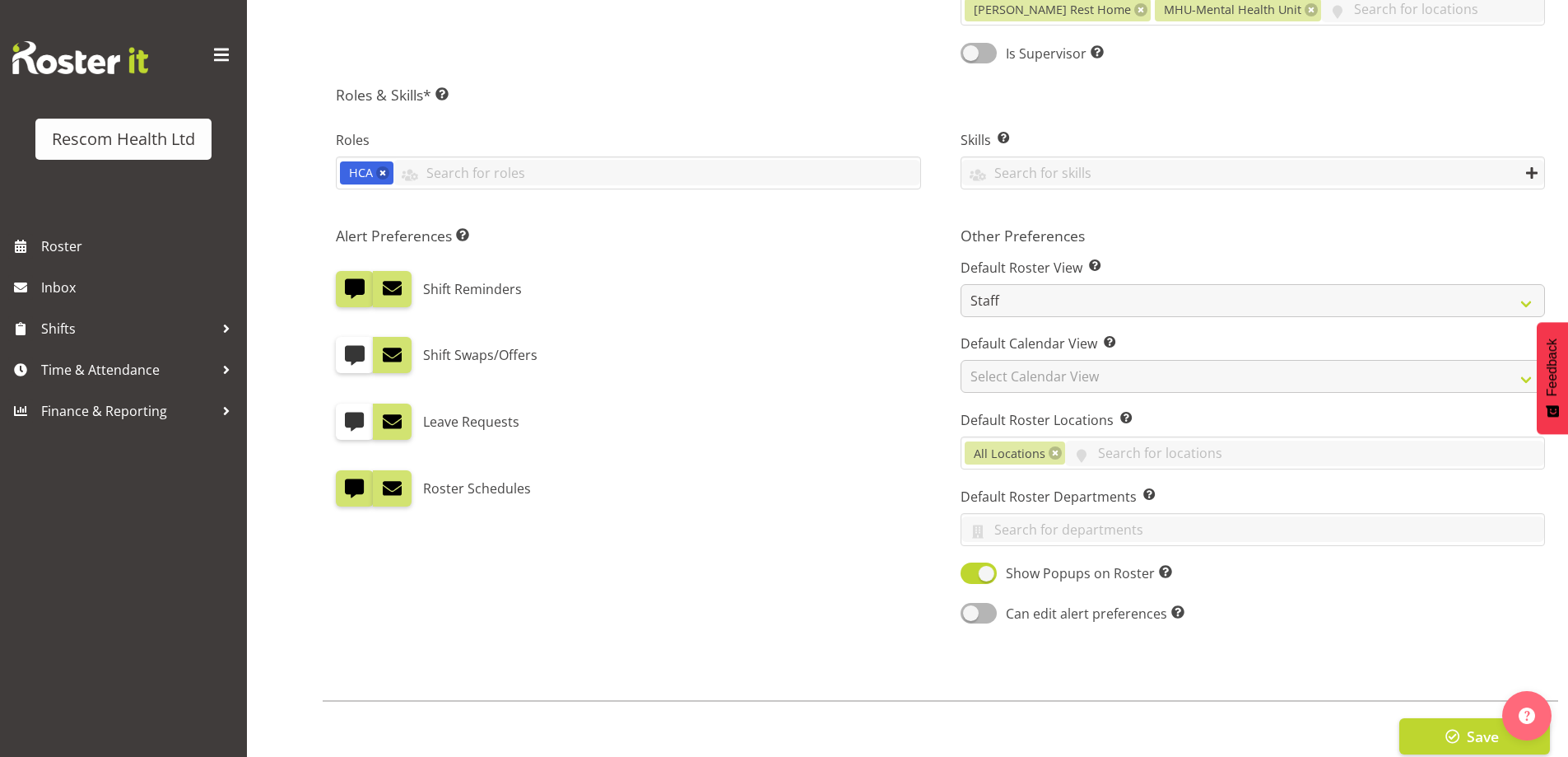
scroll to position [790, 0]
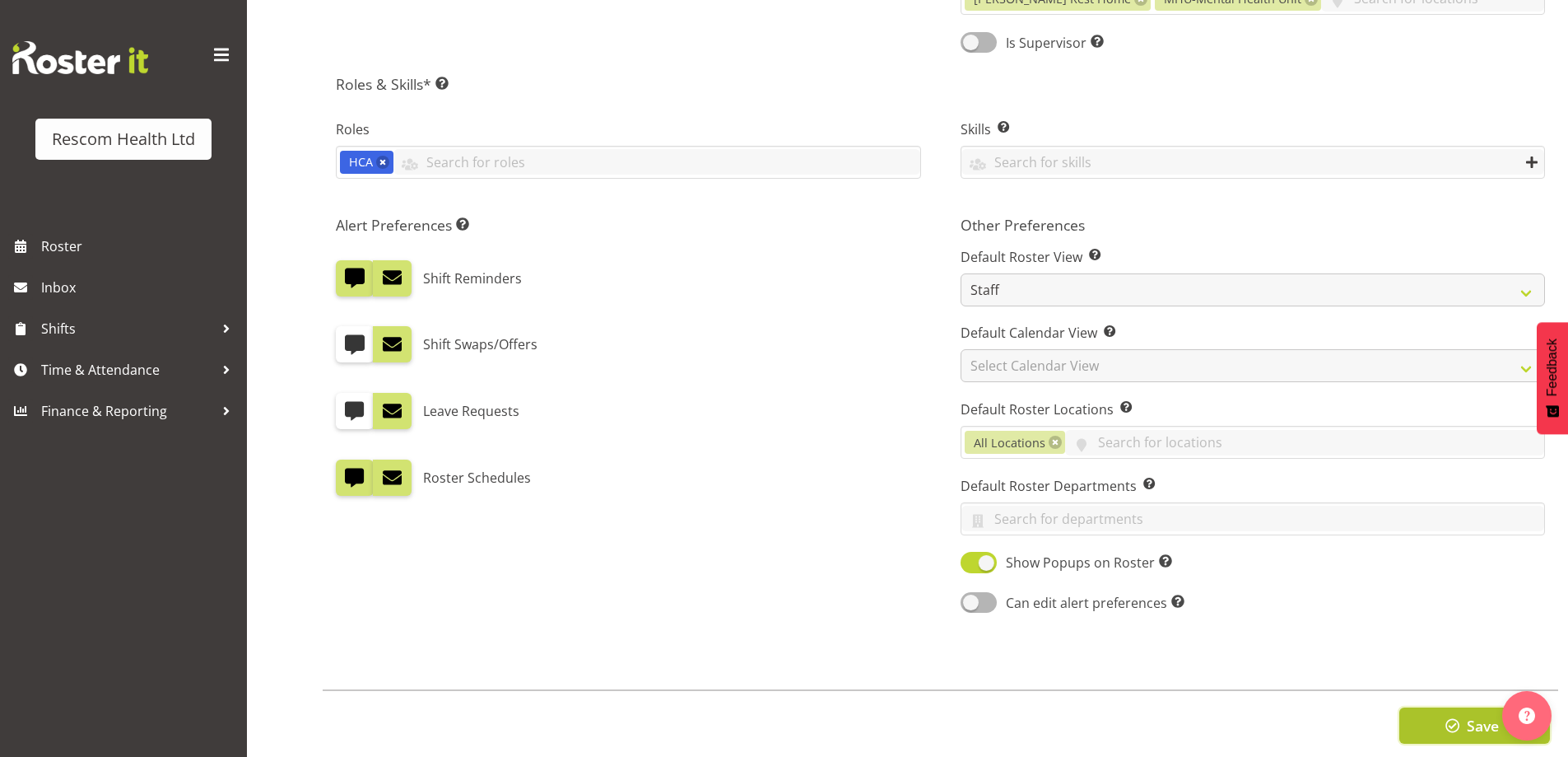
click at [1450, 715] on span "button" at bounding box center [1452, 725] width 22 height 22
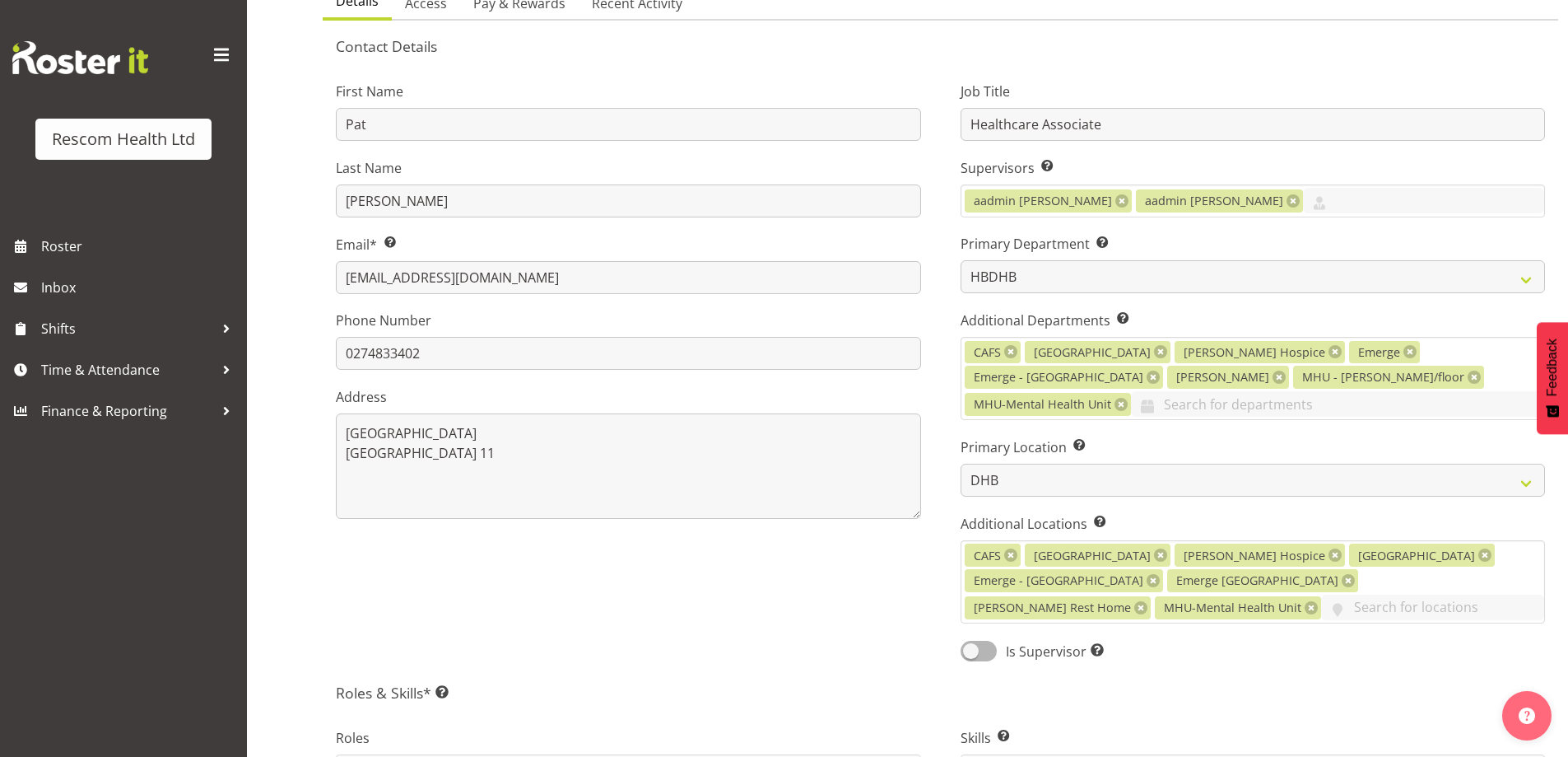
scroll to position [0, 0]
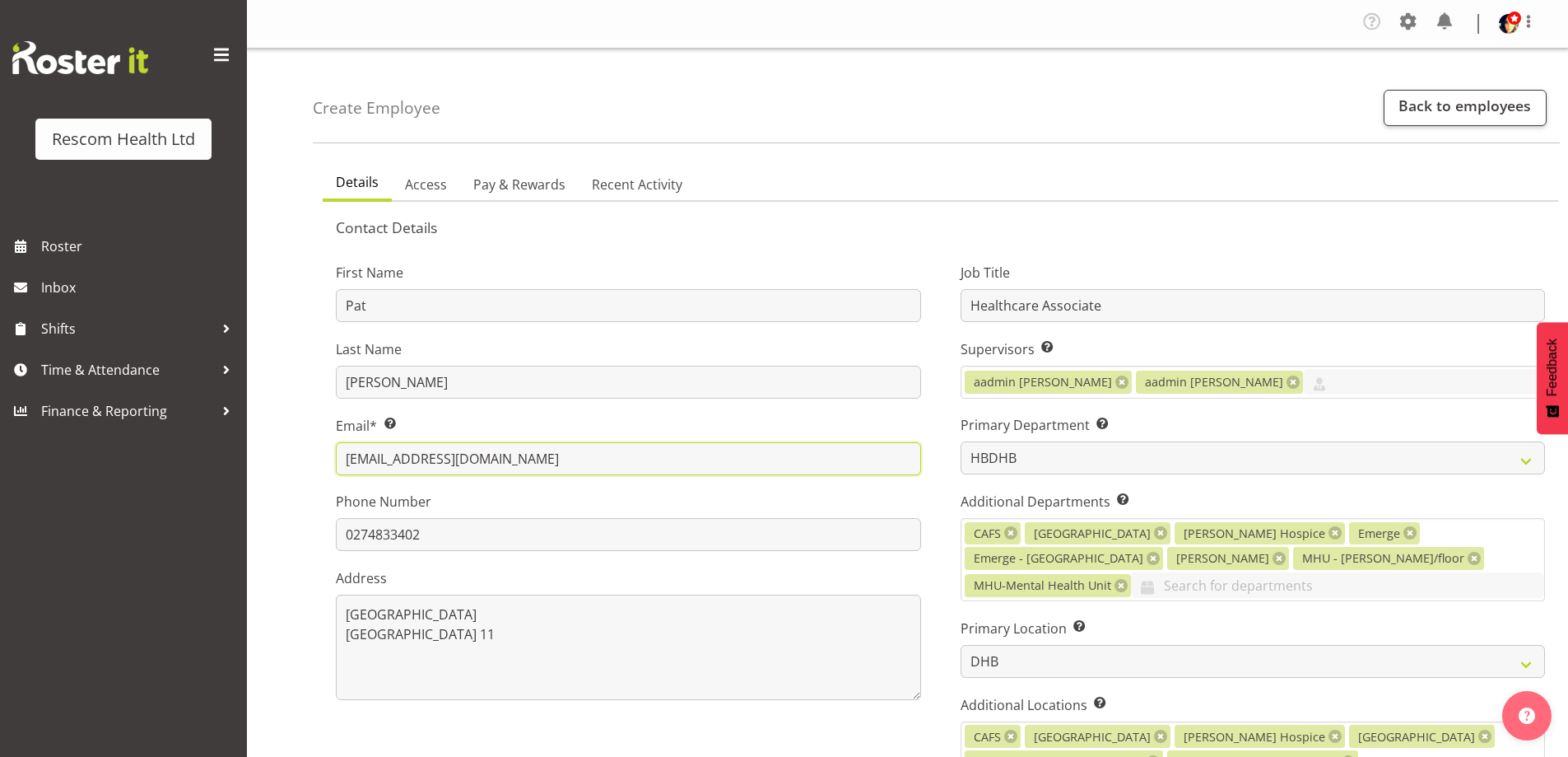
drag, startPoint x: 396, startPoint y: 459, endPoint x: 318, endPoint y: 471, distance: 78.9
click at [318, 471] on div "First Name Pat Last Name Carson Email* This is a required field. admin@rescom.c…" at bounding box center [629, 546] width 625 height 615
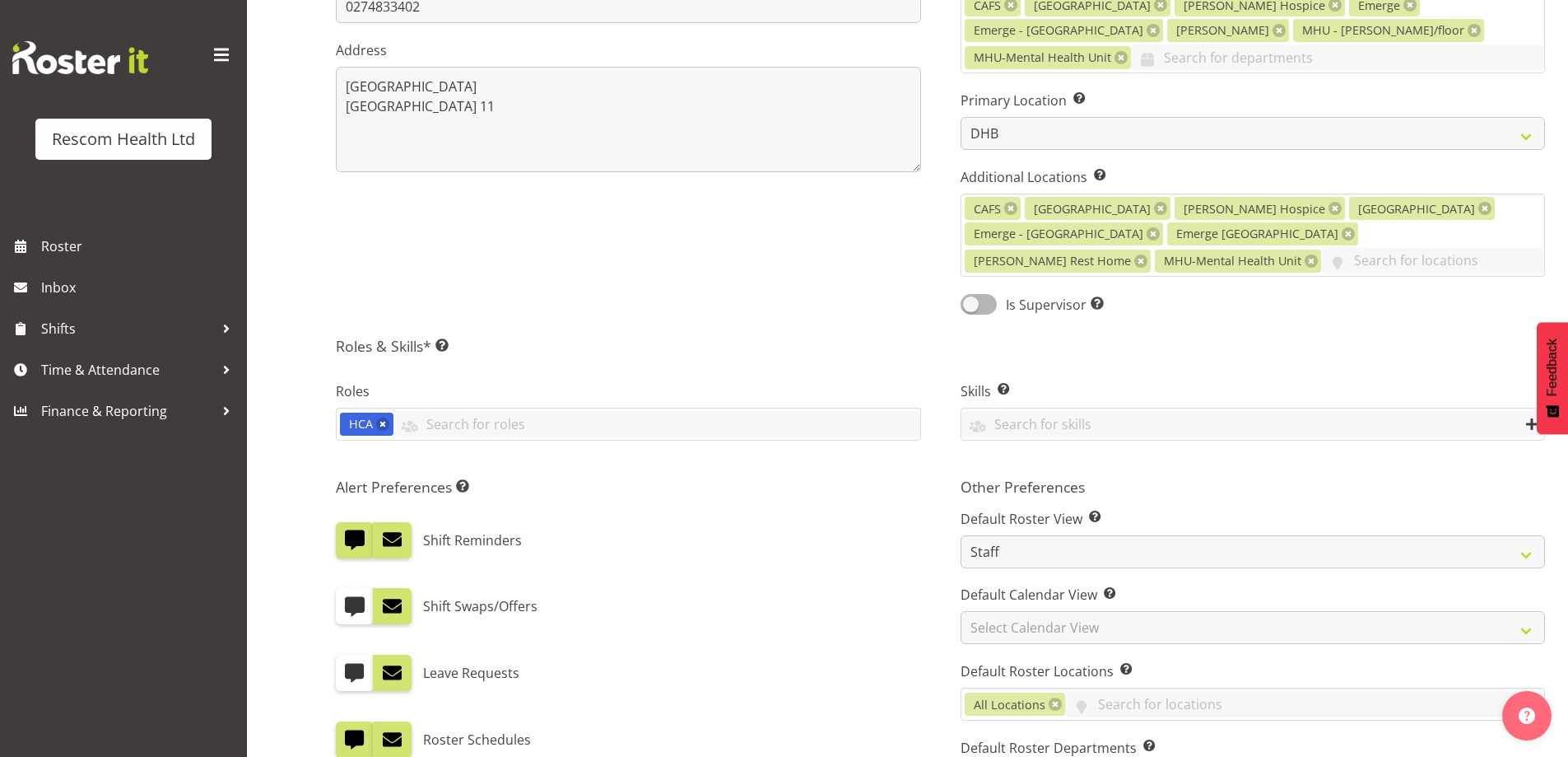
scroll to position [790, 0]
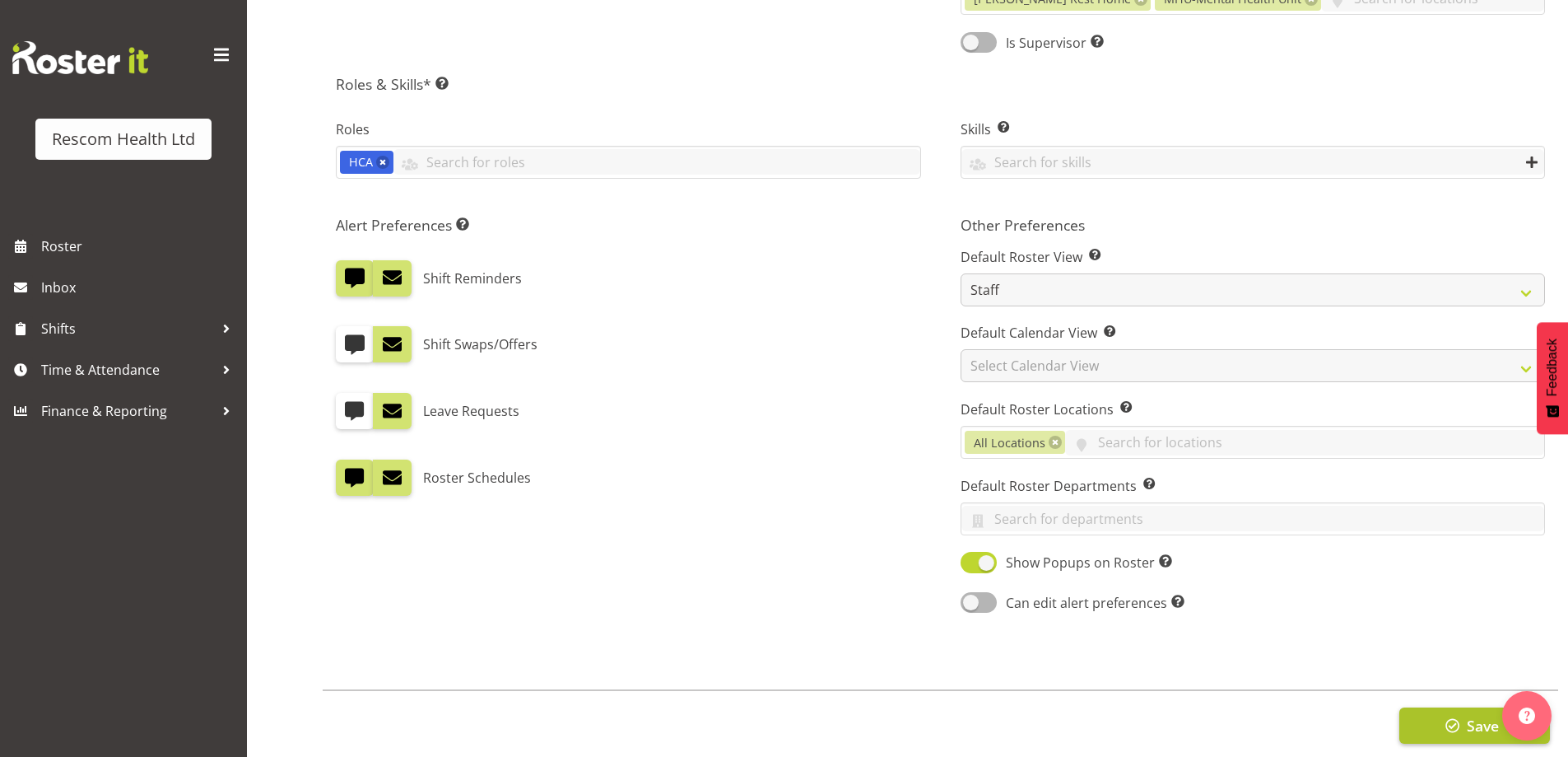
type input "leeysa-loo@hotmail.com"
click at [1434, 707] on button "Save" at bounding box center [1474, 725] width 151 height 36
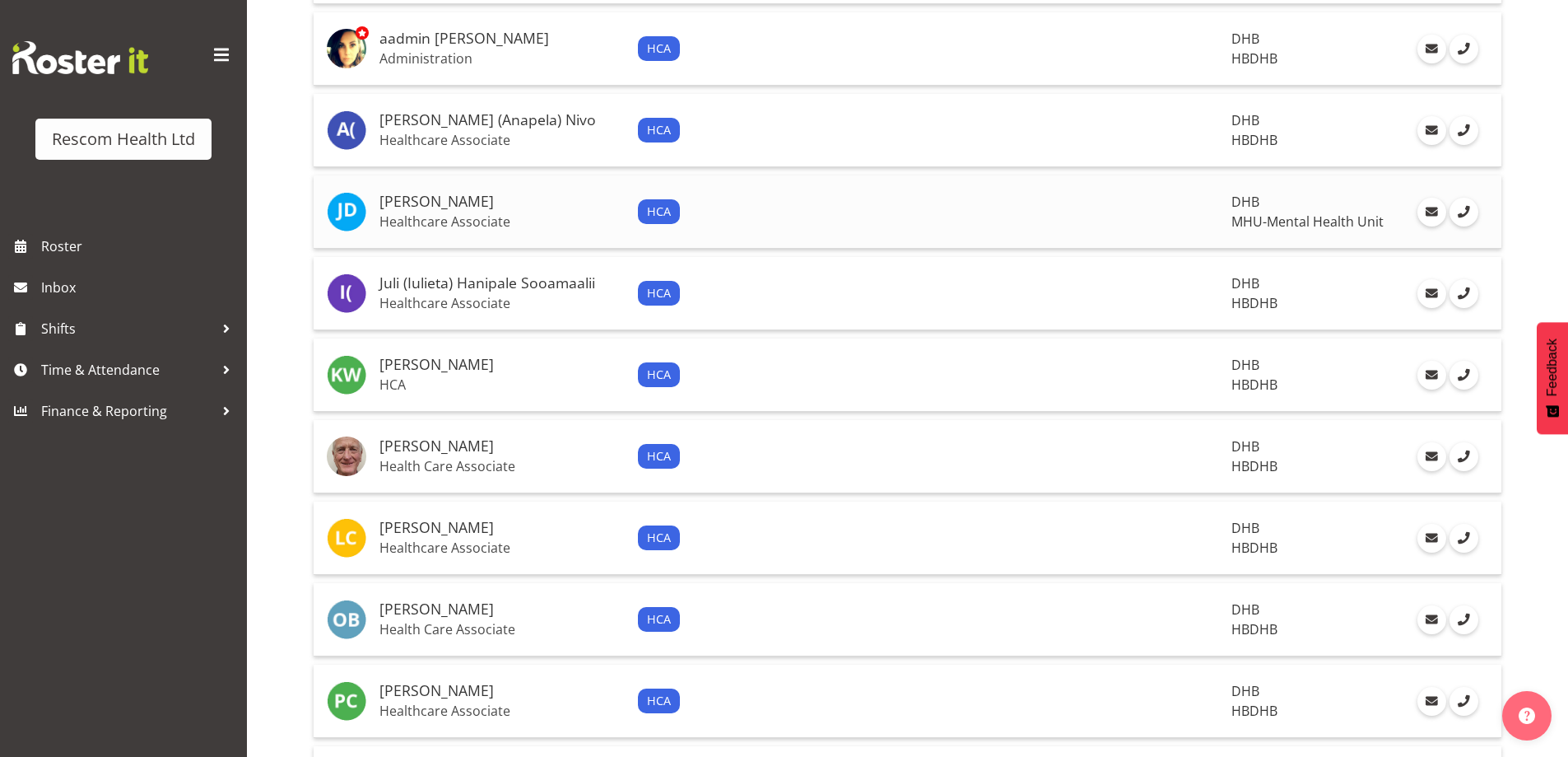
scroll to position [658, 0]
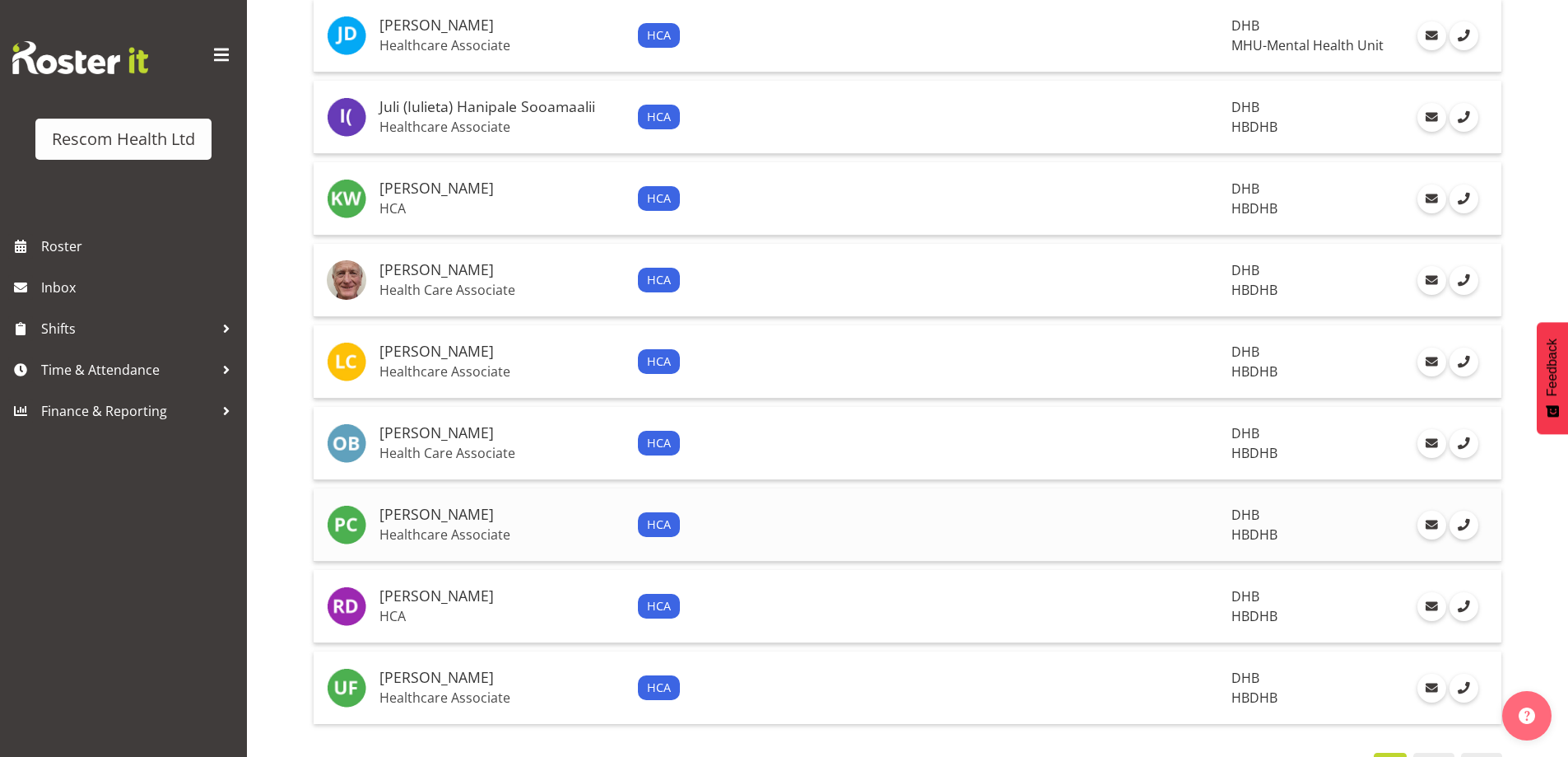
click at [410, 512] on h5 "Pat Carson" at bounding box center [502, 514] width 246 height 16
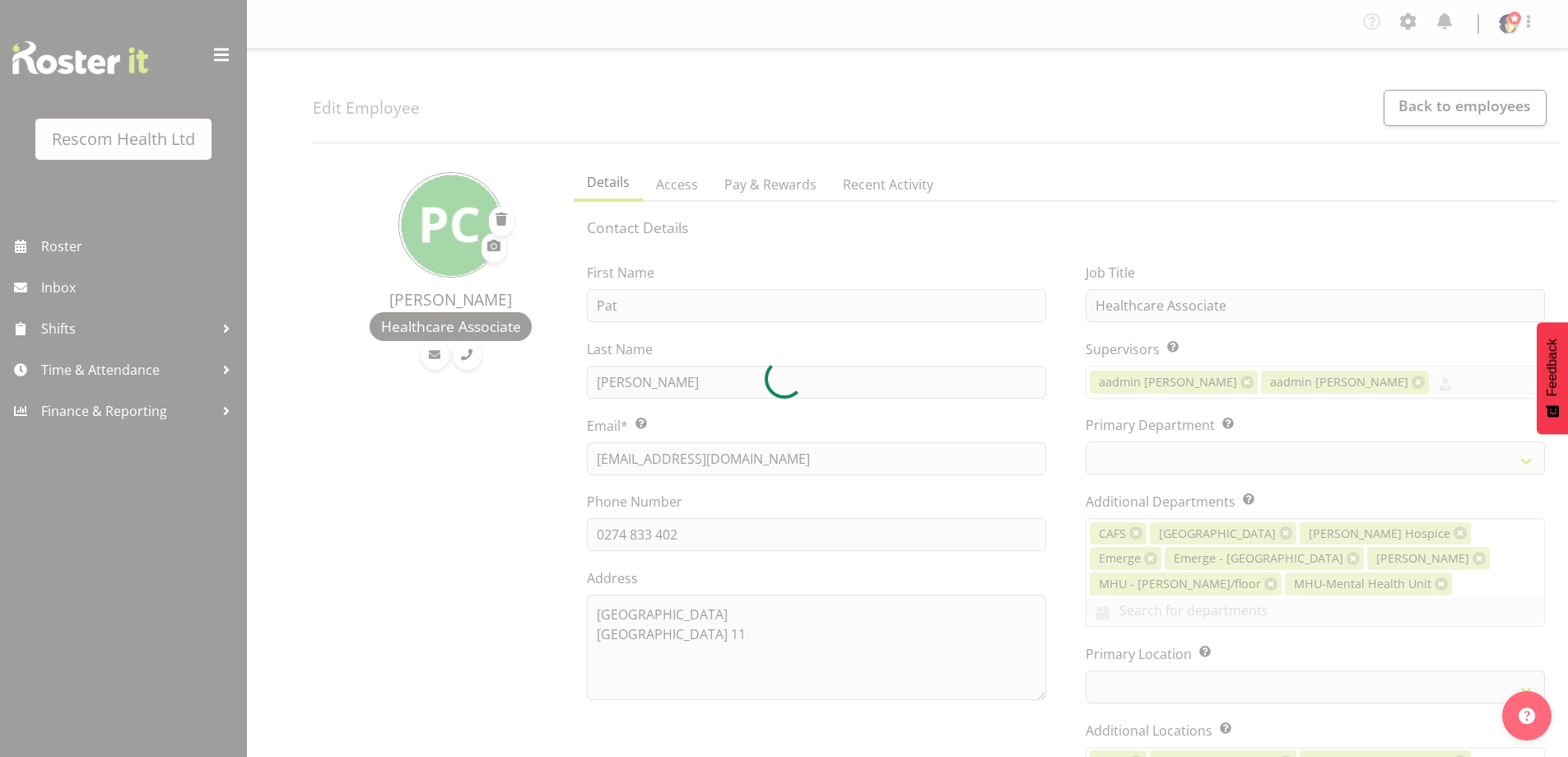
select select "TimelineWeek"
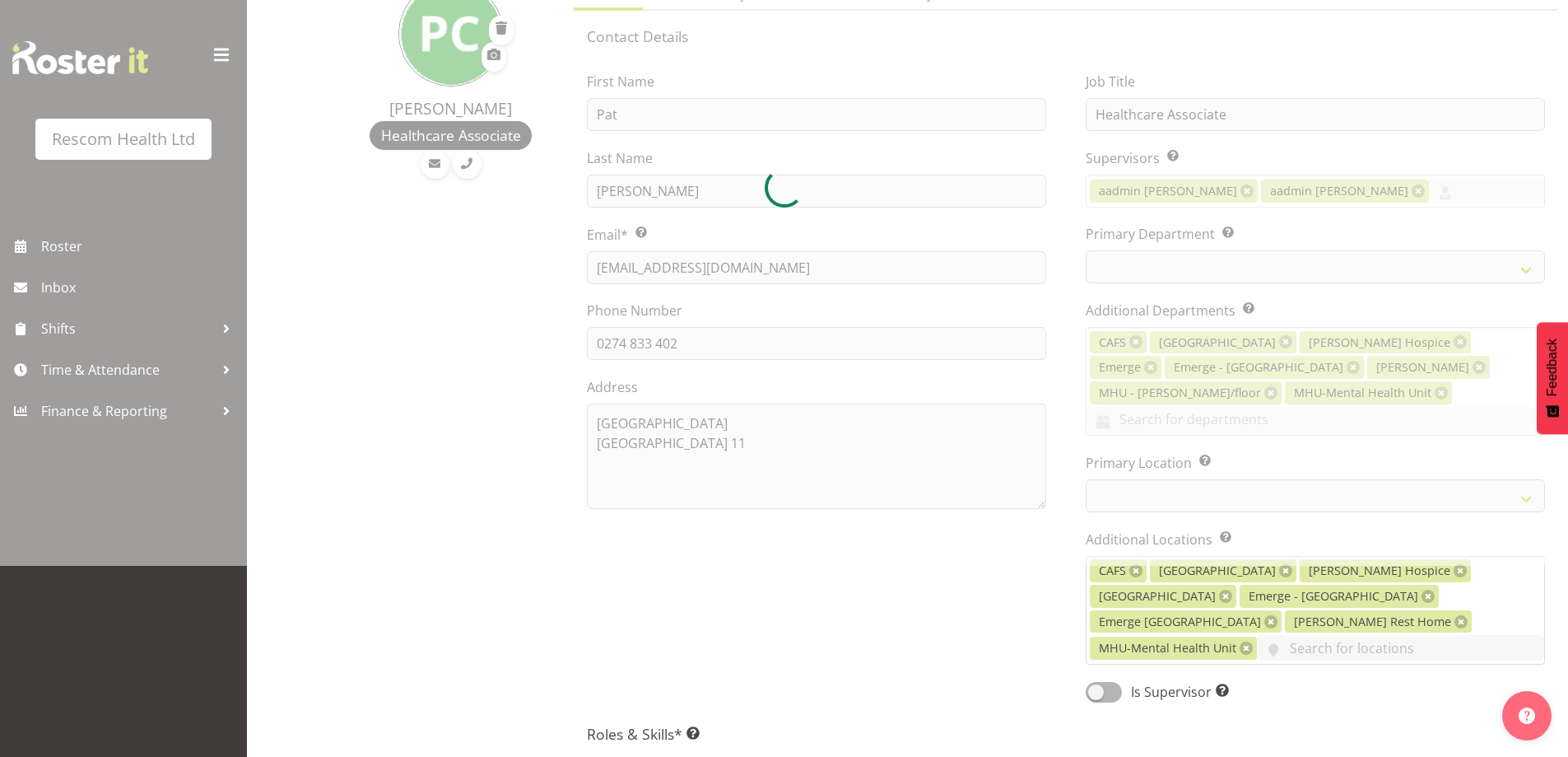
select select
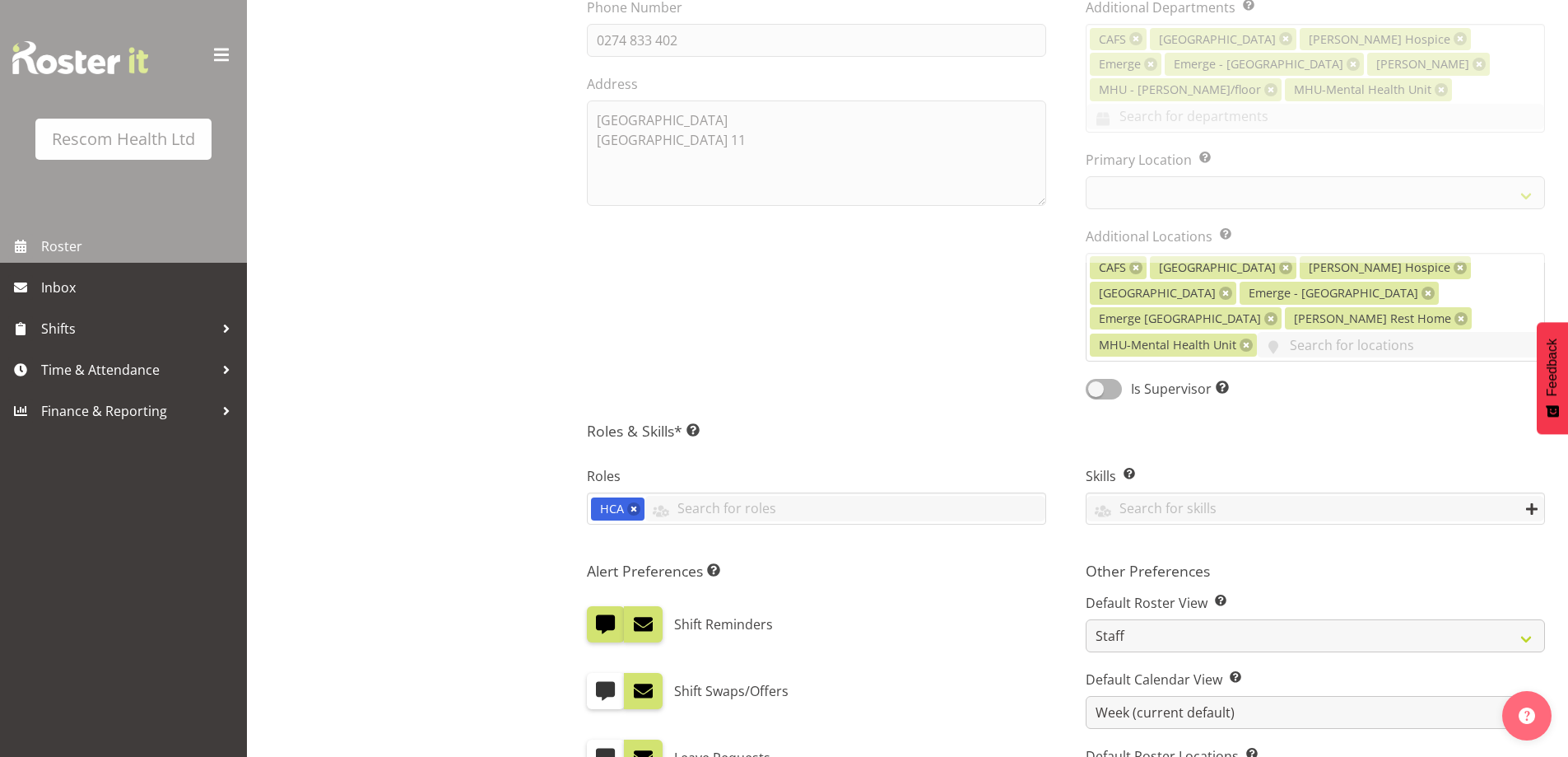
select select "616"
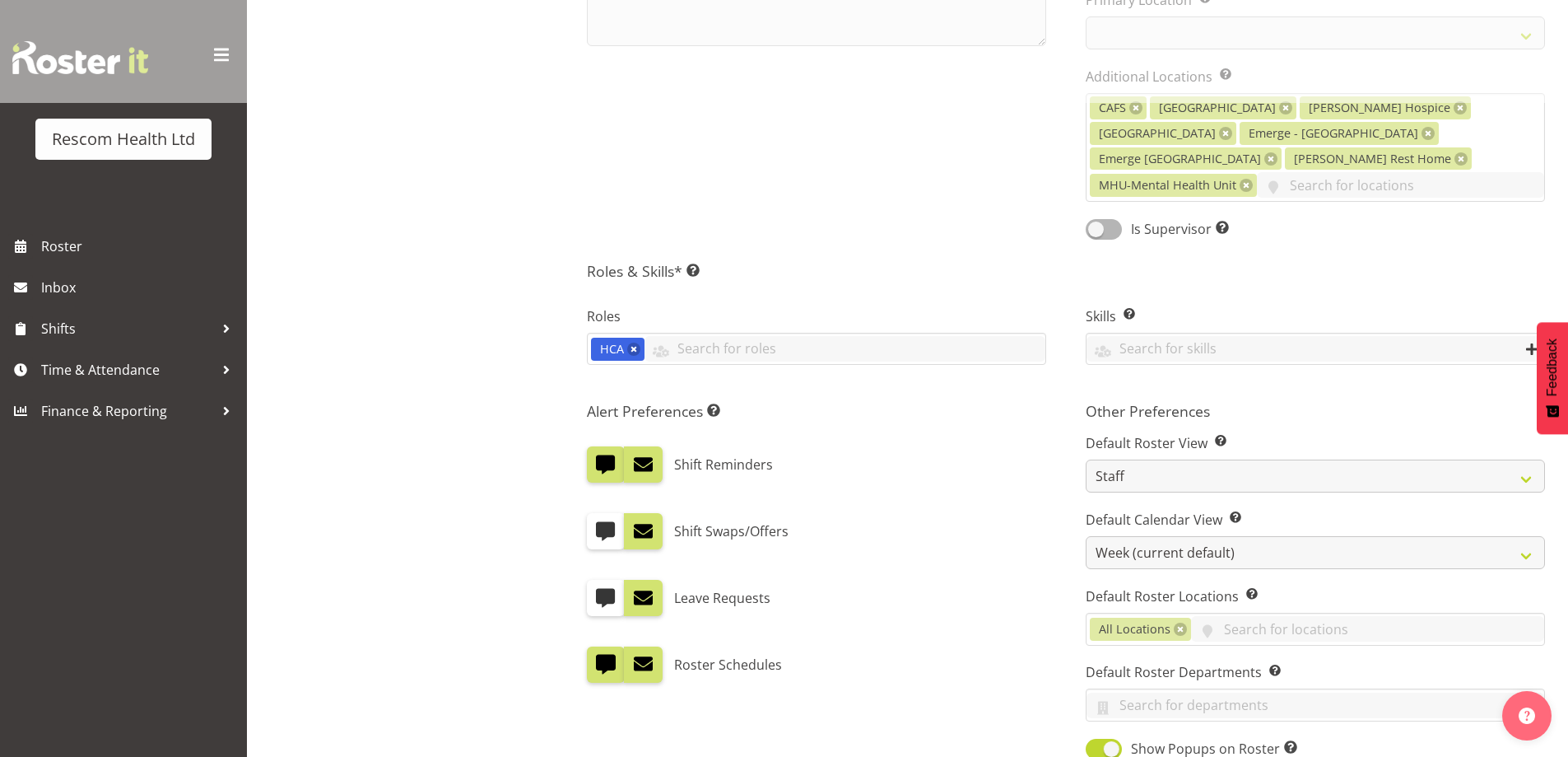
scroll to position [889, 0]
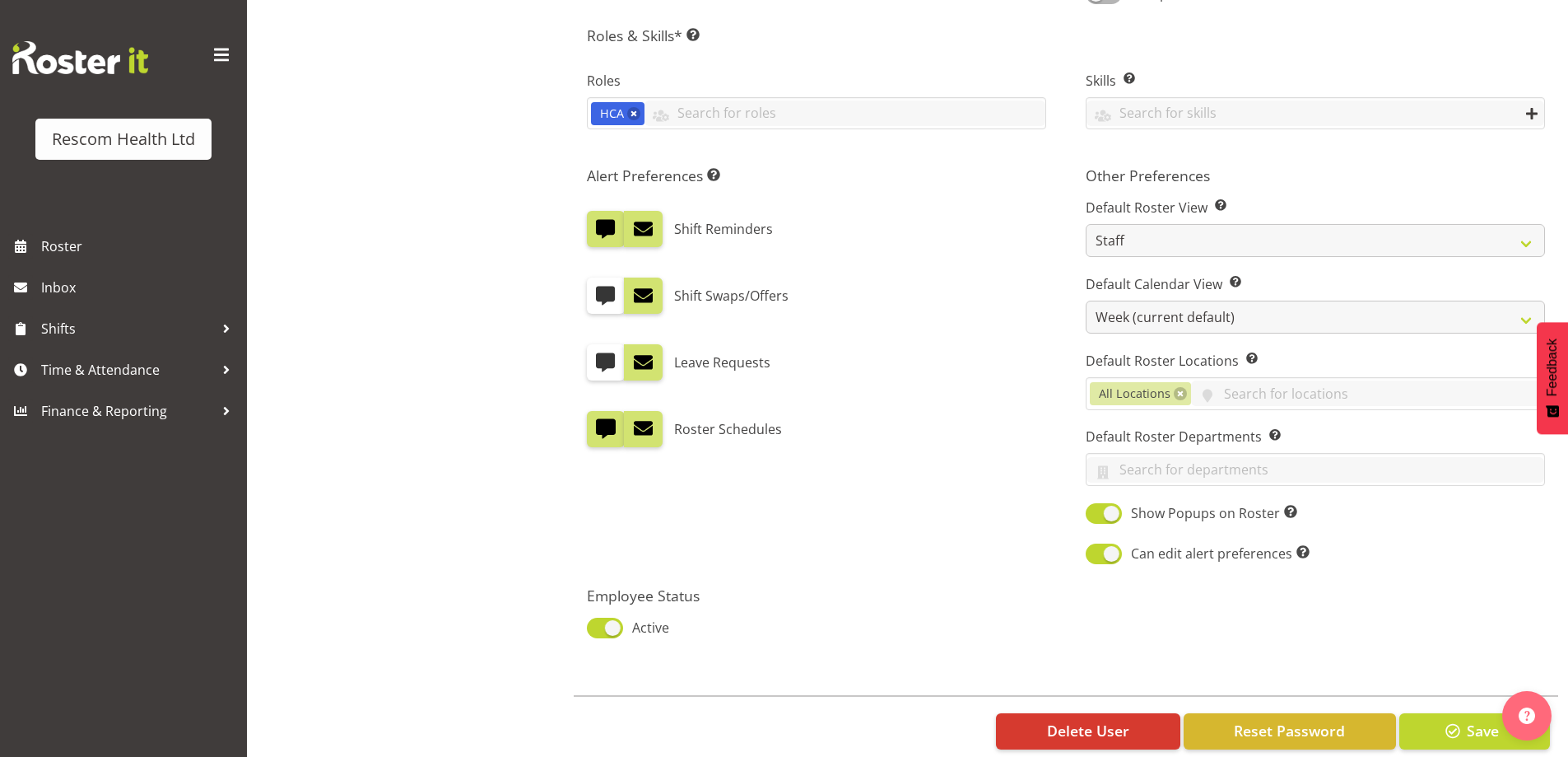
select select "901"
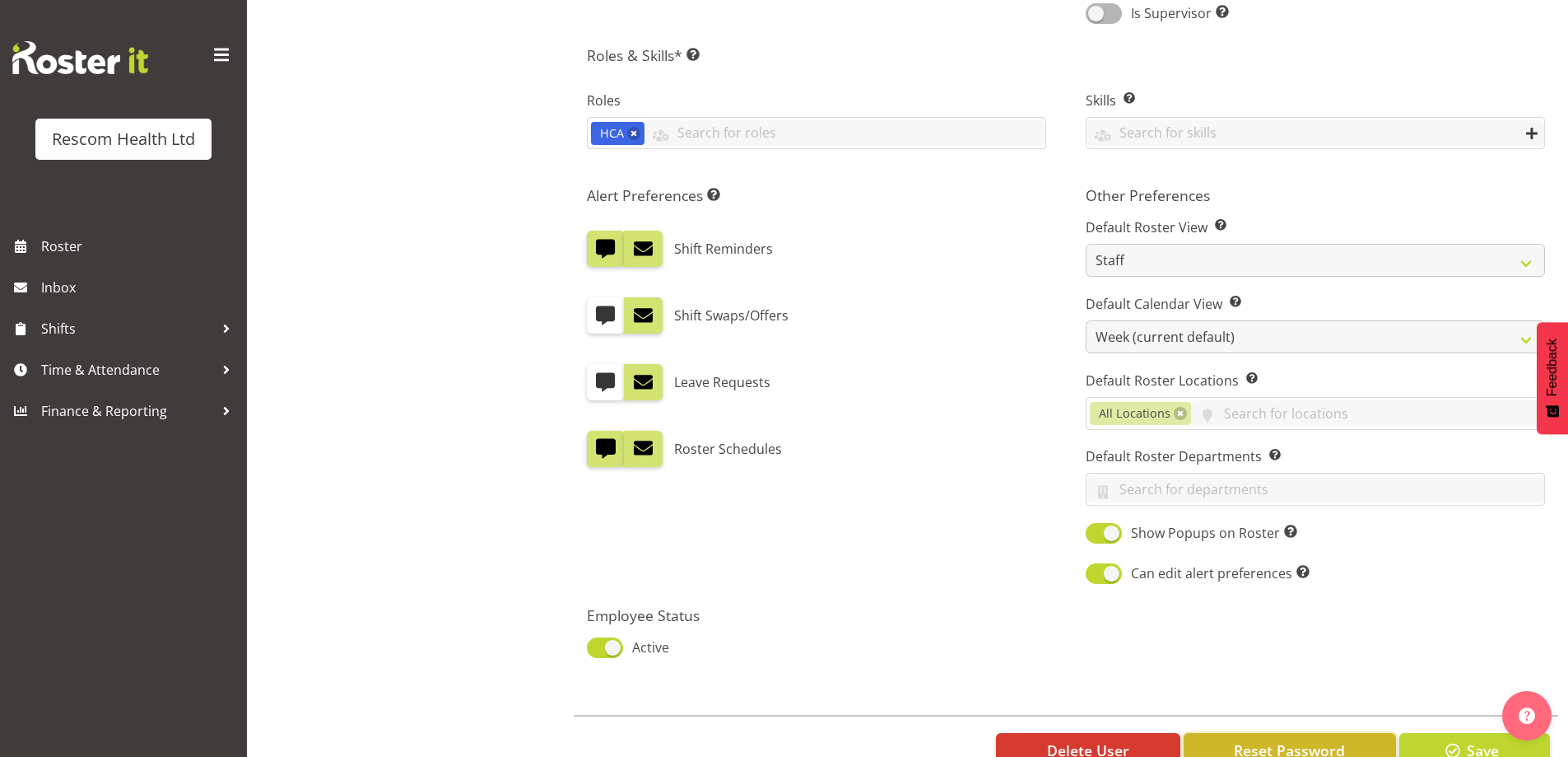
click at [1274, 739] on span "Reset Password" at bounding box center [1289, 749] width 111 height 22
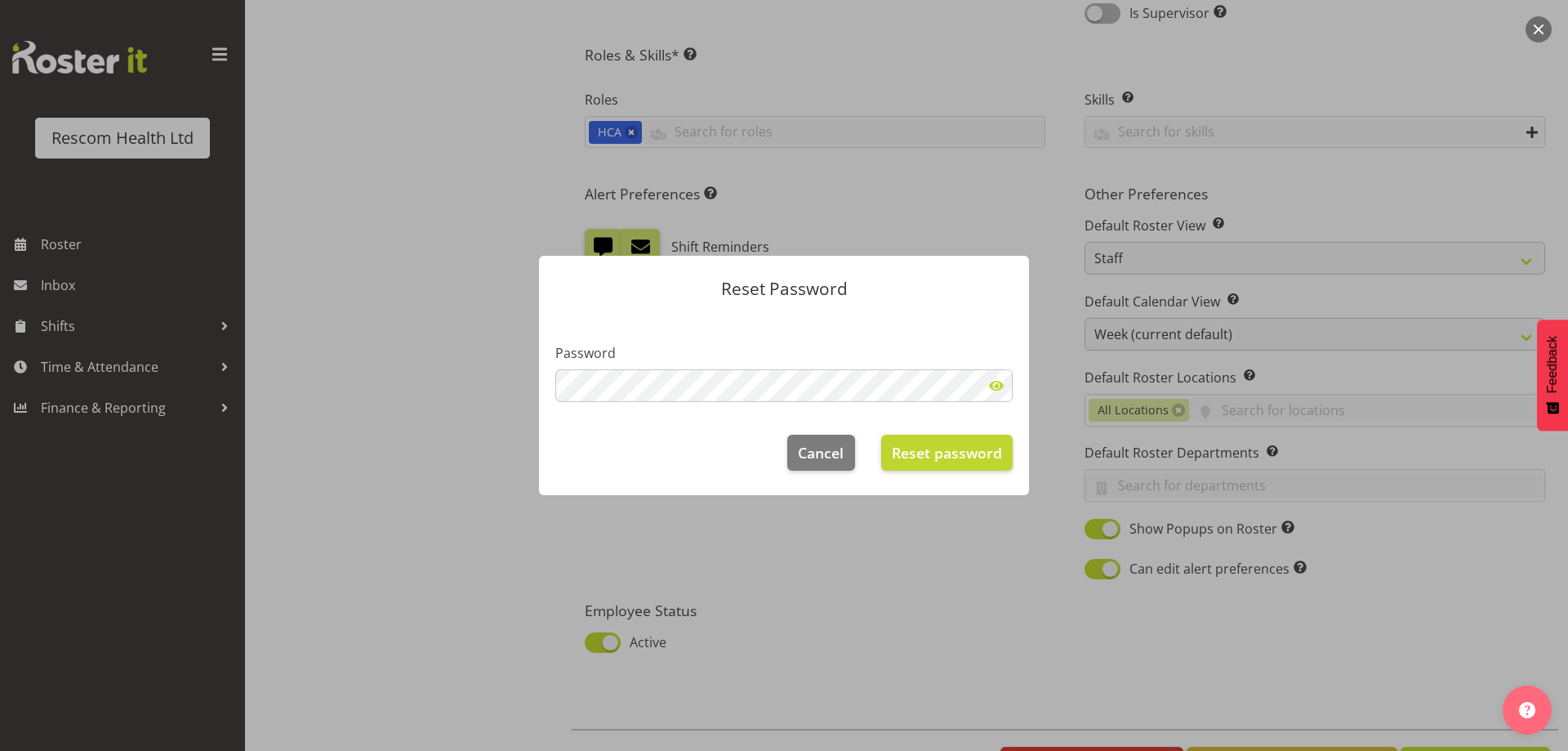
click at [991, 386] on span at bounding box center [996, 385] width 33 height 33
click at [938, 458] on span "Reset password" at bounding box center [947, 452] width 110 height 21
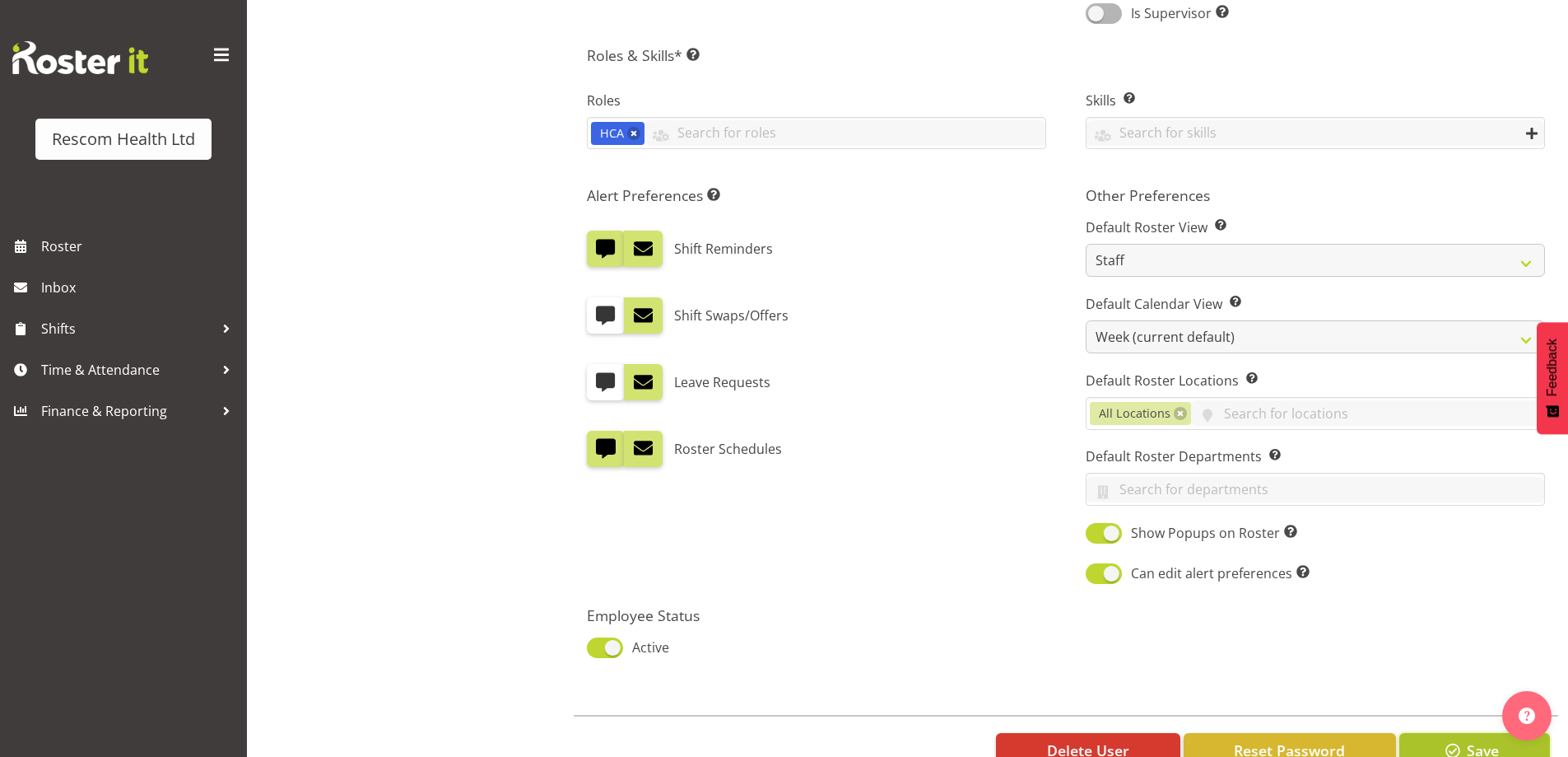
click at [1471, 739] on span "Save" at bounding box center [1482, 749] width 32 height 22
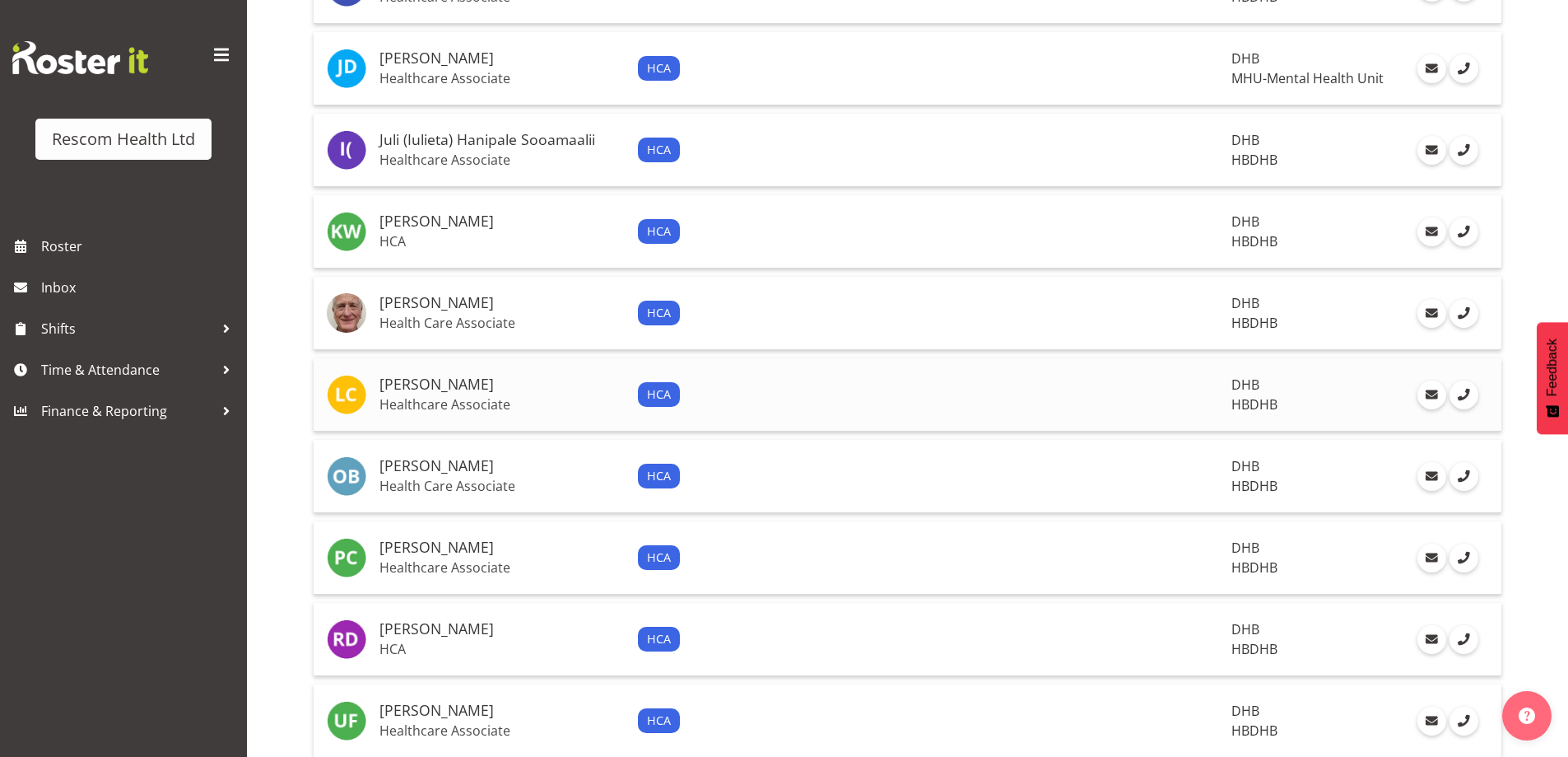
scroll to position [658, 0]
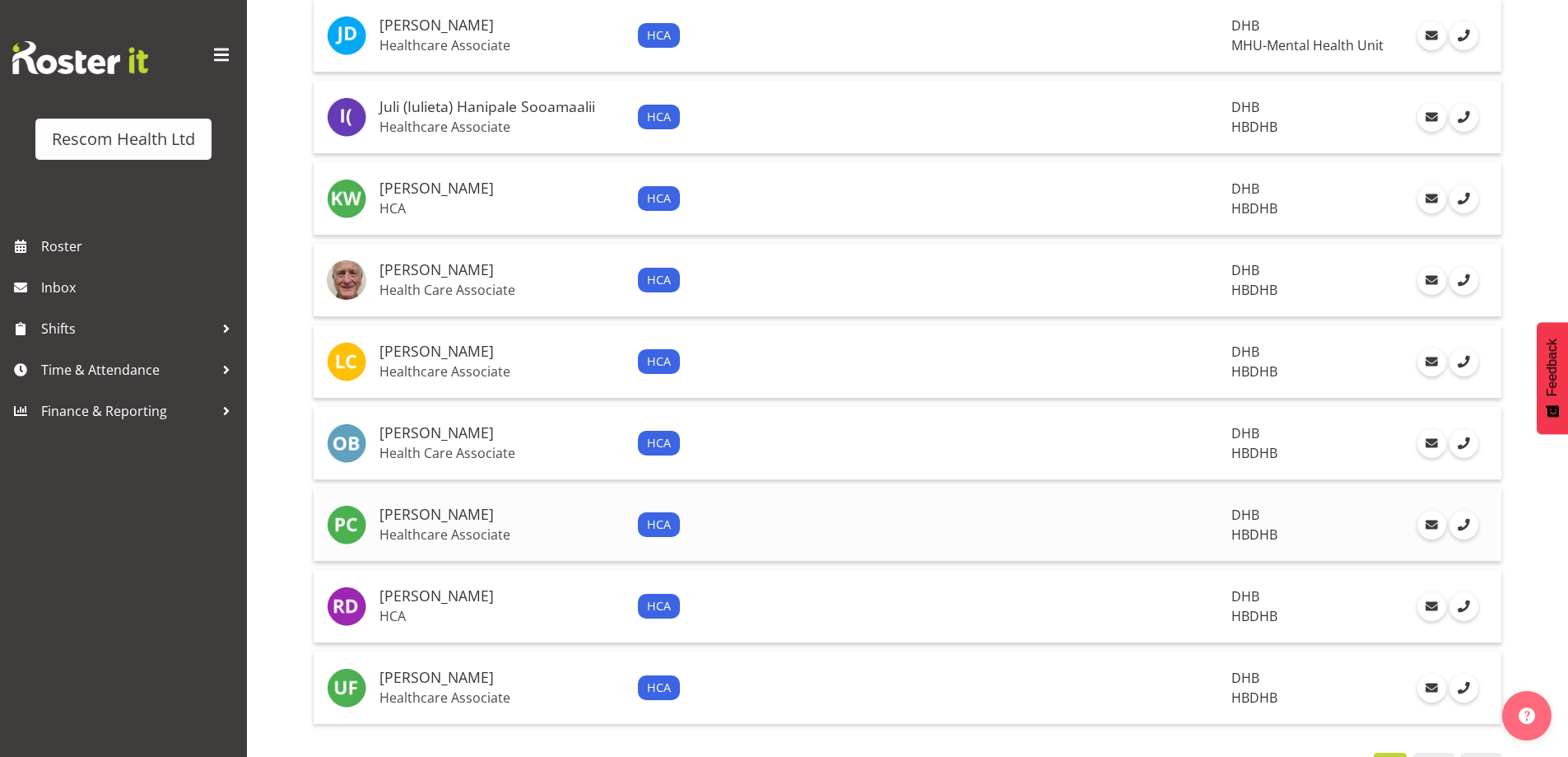
click at [423, 514] on h5 "[PERSON_NAME]" at bounding box center [502, 514] width 246 height 16
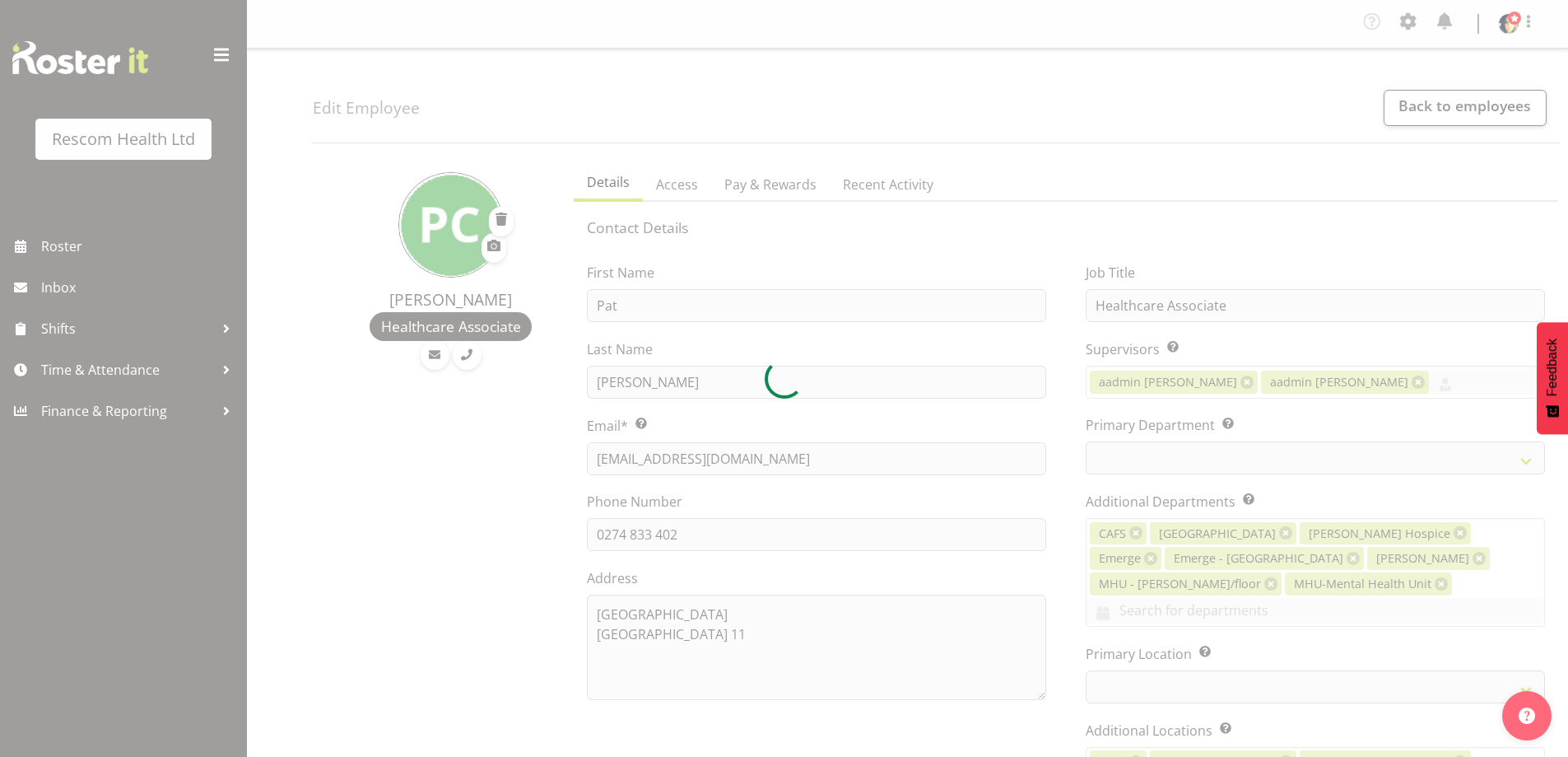
select select "TimelineWeek"
select select
select select "616"
select select "901"
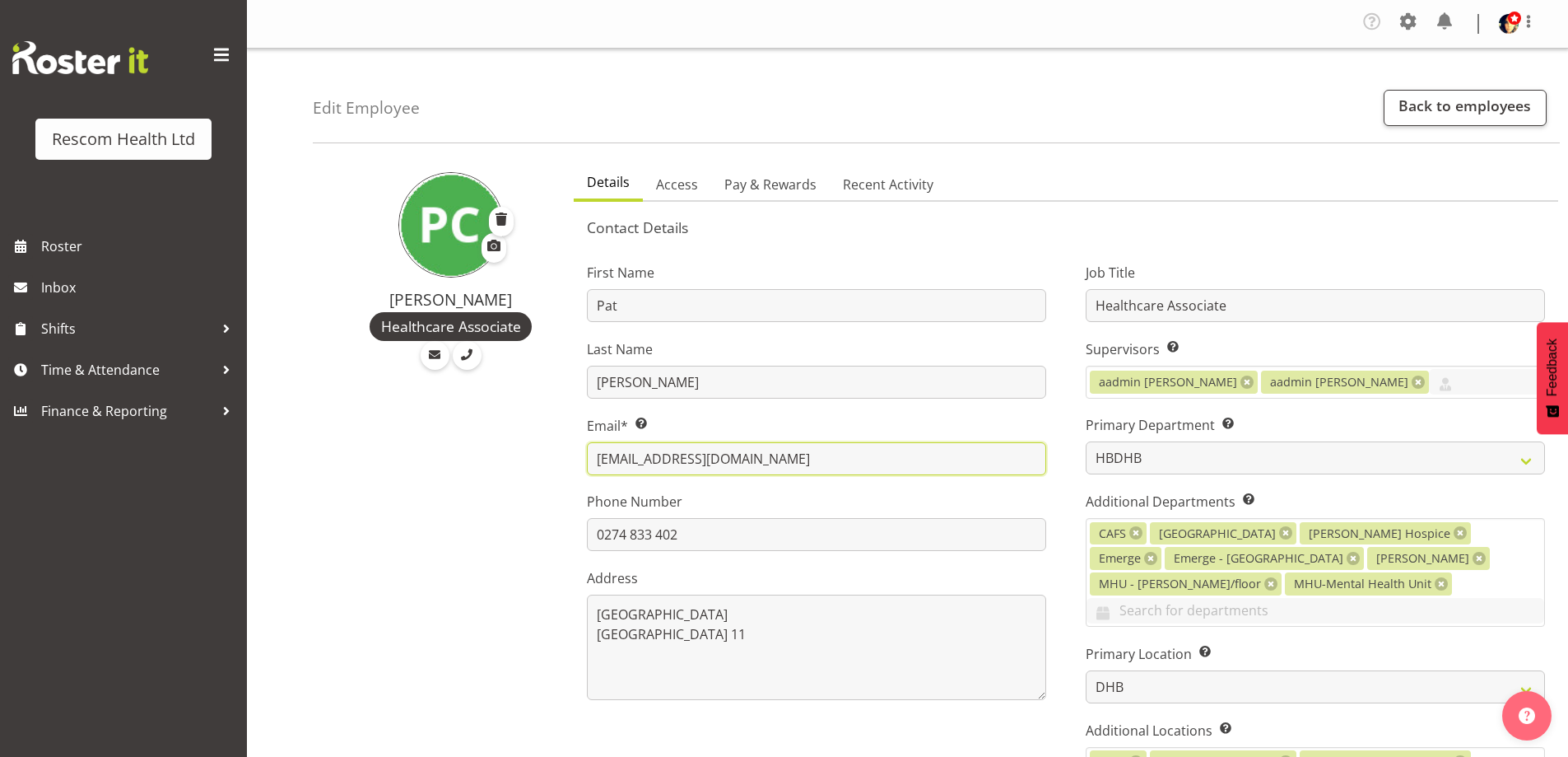
drag, startPoint x: 750, startPoint y: 458, endPoint x: 585, endPoint y: 462, distance: 165.0
click at [585, 462] on div "First Name Pat Last Name Carson Email* This is a required field. leeysa-loo@hot…" at bounding box center [816, 572] width 499 height 666
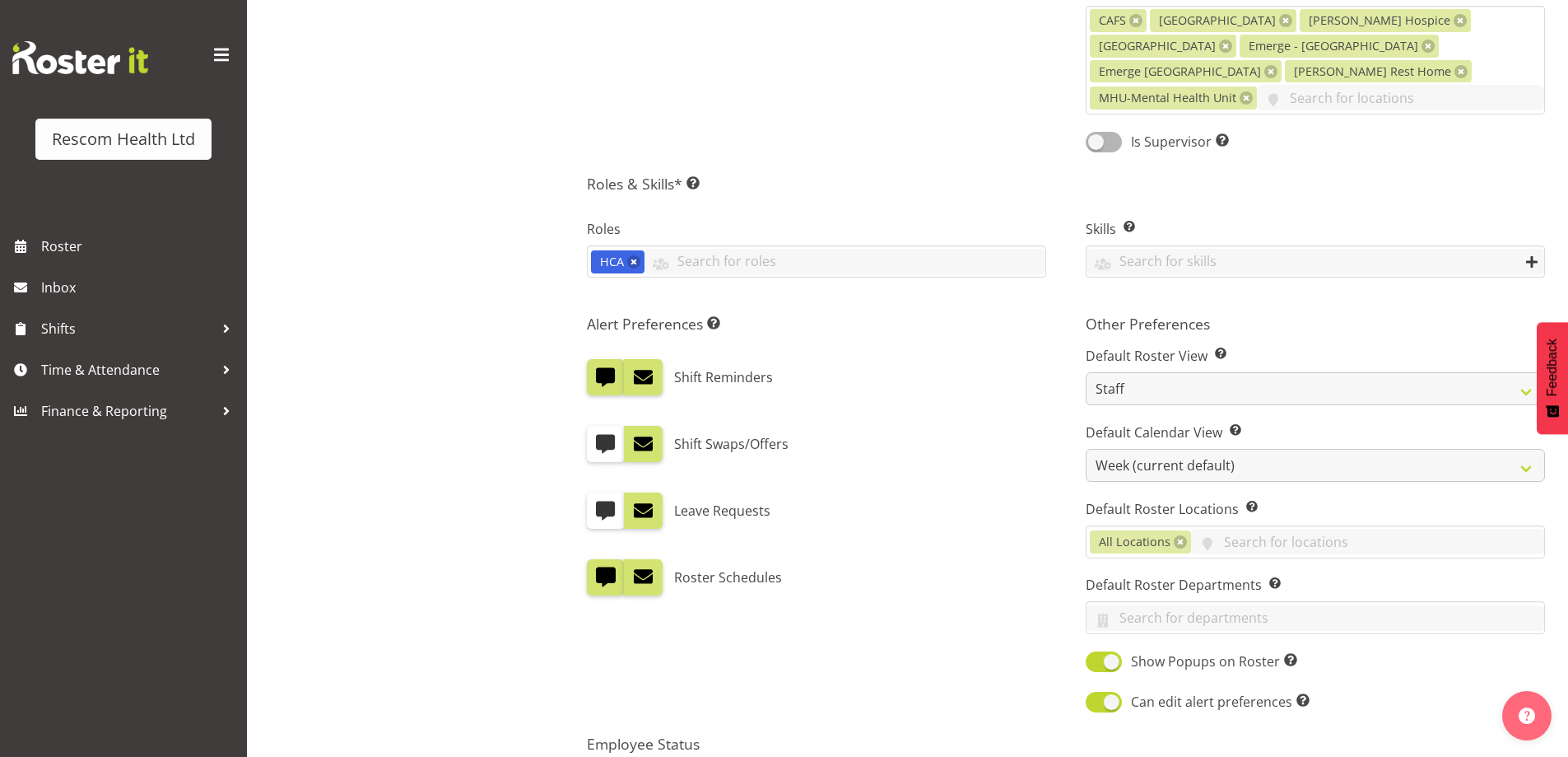
scroll to position [869, 0]
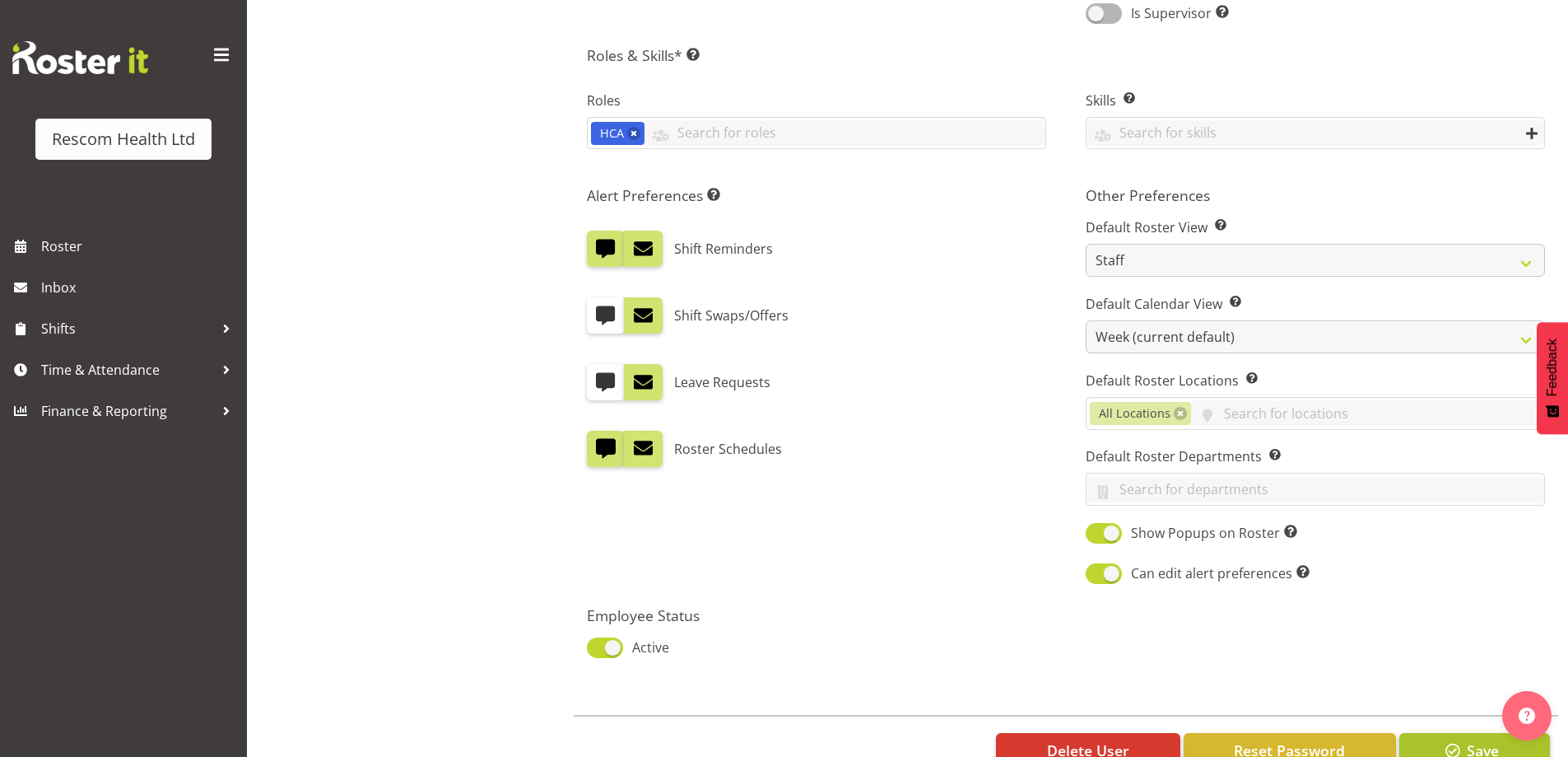
type input "pat.carson@xtra.co.nz"
click at [1445, 739] on span "button" at bounding box center [1452, 749] width 22 height 22
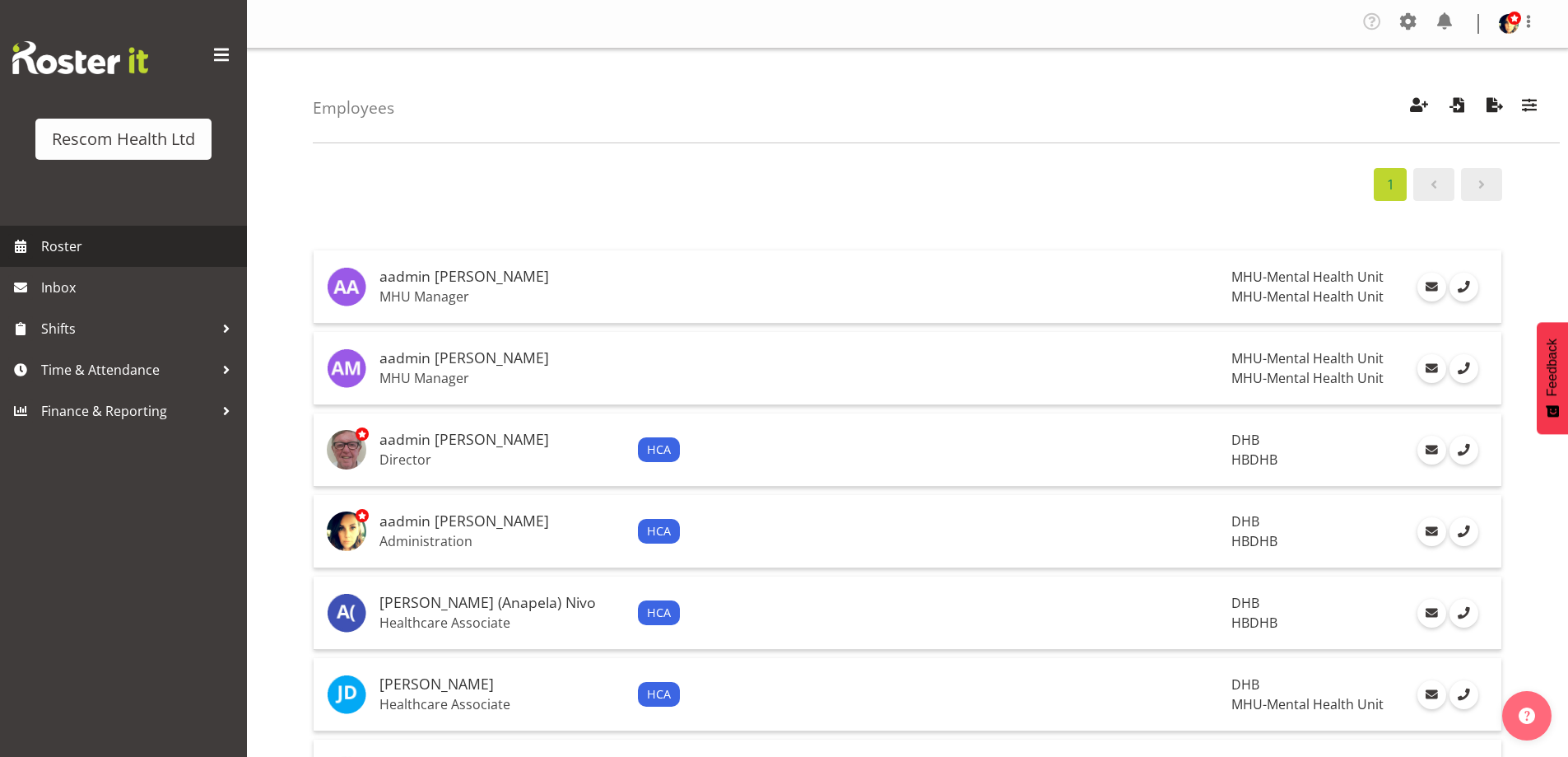
click at [62, 254] on span "Roster" at bounding box center [140, 246] width 198 height 24
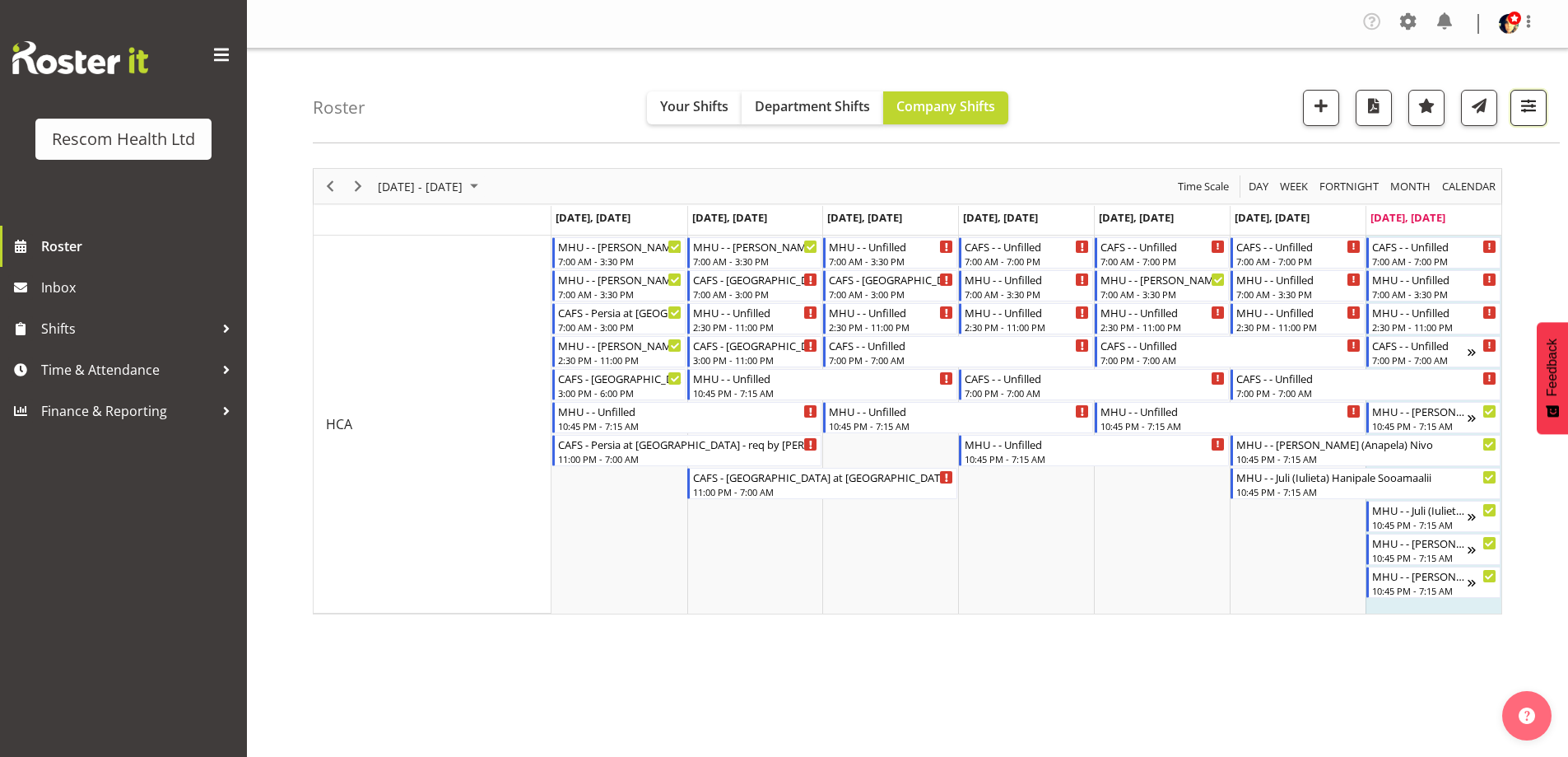
click at [1534, 104] on span "button" at bounding box center [1528, 105] width 22 height 22
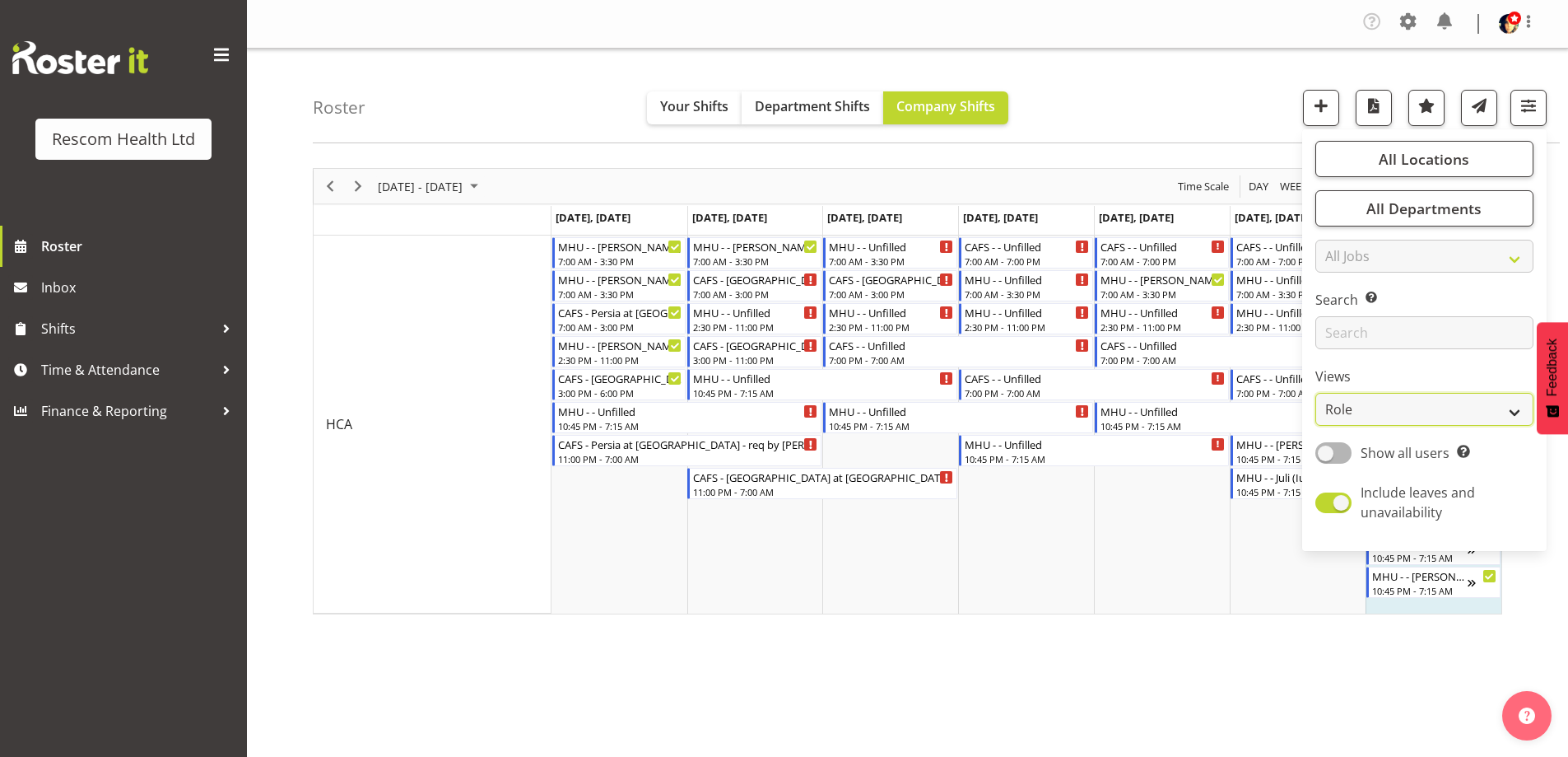
drag, startPoint x: 1381, startPoint y: 413, endPoint x: 1374, endPoint y: 421, distance: 10.6
click at [1381, 413] on select "Staff Role Shift - Horizontal Shift - Vertical Staff - Location" at bounding box center [1424, 409] width 218 height 33
select select "staff"
click at [1316, 393] on select "Staff Role Shift - Horizontal Shift - Vertical Staff - Location" at bounding box center [1424, 409] width 218 height 33
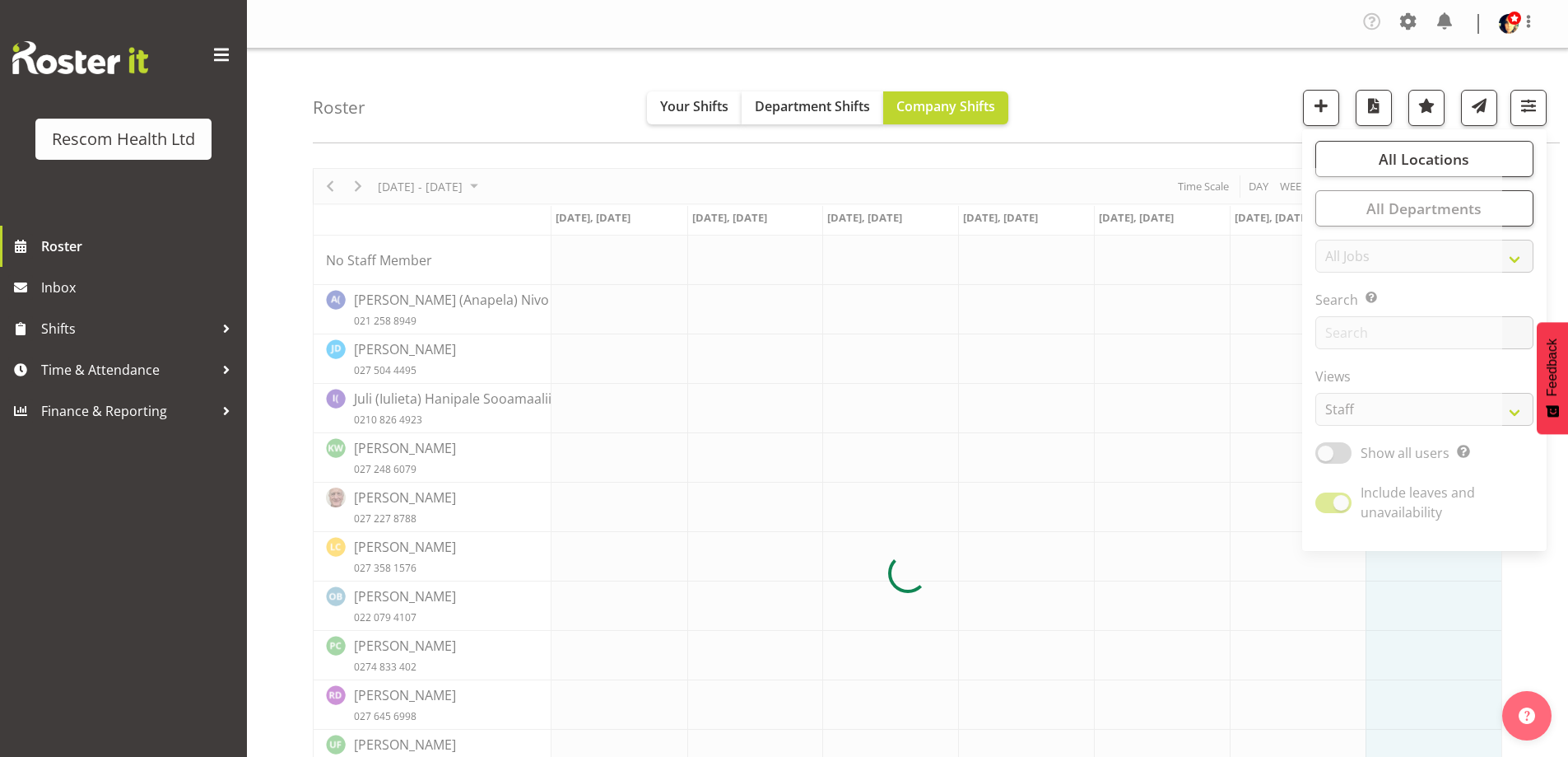
click at [1170, 87] on div "Roster Your Shifts Department Shifts Company Shifts All Locations Clear CAFS [G…" at bounding box center [936, 96] width 1247 height 95
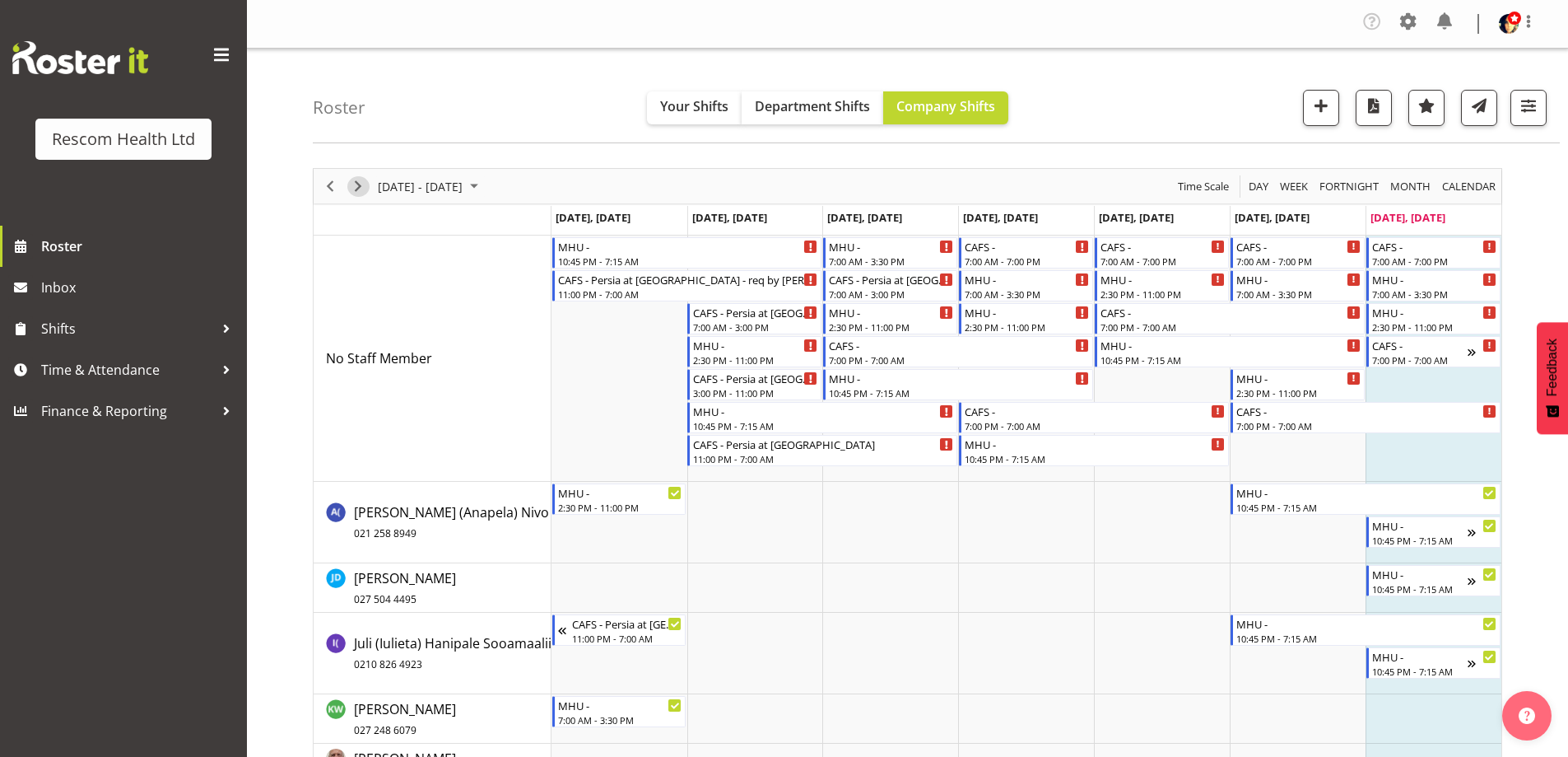
click at [356, 183] on span "Next" at bounding box center [358, 186] width 20 height 21
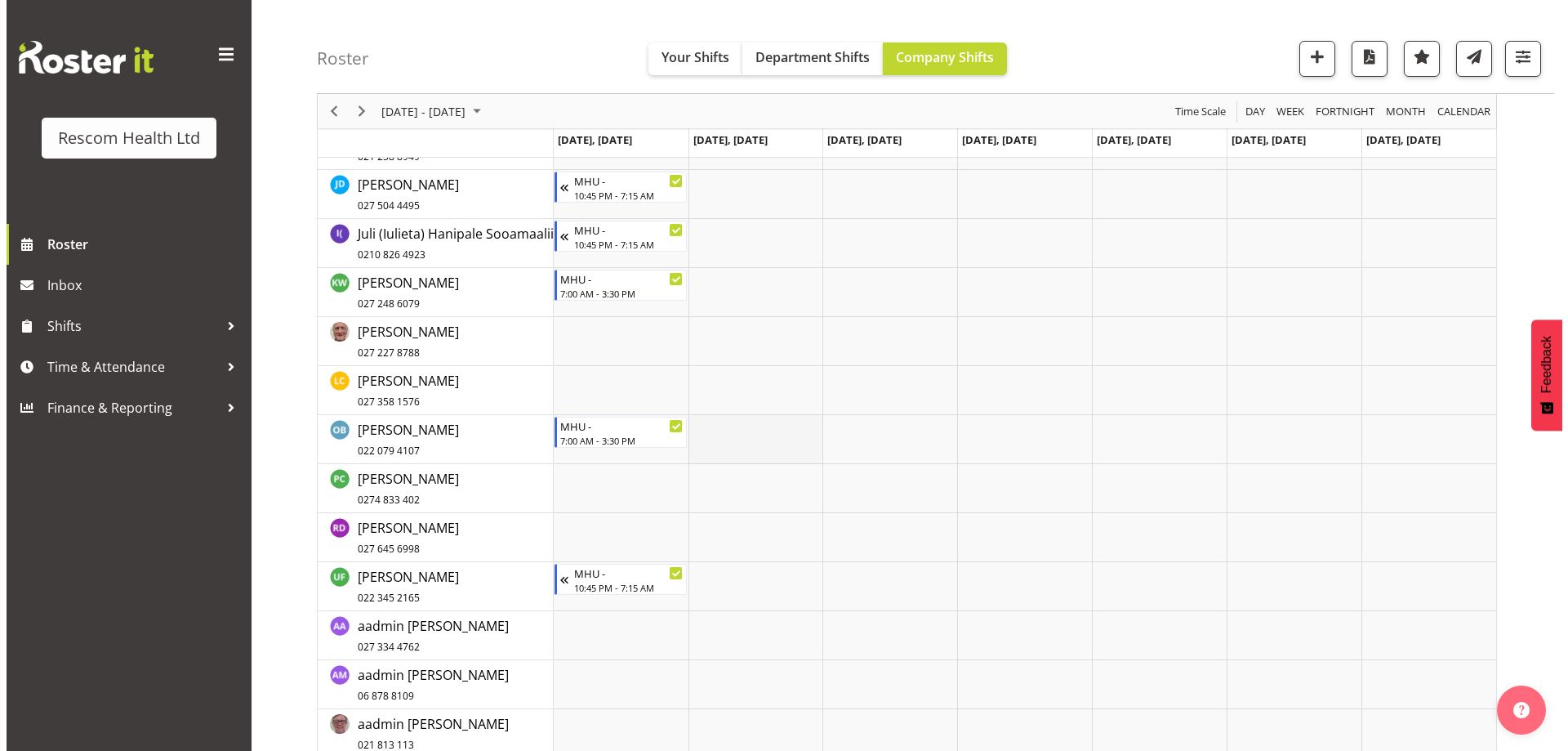
scroll to position [408, 0]
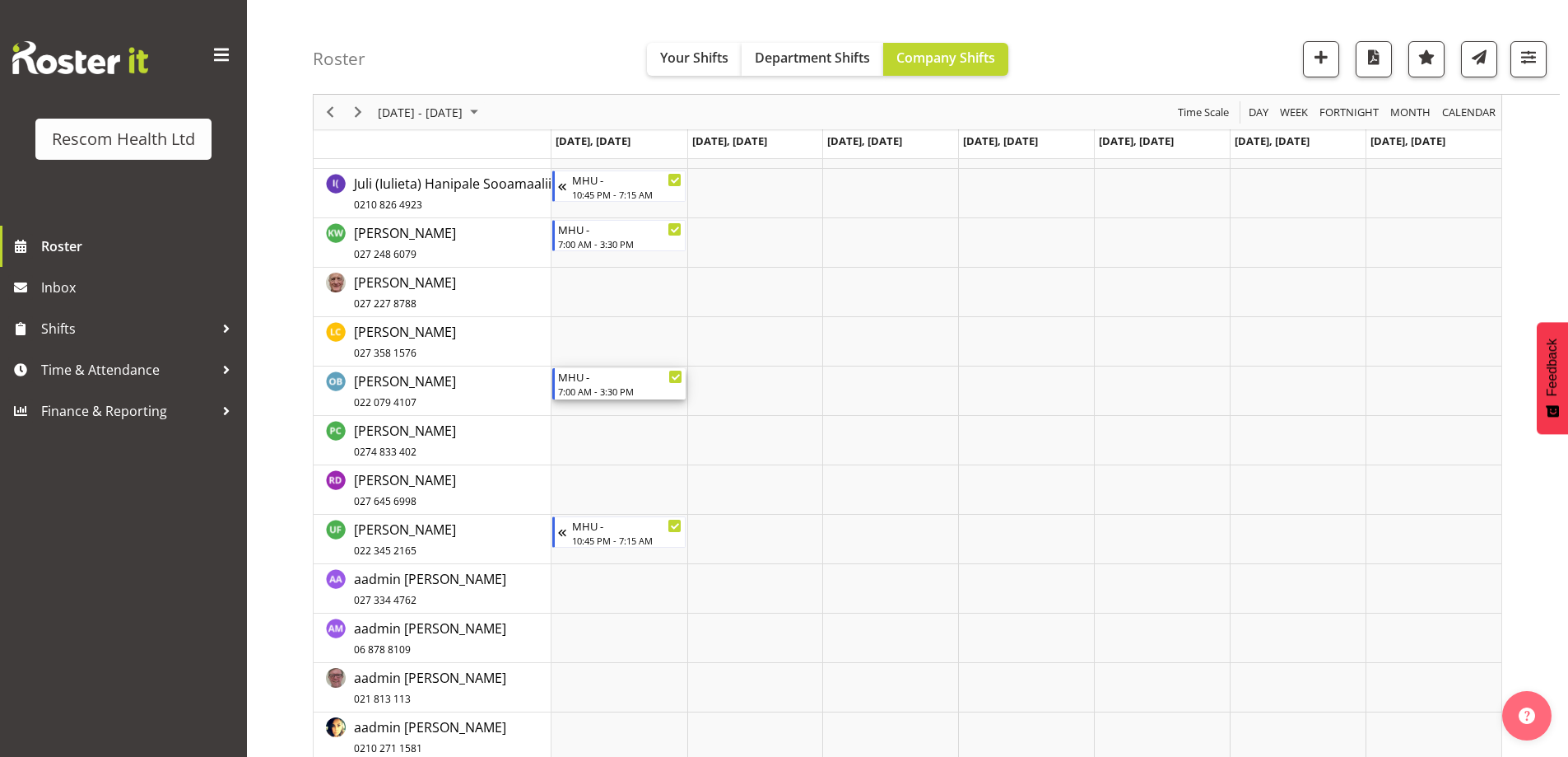
click at [593, 378] on div "MHU -" at bounding box center [620, 376] width 125 height 16
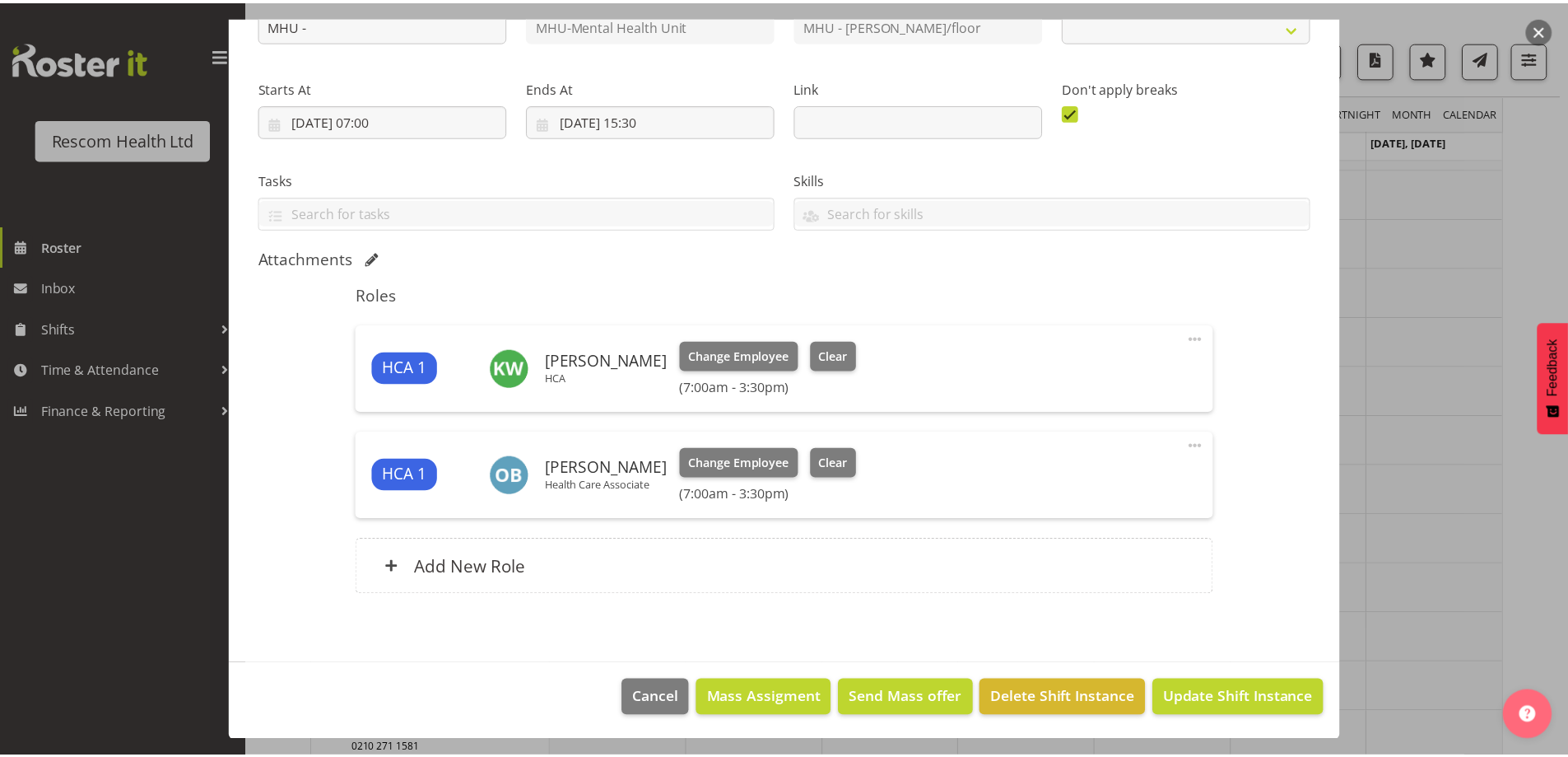
scroll to position [212, 0]
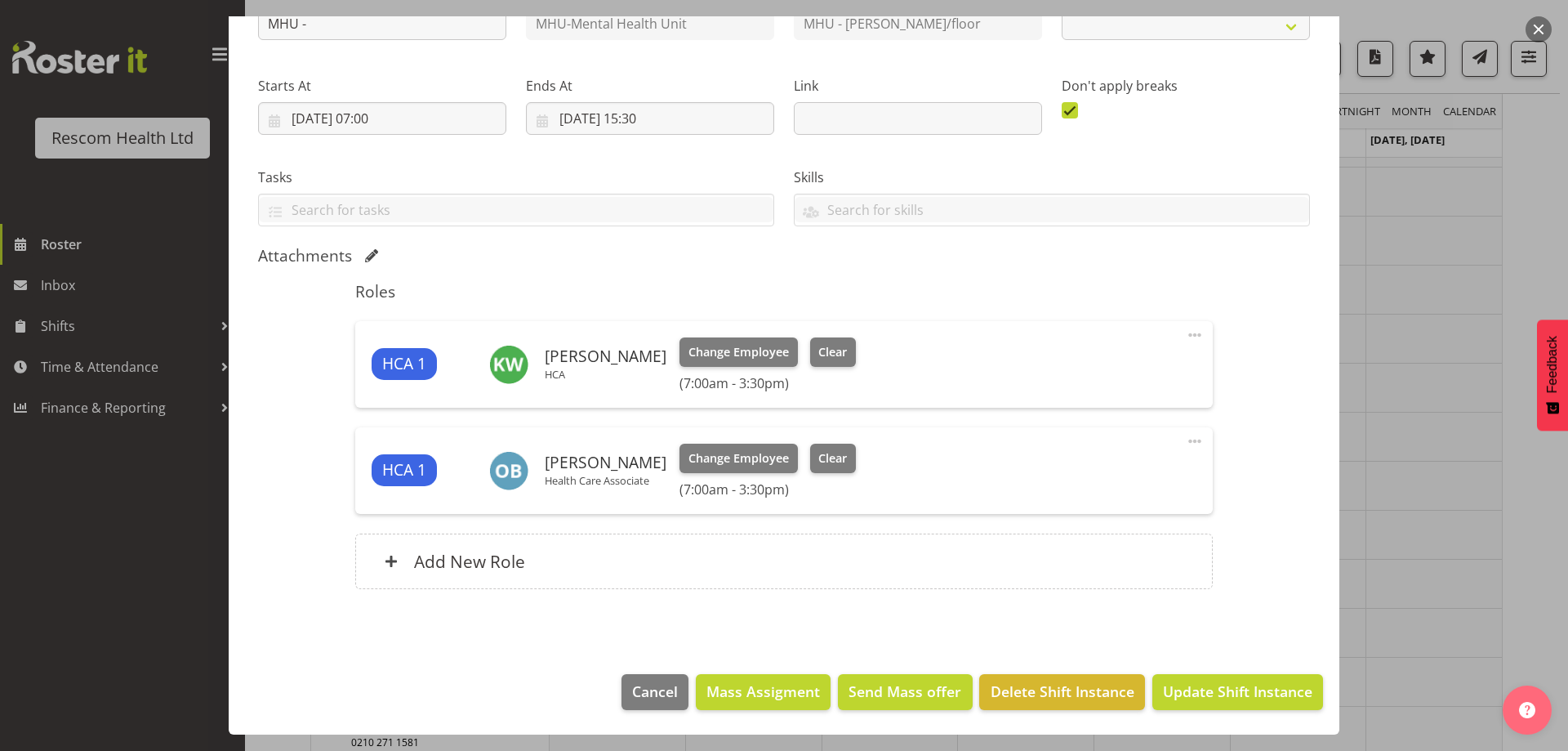
select select "4188"
click at [435, 556] on h6 "Add New Role" at bounding box center [469, 560] width 111 height 21
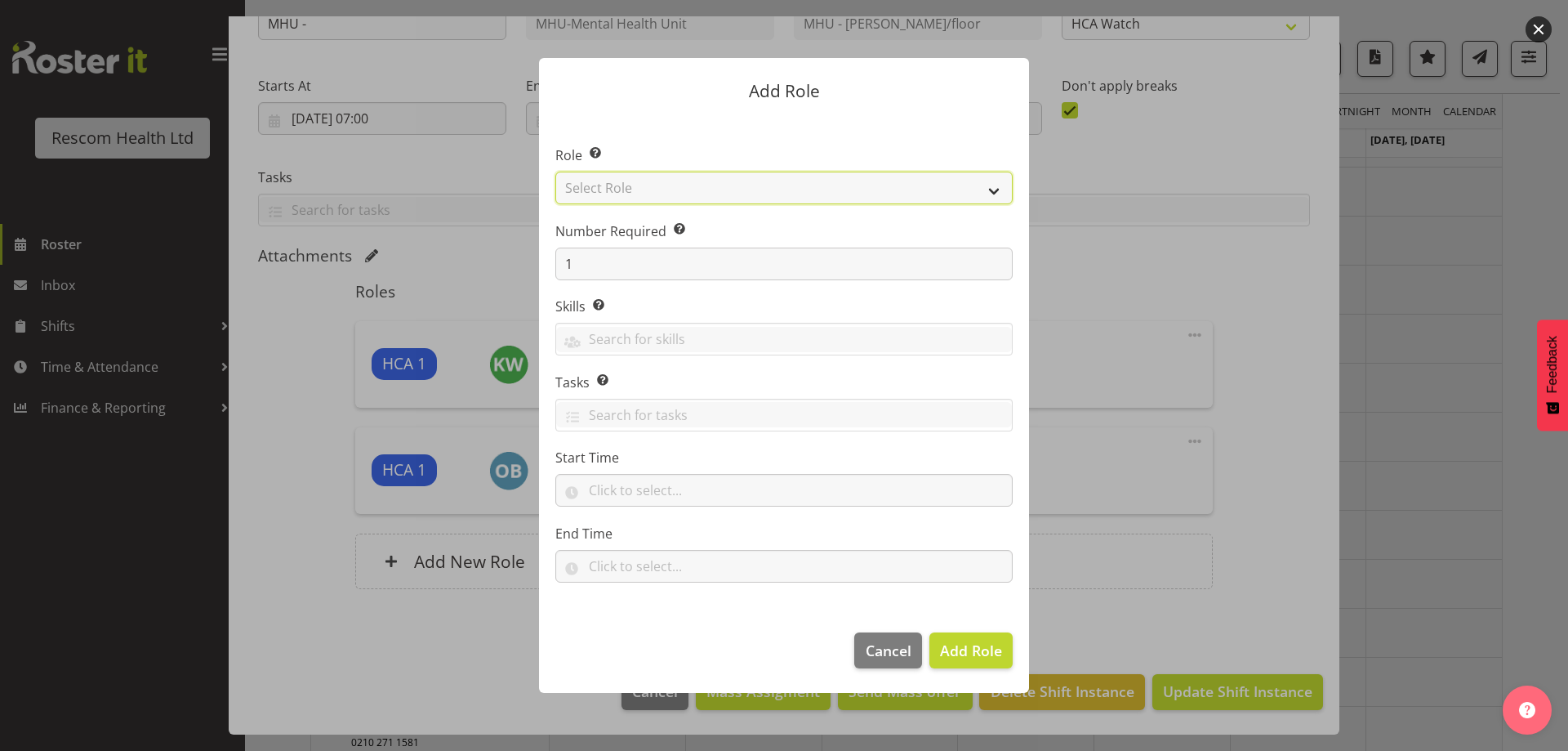
click at [646, 185] on select "Select Role HCA" at bounding box center [784, 188] width 458 height 33
select select "1100"
click at [556, 172] on select "Select Role HCA" at bounding box center [784, 188] width 458 height 33
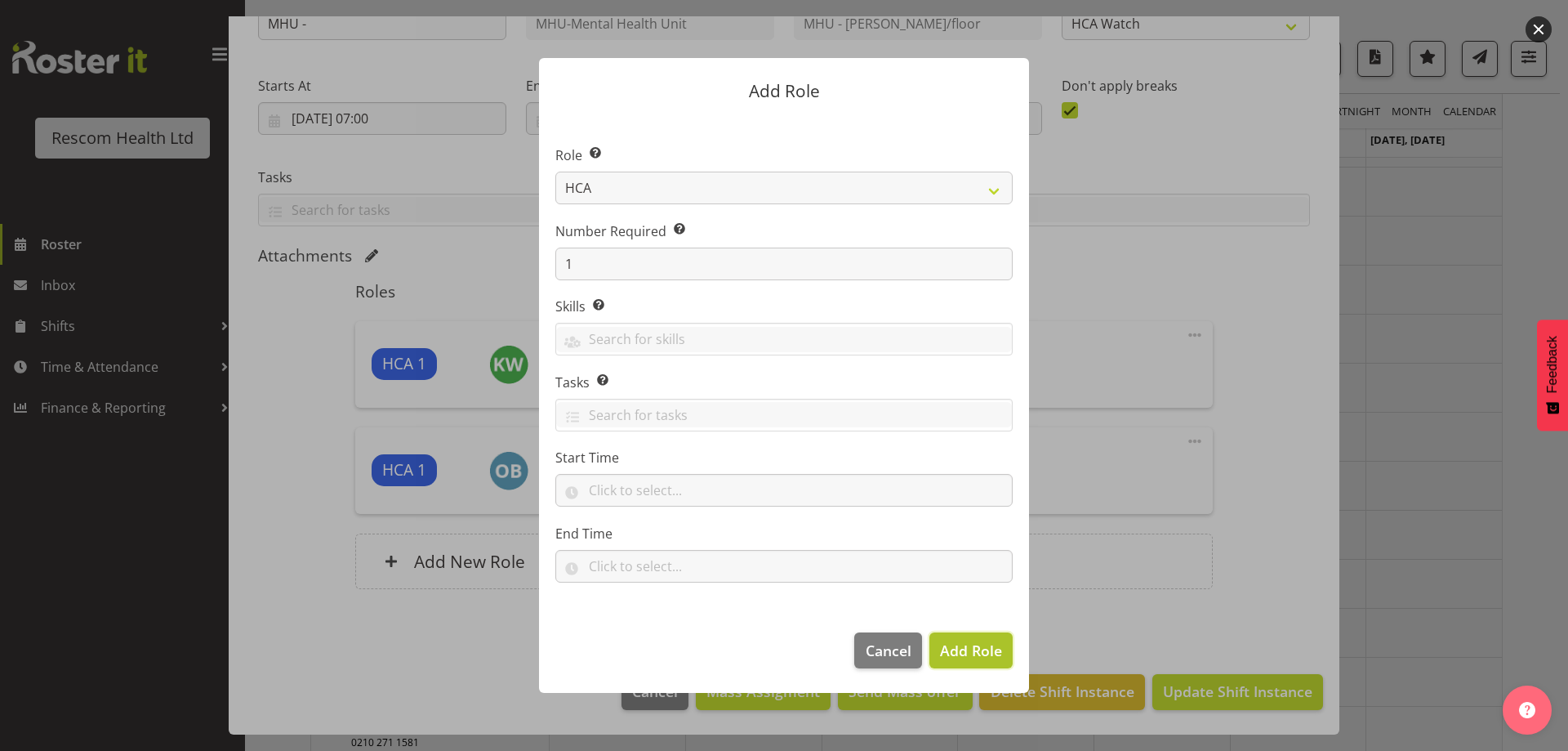
click at [959, 649] on span "Add Role" at bounding box center [970, 650] width 62 height 20
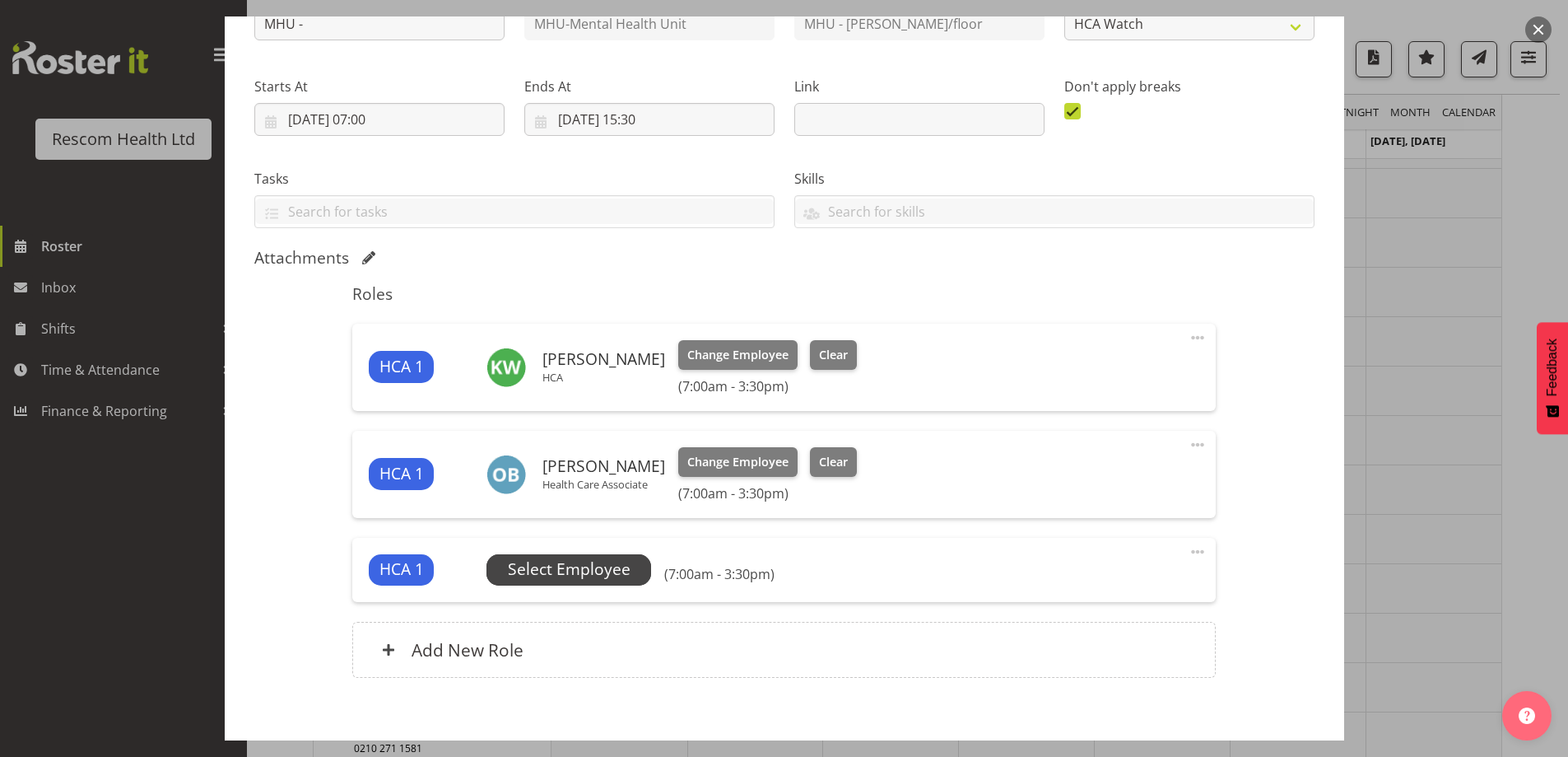
click at [586, 567] on span "Select Employee" at bounding box center [568, 569] width 122 height 24
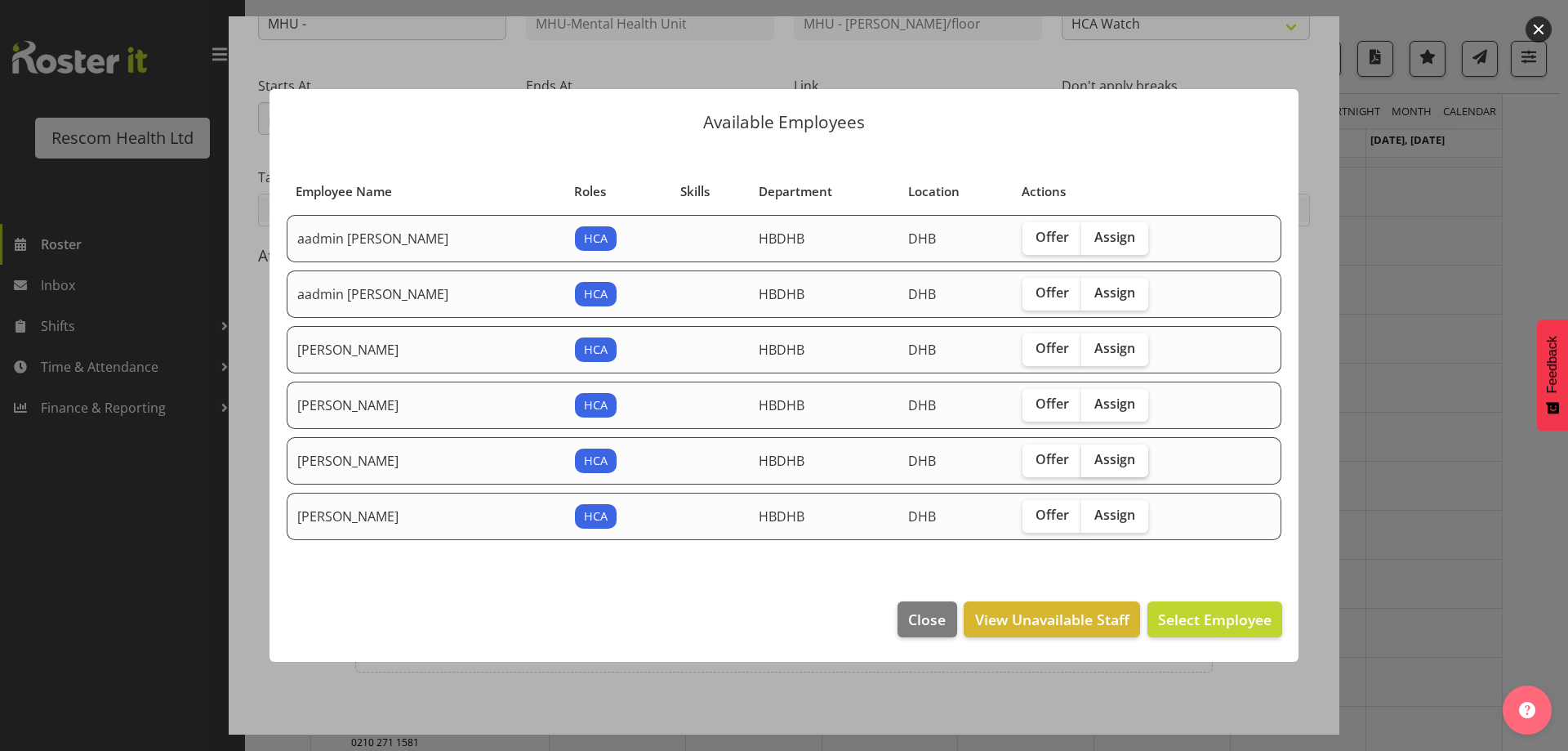
click at [1134, 465] on label "Assign" at bounding box center [1115, 461] width 67 height 33
click at [1092, 465] on input "Assign" at bounding box center [1086, 459] width 10 height 10
checkbox input "true"
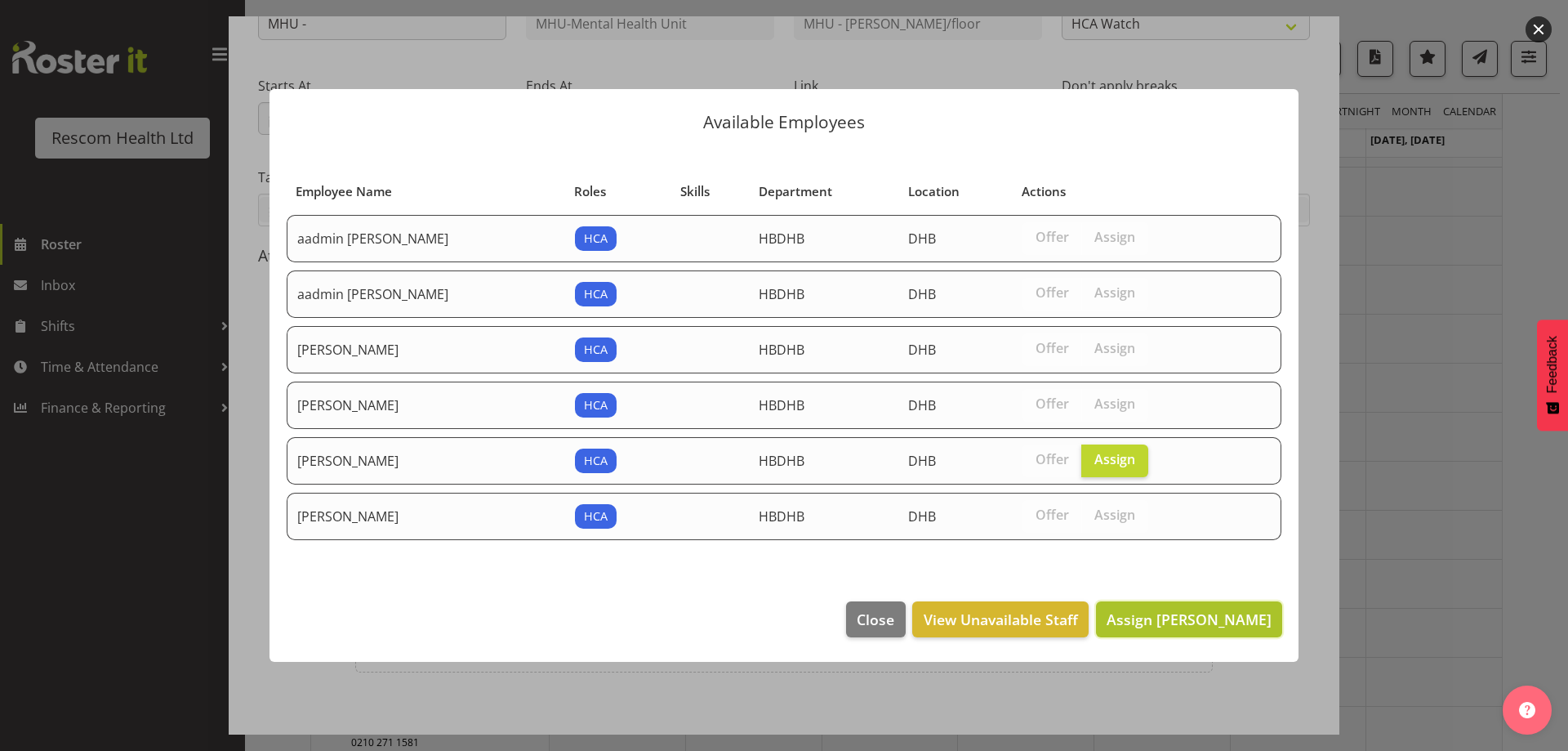
click at [1224, 617] on span "Assign [PERSON_NAME]" at bounding box center [1189, 618] width 165 height 20
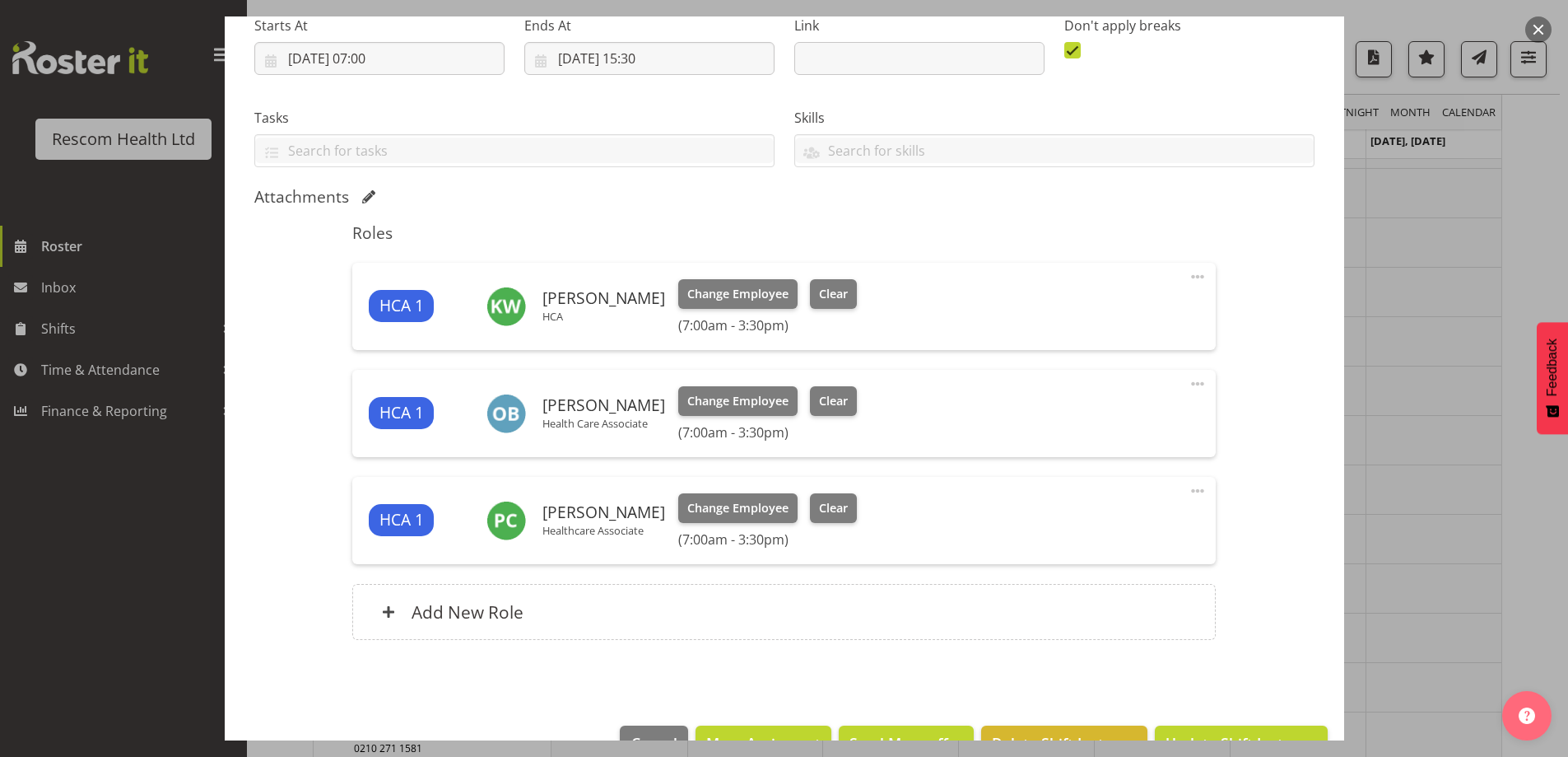
scroll to position [318, 0]
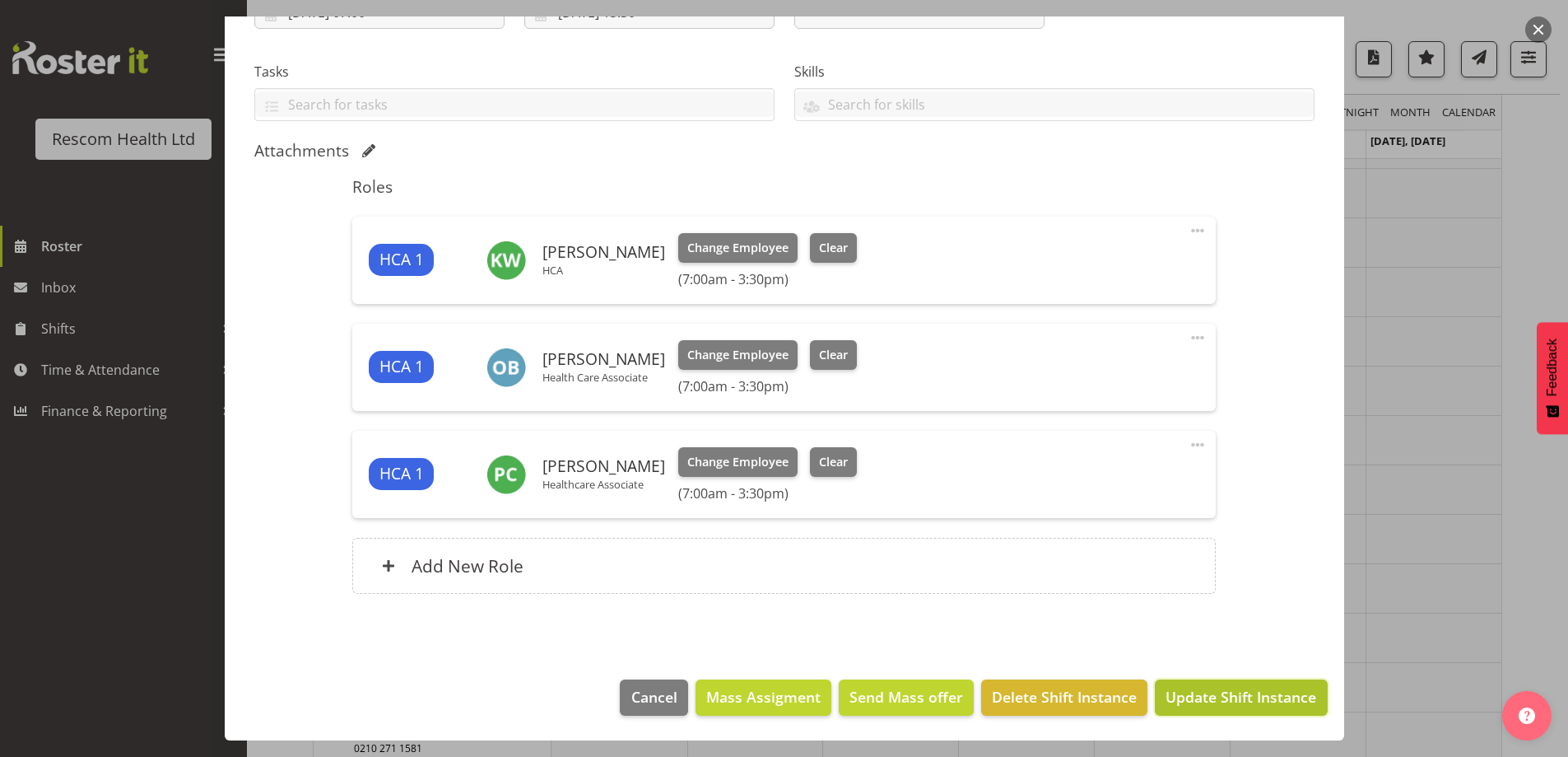
click at [1233, 698] on span "Update Shift Instance" at bounding box center [1240, 696] width 151 height 22
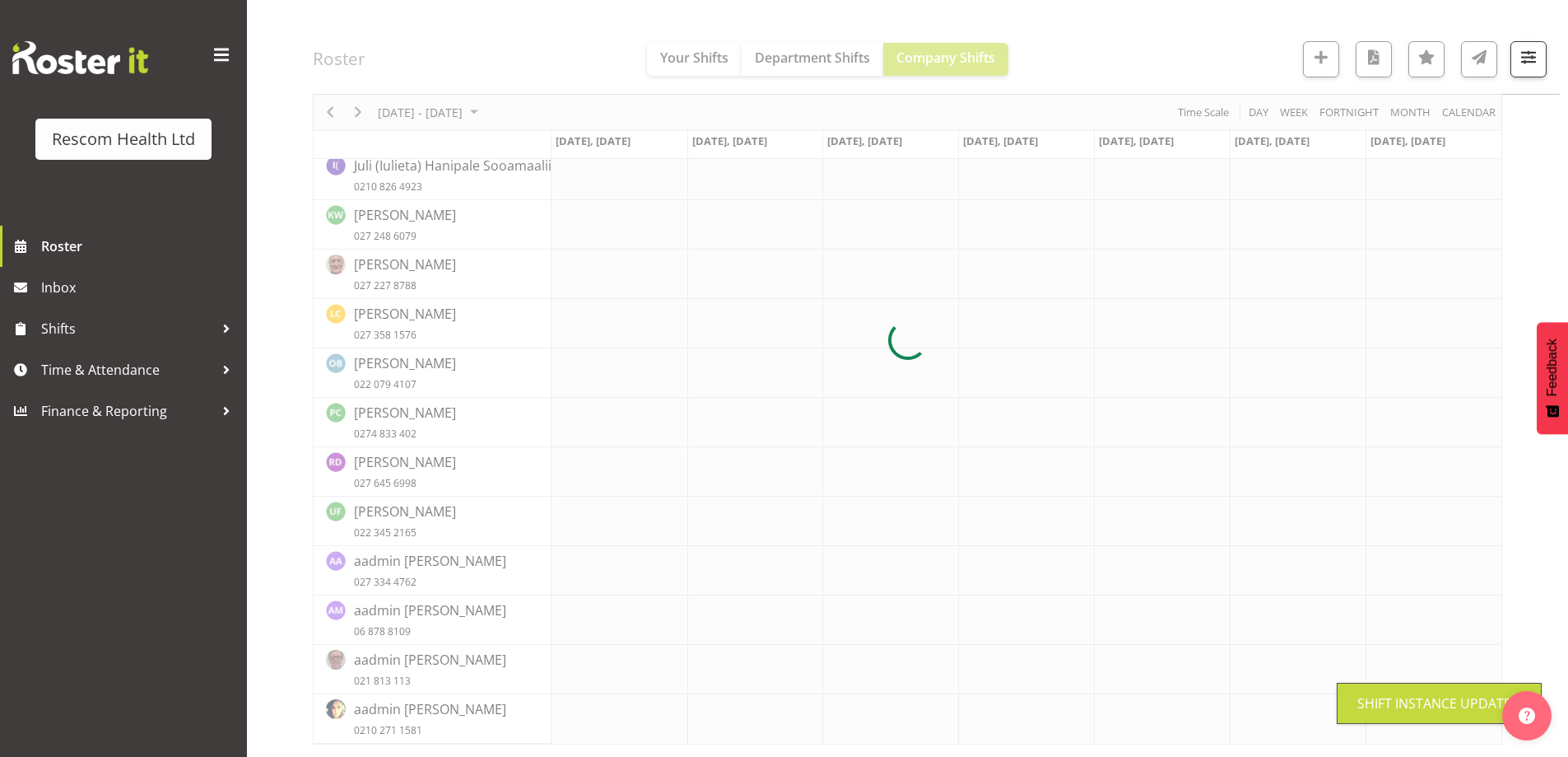
scroll to position [233, 0]
